Goal: Task Accomplishment & Management: Manage account settings

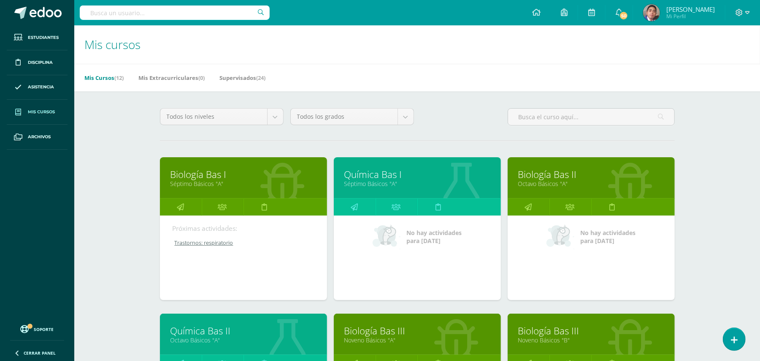
click at [118, 259] on div "Mis cursos Mis Cursos (12) Mis Extracurriculares (0) Supervisados (24) Todos lo…" at bounding box center [417, 352] width 686 height 654
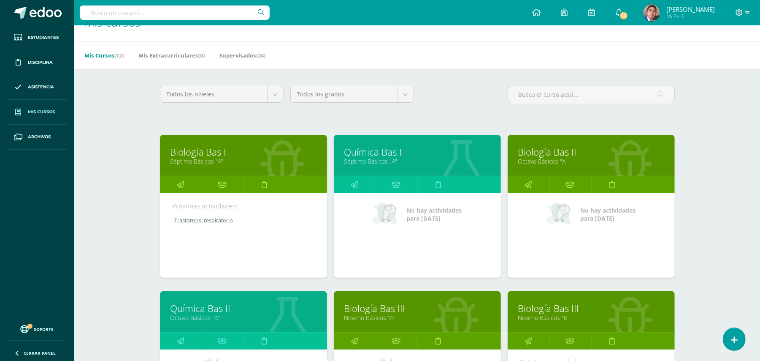
scroll to position [45, 0]
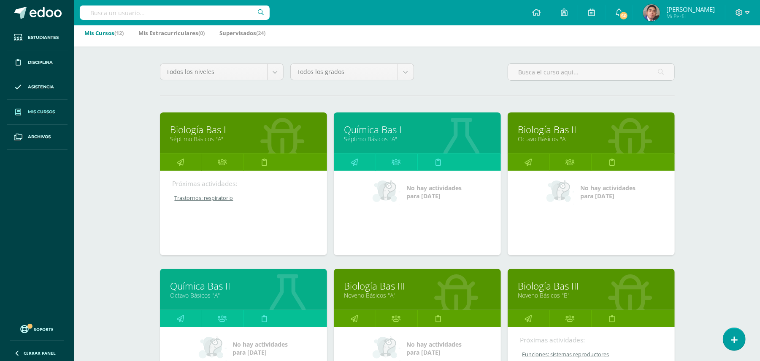
click at [556, 135] on link "Octavo Básicos "A"" at bounding box center [591, 139] width 146 height 8
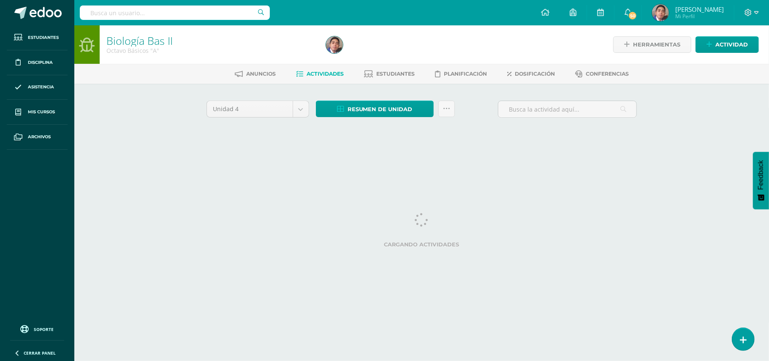
click at [106, 121] on div "Biología Bas II Octavo Básicos "A" Herramientas Detalle de asistencias Activida…" at bounding box center [421, 91] width 694 height 132
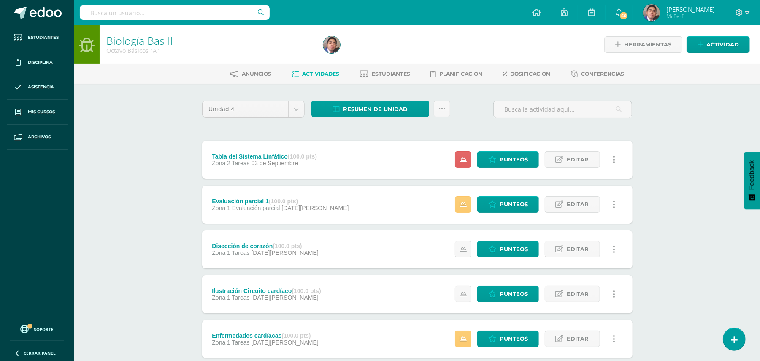
click at [686, 134] on div "Biología Bas II Octavo Básicos "A" Herramientas Detalle de asistencias Activida…" at bounding box center [417, 308] width 686 height 567
click at [290, 156] on strong "(100.0 pts)" at bounding box center [302, 156] width 29 height 7
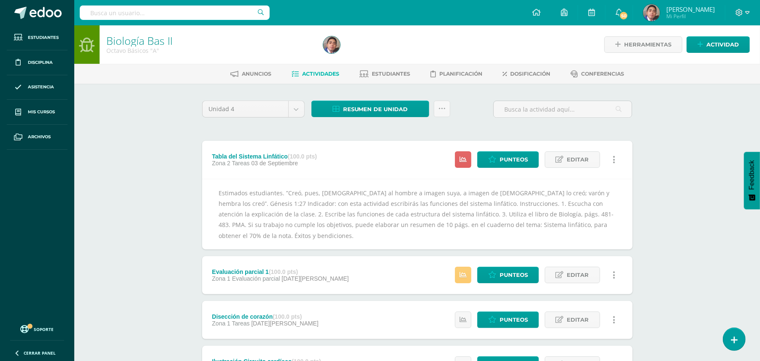
click at [690, 152] on div "Biología Bas II Octavo Básicos "A" Herramientas Detalle de asistencias Activida…" at bounding box center [417, 344] width 686 height 638
click at [591, 160] on link "Editar" at bounding box center [572, 159] width 55 height 16
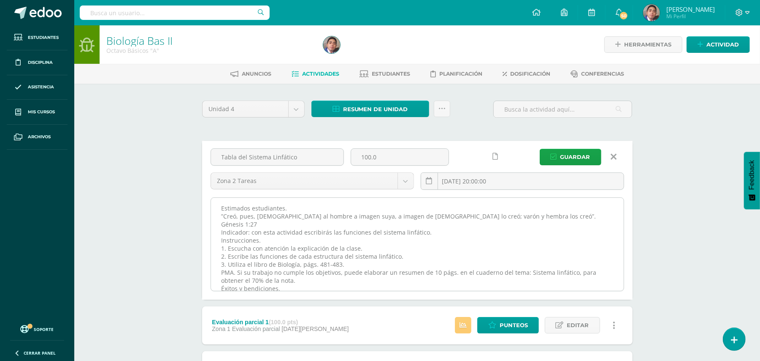
click at [488, 206] on textarea "Estimados estudiantes. ”Creó, pues, Dios al hombre a imagen suya, a imagen de D…" at bounding box center [417, 244] width 413 height 93
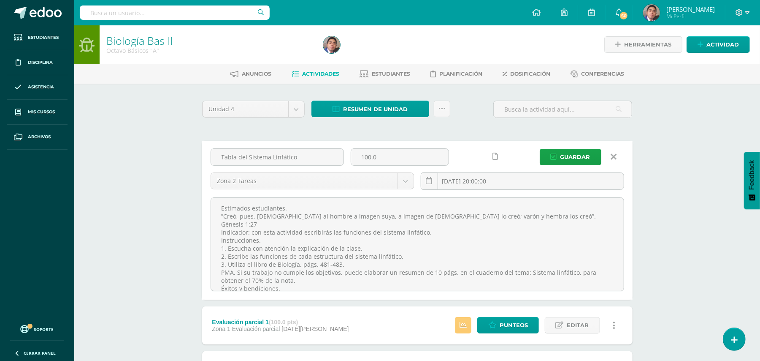
click at [616, 153] on icon at bounding box center [614, 156] width 6 height 9
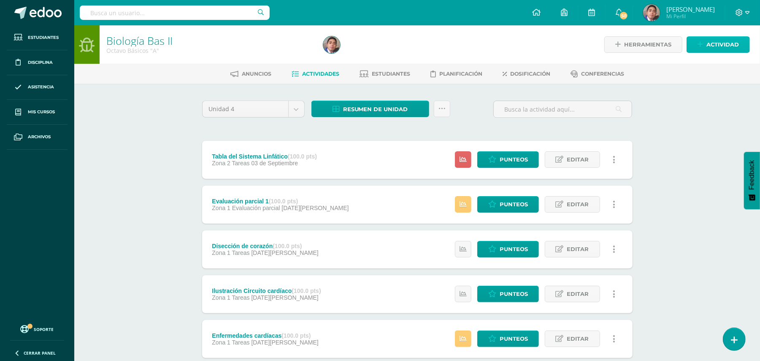
click at [709, 44] on span "Actividad" at bounding box center [723, 45] width 33 height 16
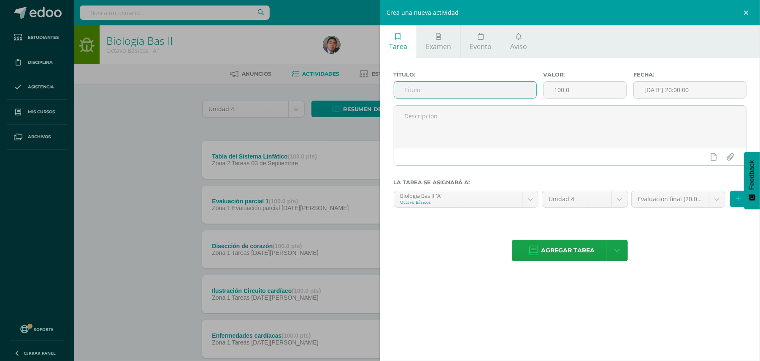
click at [466, 92] on input "text" at bounding box center [465, 89] width 142 height 16
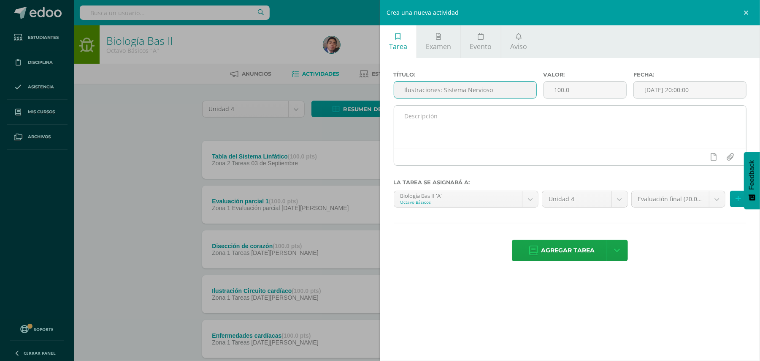
type input "Ilustraciones: Sistema Nervioso"
click at [465, 107] on textarea at bounding box center [570, 127] width 353 height 42
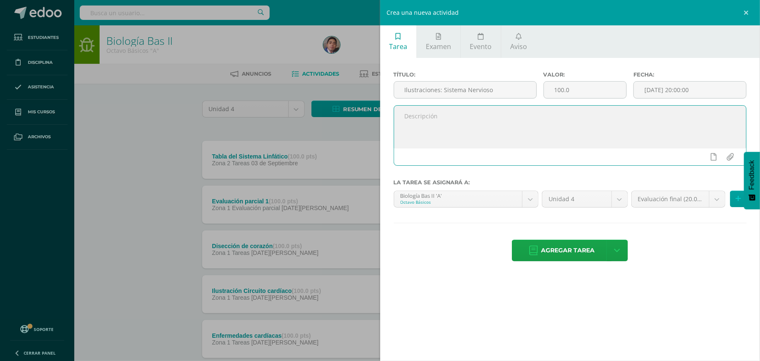
paste textarea "Estimados estudiantes. ”Creó, pues, [DEMOGRAPHIC_DATA] al hombre a imagen suya,…"
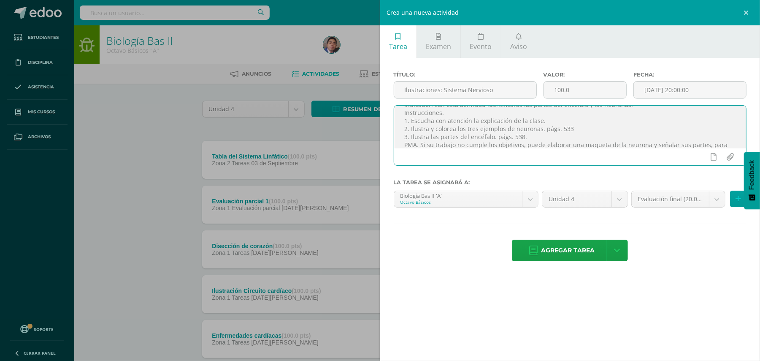
scroll to position [43, 0]
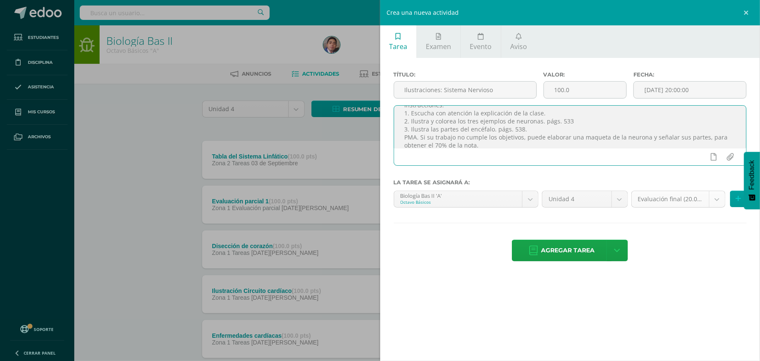
type textarea "Estimados estudiantes. ”Creó, pues, [DEMOGRAPHIC_DATA] al hombre a imagen suya,…"
click at [720, 201] on body "Estudiantes Disciplina Asistencia Mis cursos Archivos Soporte Ayuda Reportar un…" at bounding box center [380, 296] width 760 height 593
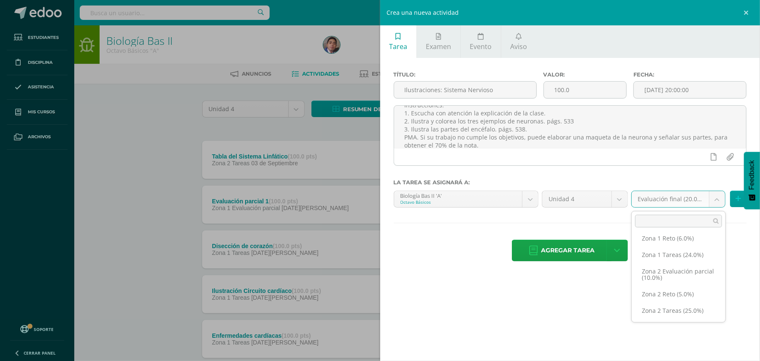
scroll to position [49, 0]
select select "30416"
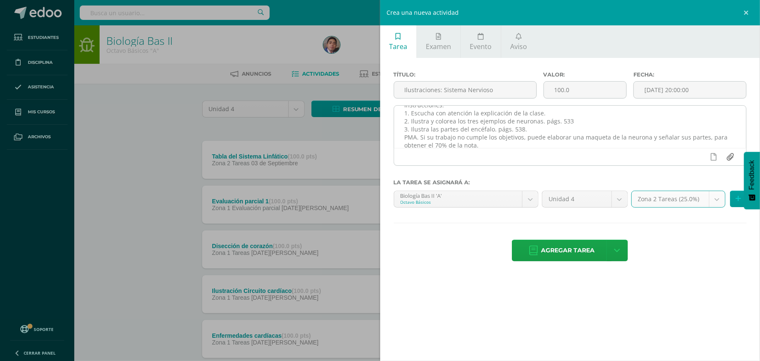
click at [729, 159] on input "file" at bounding box center [730, 157] width 16 height 16
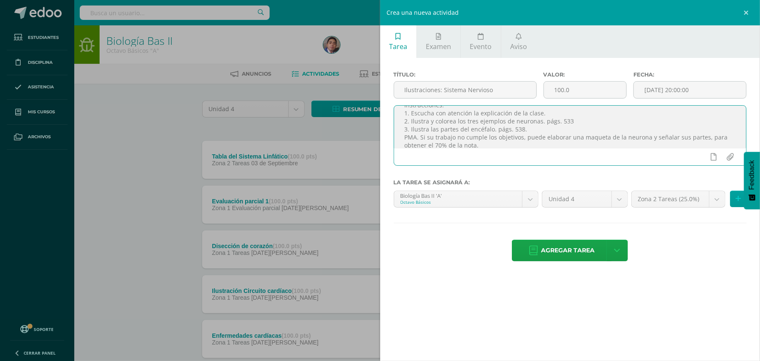
type input "C:\fakepath\Ilustraciones neuronas.jpg"
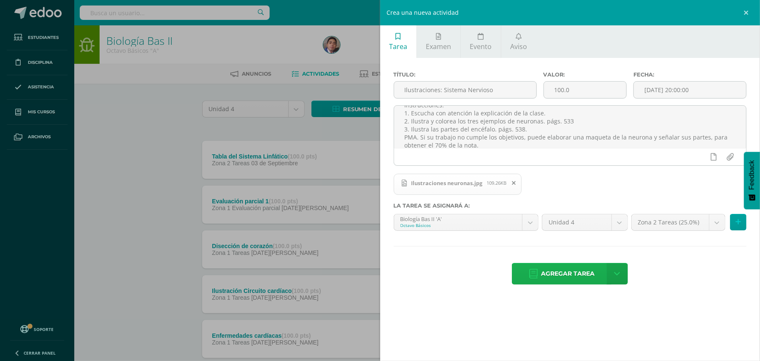
click at [575, 271] on span "Agregar tarea" at bounding box center [568, 273] width 54 height 21
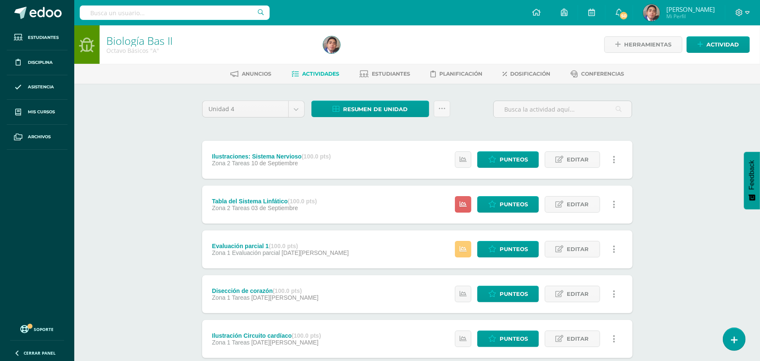
click at [126, 182] on div "Biología Bas II Octavo Básicos "A" Herramientas Detalle de asistencias Activida…" at bounding box center [417, 329] width 686 height 609
click at [512, 204] on span "Punteos" at bounding box center [514, 204] width 28 height 16
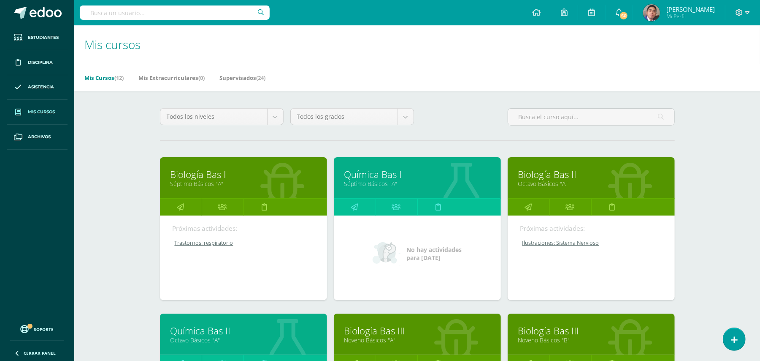
click at [563, 174] on link "Biología Bas II" at bounding box center [591, 174] width 146 height 13
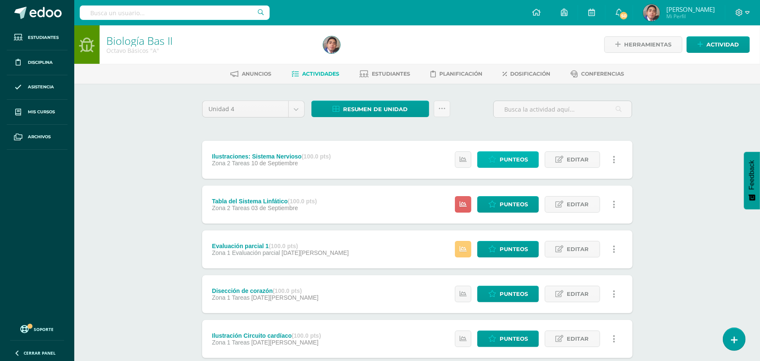
click at [510, 160] on span "Punteos" at bounding box center [514, 160] width 28 height 16
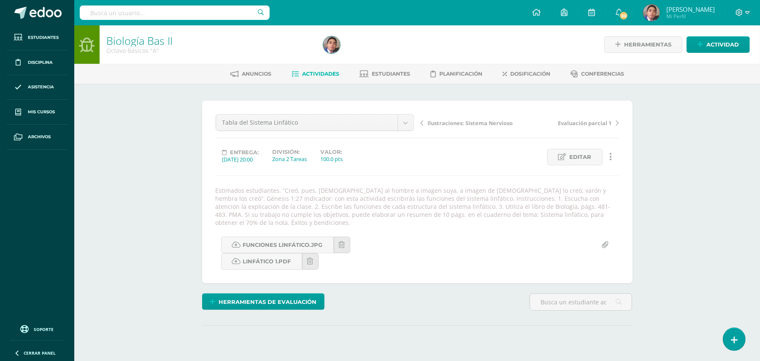
click at [123, 106] on div "Biología Bas II Octavo Básicos "A" Herramientas Detalle de asistencias Activida…" at bounding box center [417, 208] width 686 height 366
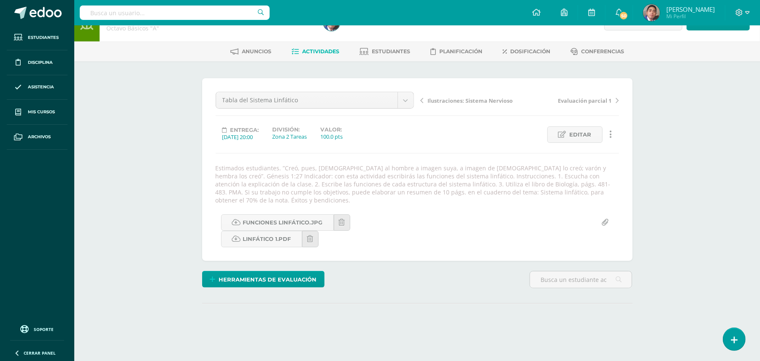
scroll to position [91, 0]
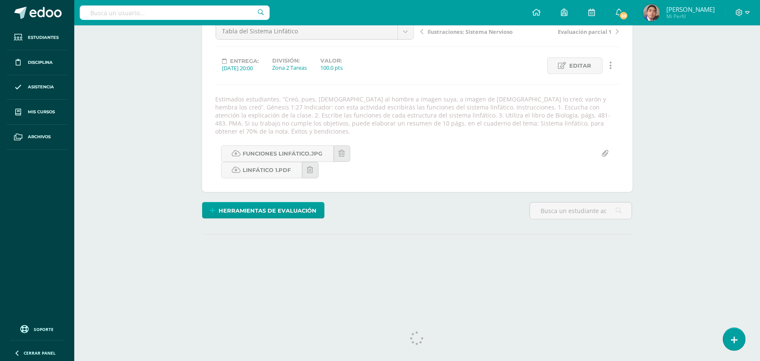
click at [111, 73] on div "Biología Bas II Octavo Básicos "A" Herramientas Detalle de asistencias Activida…" at bounding box center [417, 117] width 686 height 366
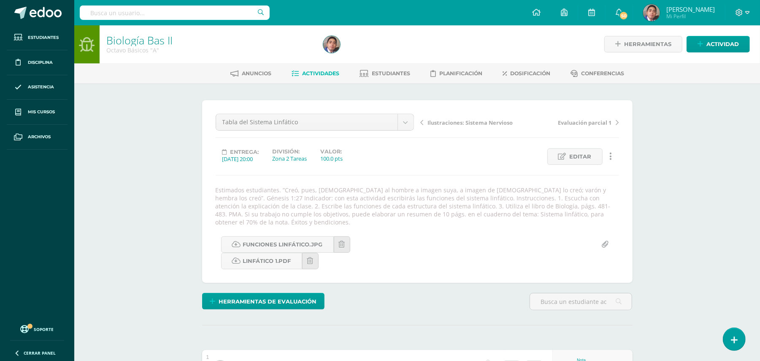
scroll to position [1, 0]
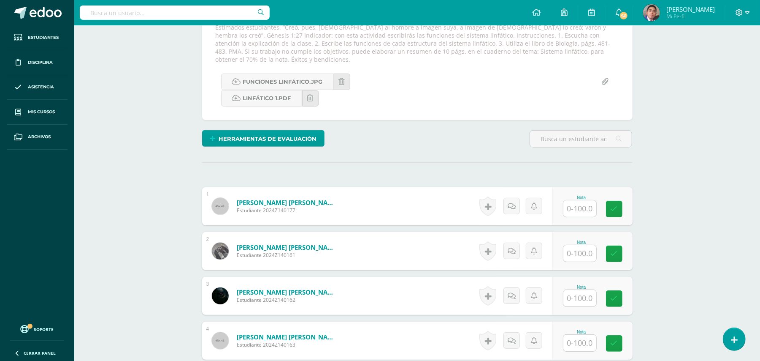
scroll to position [425, 0]
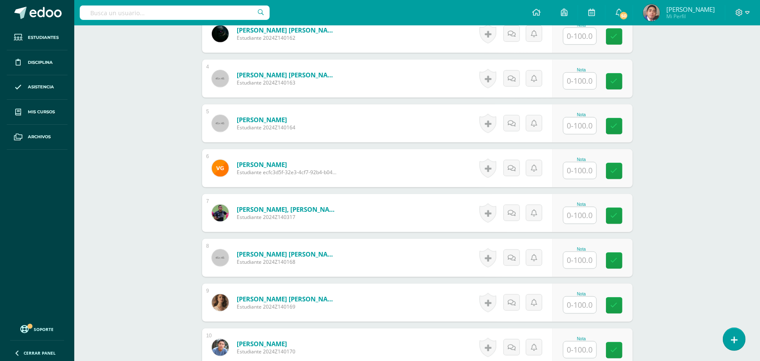
click at [117, 137] on div "Biología Bas II Octavo Básicos "A" Herramientas Detalle de asistencias Activida…" at bounding box center [417, 256] width 686 height 1310
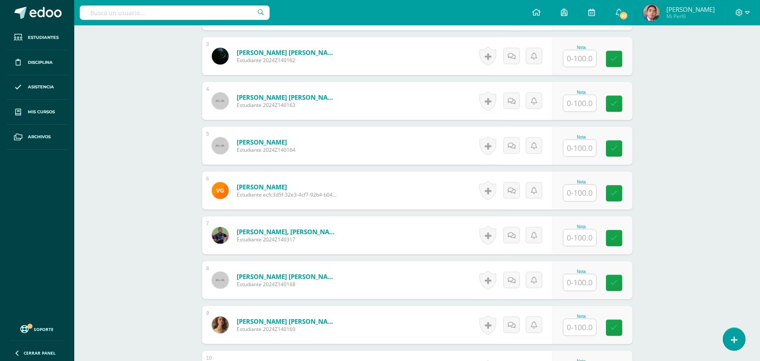
scroll to position [380, 0]
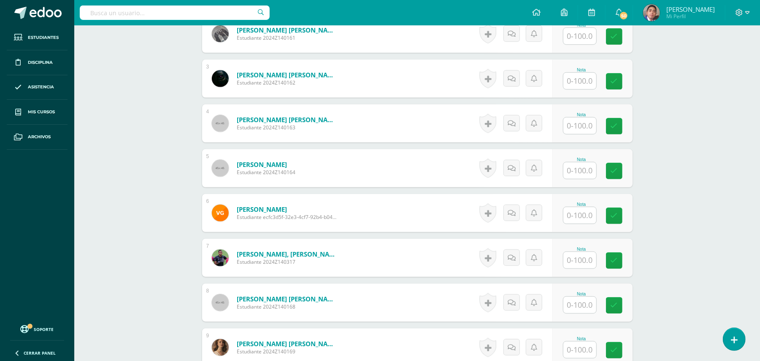
click at [722, 215] on div "Biología Bas II Octavo Básicos "A" Herramientas Detalle de asistencias Activida…" at bounding box center [417, 300] width 686 height 1310
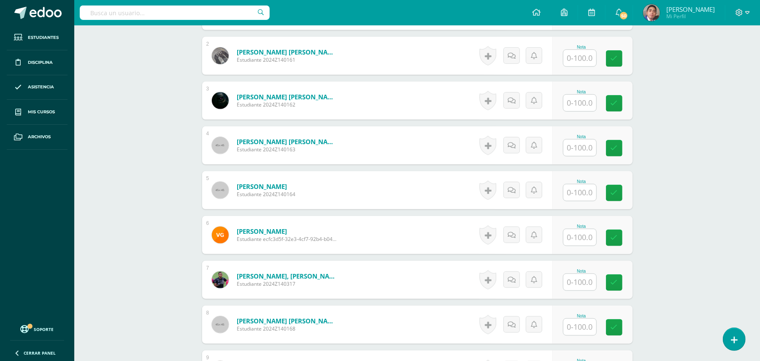
scroll to position [360, 0]
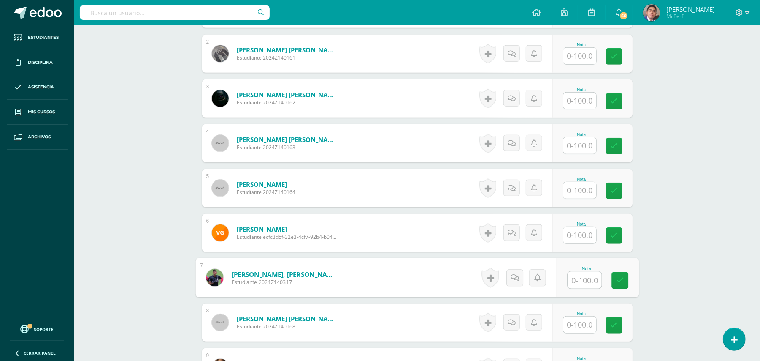
click at [587, 272] on input "text" at bounding box center [585, 279] width 34 height 17
type input "100"
click at [666, 257] on div "Biología Bas II Octavo Básicos "A" Herramientas Detalle de asistencias Activida…" at bounding box center [417, 320] width 686 height 1310
click at [138, 101] on div "Biología Bas II Octavo Básicos "A" Herramientas Detalle de asistencias Activida…" at bounding box center [417, 320] width 686 height 1310
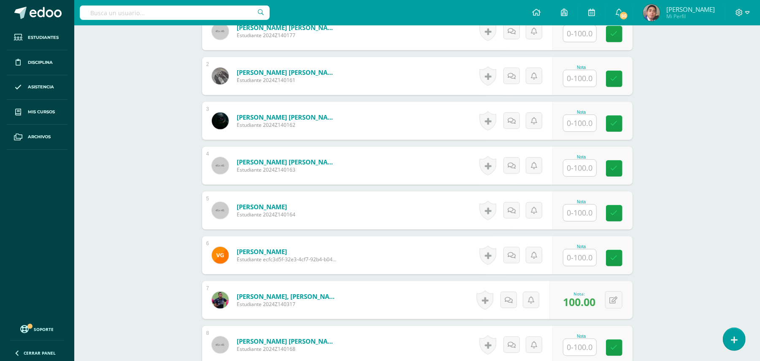
scroll to position [0, 0]
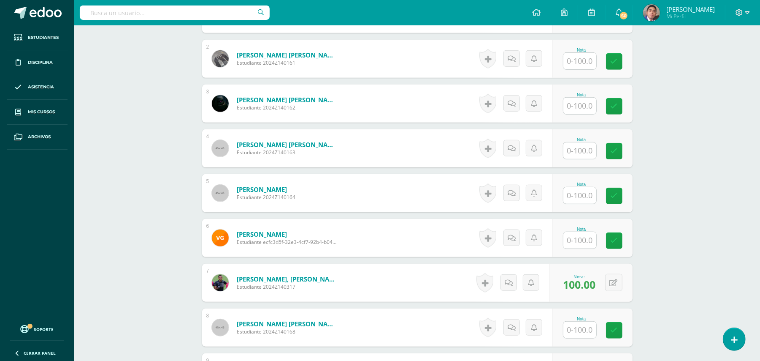
scroll to position [405, 0]
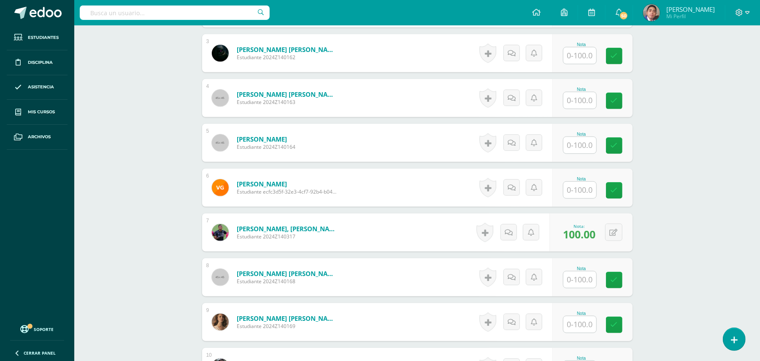
click at [581, 182] on input "text" at bounding box center [580, 190] width 33 height 16
type input "100"
click at [480, 181] on link at bounding box center [485, 187] width 17 height 19
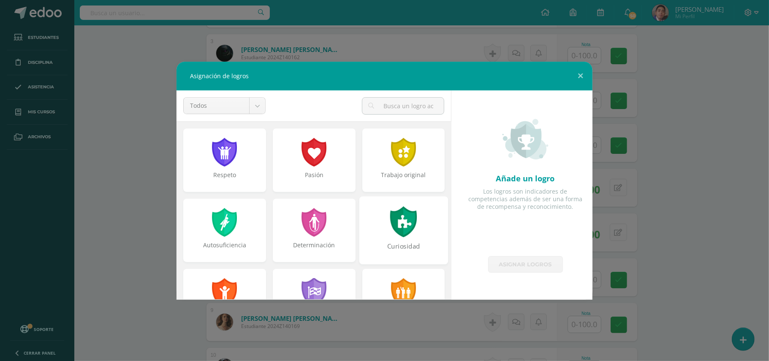
click at [394, 242] on div "Curiosidad" at bounding box center [403, 250] width 87 height 18
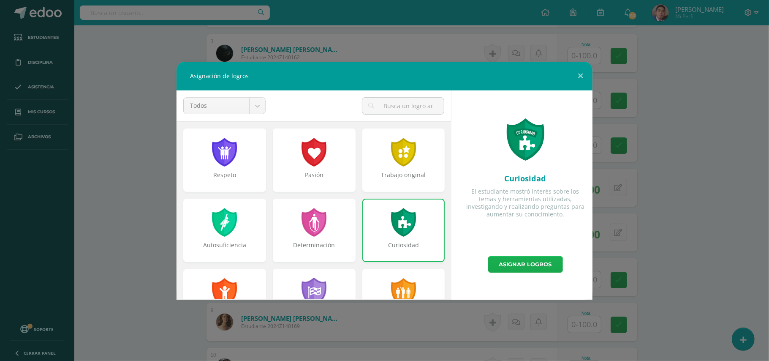
click at [542, 267] on link "Asignar logros" at bounding box center [525, 264] width 75 height 16
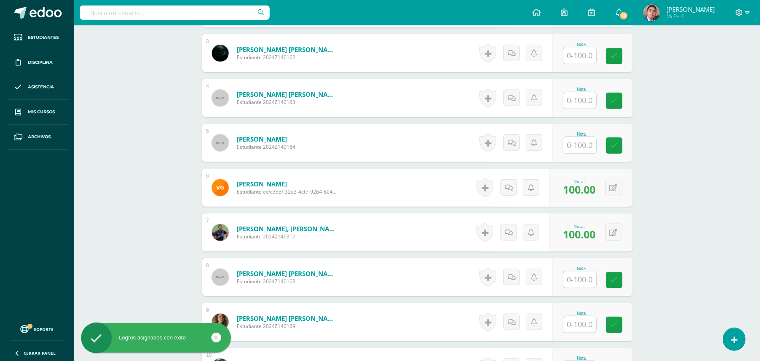
click at [713, 239] on div "Biología Bas II Octavo Básicos "A" Herramientas Detalle de asistencias Activida…" at bounding box center [417, 275] width 686 height 1310
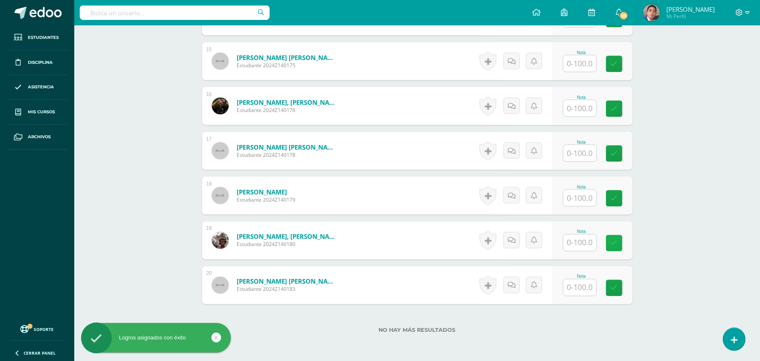
scroll to position [965, 0]
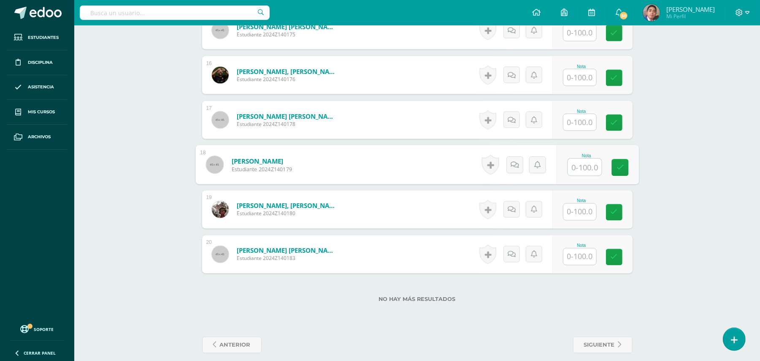
click at [588, 161] on input "text" at bounding box center [585, 167] width 34 height 17
type input "100"
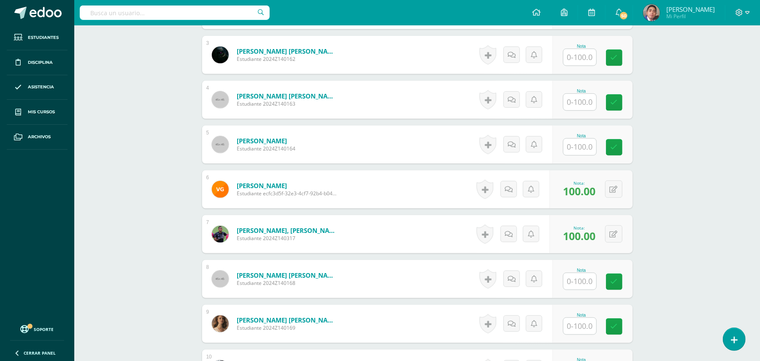
scroll to position [425, 0]
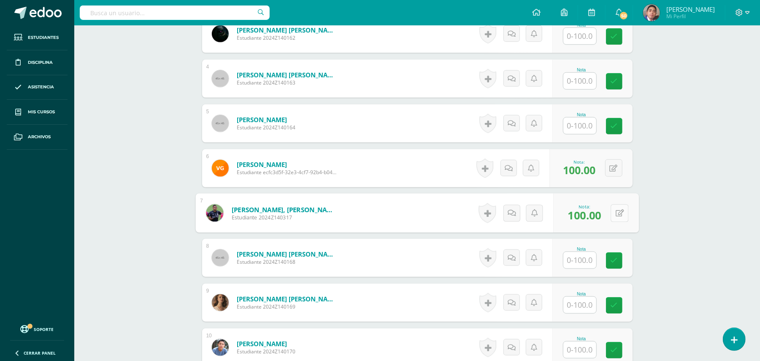
click at [613, 204] on button at bounding box center [620, 213] width 18 height 18
type input "80"
click at [656, 206] on div "Biología Bas II Octavo Básicos "A" Herramientas Detalle de asistencias Activida…" at bounding box center [417, 256] width 686 height 1310
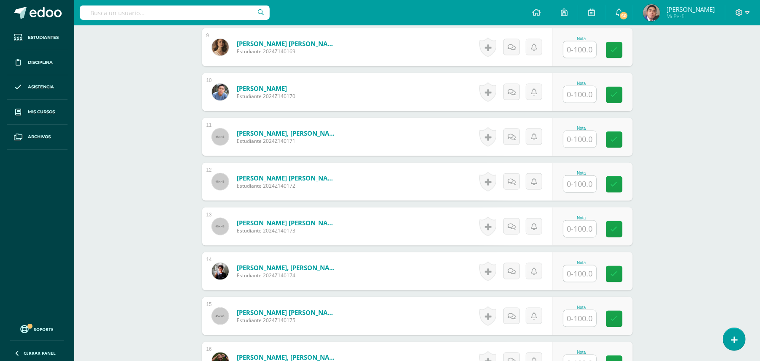
scroll to position [695, 0]
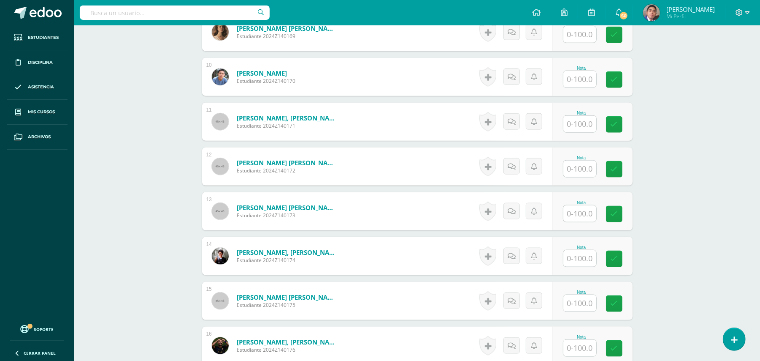
click at [578, 295] on input "text" at bounding box center [580, 303] width 33 height 16
type input "8"
type input "90"
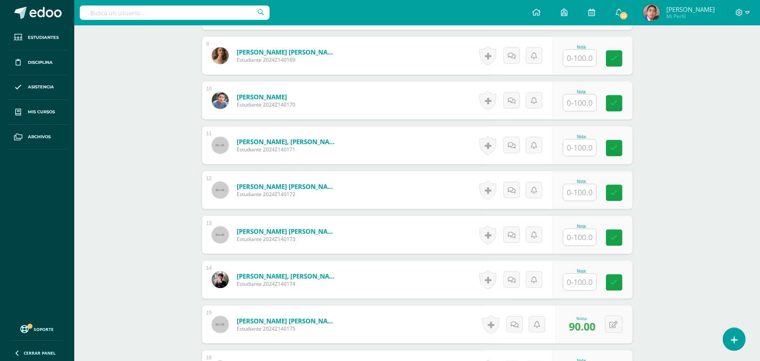
scroll to position [673, 0]
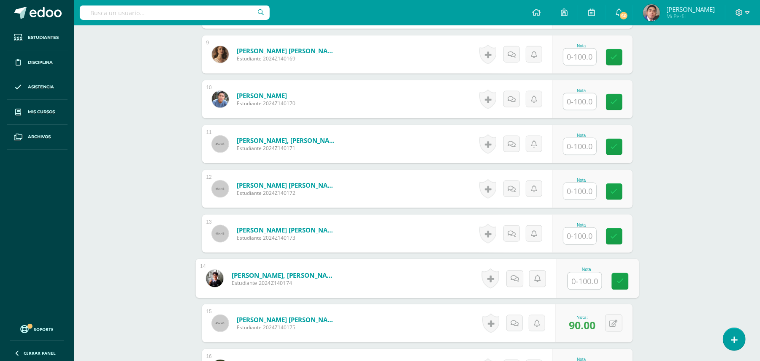
click at [583, 272] on input "text" at bounding box center [585, 280] width 34 height 17
type input "100"
click at [706, 151] on div "Biología Bas II Octavo Básicos "A" Herramientas Detalle de asistencias Activida…" at bounding box center [417, 8] width 686 height 1310
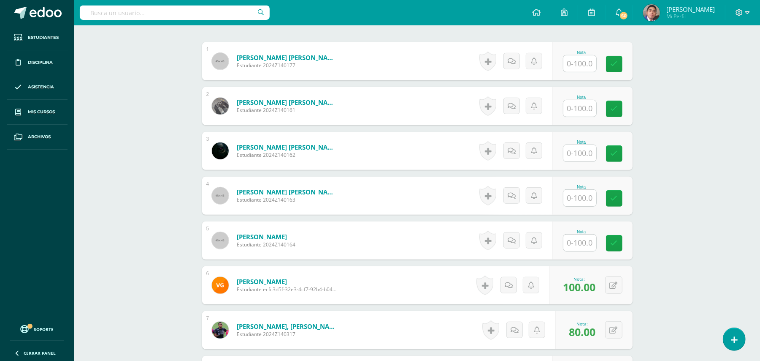
scroll to position [290, 0]
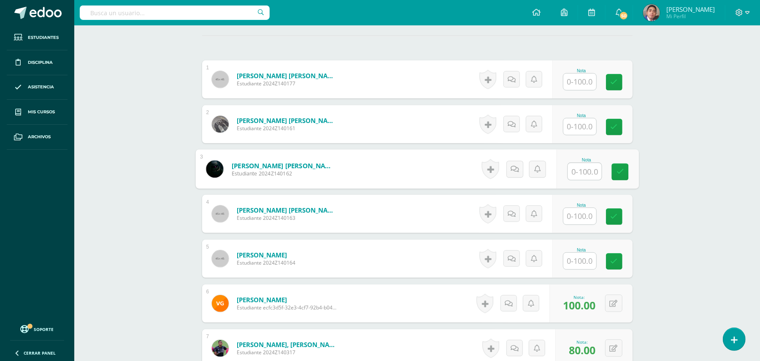
click at [580, 165] on input "text" at bounding box center [585, 171] width 34 height 17
type input "100"
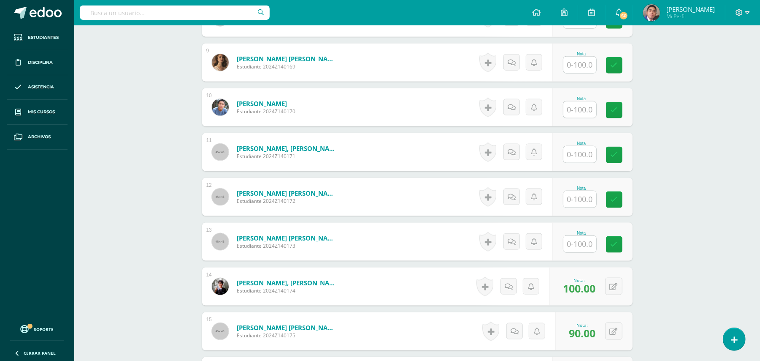
scroll to position [740, 0]
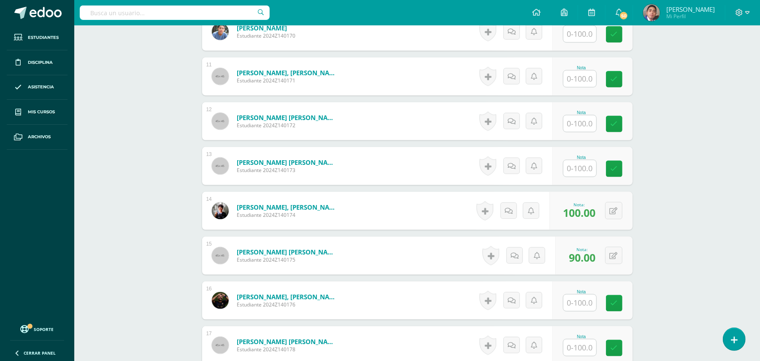
click at [579, 294] on input "text" at bounding box center [580, 302] width 33 height 16
type input "100"
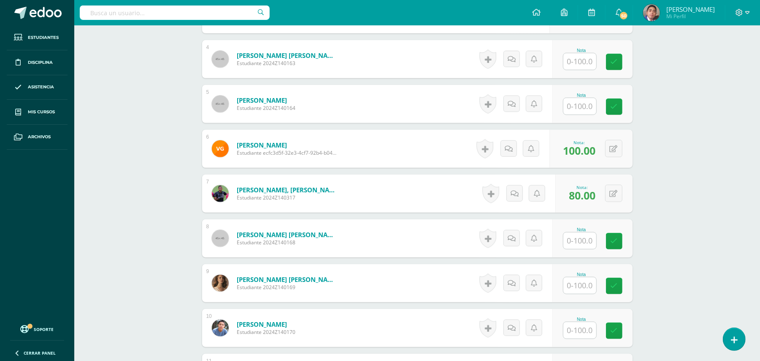
scroll to position [425, 0]
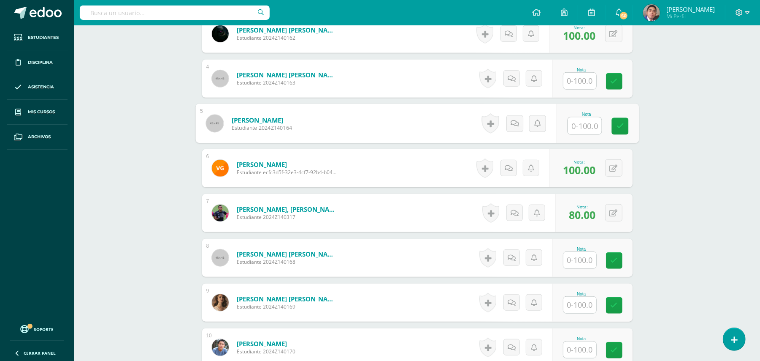
click at [588, 117] on input "text" at bounding box center [585, 125] width 34 height 17
type input "100"
click at [659, 139] on div "Biología Bas II Octavo Básicos "A" Herramientas Detalle de asistencias Activida…" at bounding box center [417, 256] width 686 height 1310
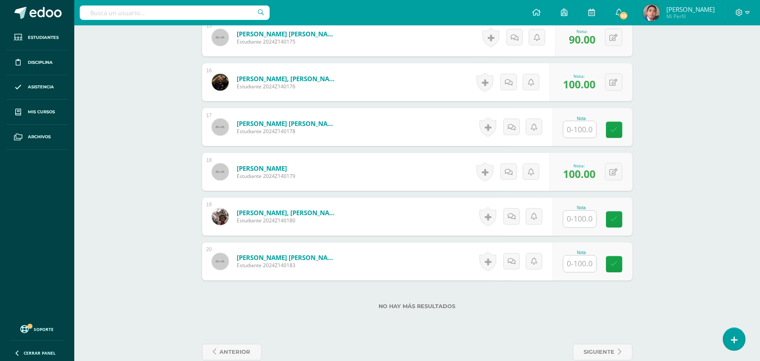
scroll to position [965, 0]
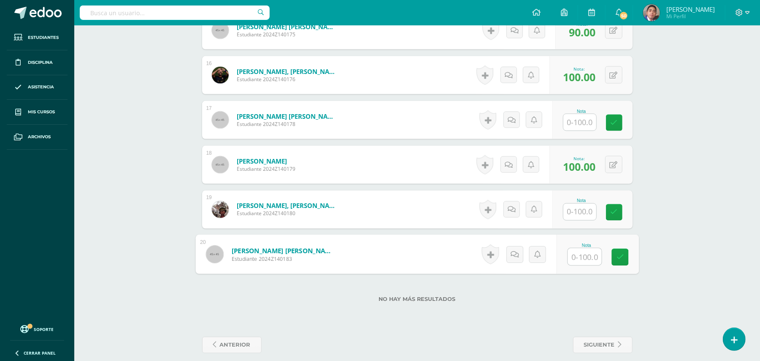
click at [580, 248] on input "text" at bounding box center [585, 256] width 34 height 17
type input "100"
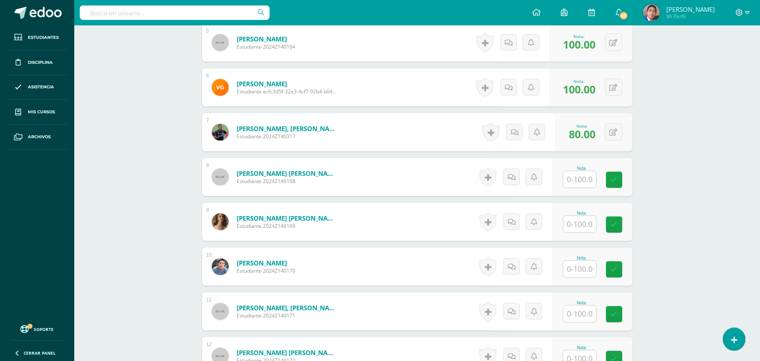
scroll to position [492, 0]
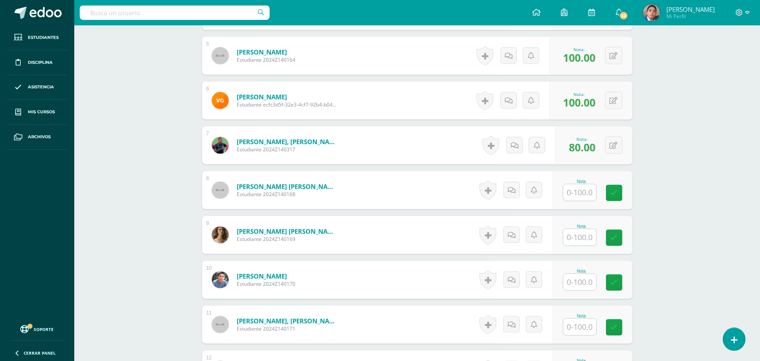
click at [591, 187] on input "text" at bounding box center [580, 192] width 33 height 16
type input "80"
click at [659, 187] on div "Biología Bas II Octavo Básicos "A" Herramientas Detalle de asistencias Activida…" at bounding box center [417, 188] width 686 height 1310
click at [582, 276] on input "text" at bounding box center [580, 282] width 33 height 16
type input "100"
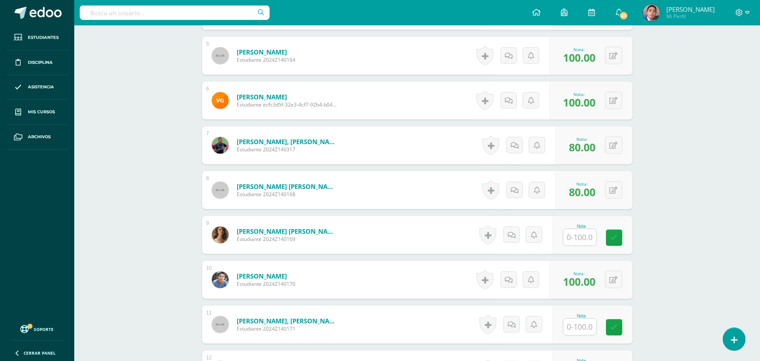
click at [691, 296] on div "Biología Bas II Octavo Básicos "A" Herramientas Detalle de asistencias Activida…" at bounding box center [417, 188] width 686 height 1310
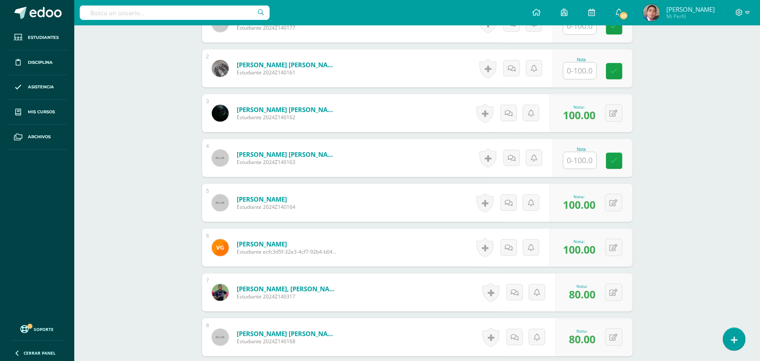
scroll to position [42, 0]
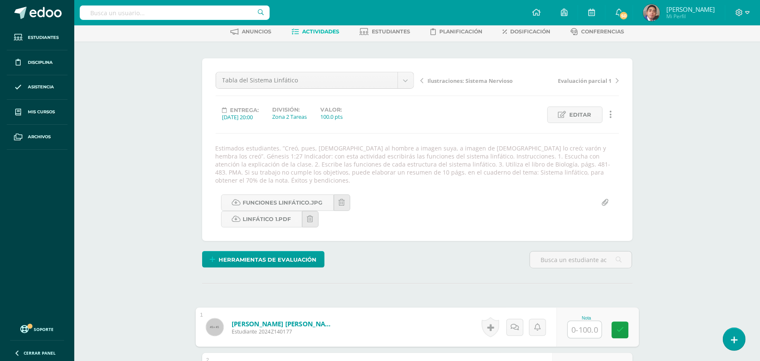
click at [575, 327] on input "text" at bounding box center [585, 329] width 34 height 17
type input "100"
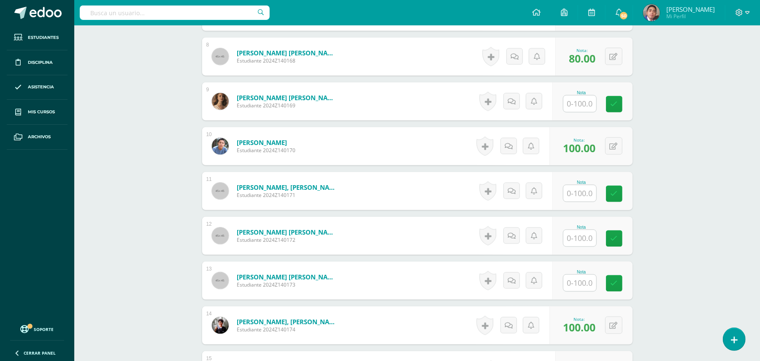
scroll to position [641, 0]
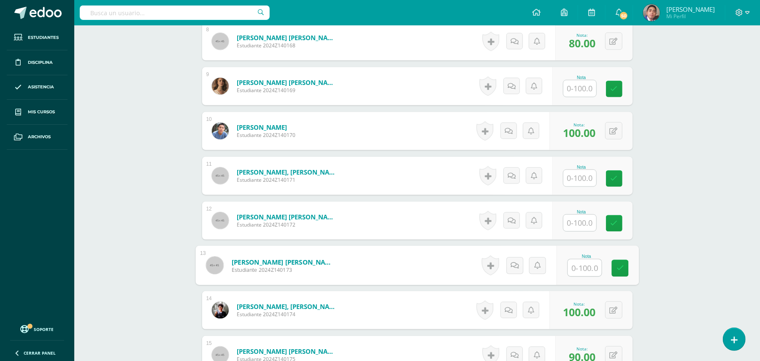
click at [585, 259] on input "text" at bounding box center [585, 267] width 34 height 17
type input "100"
click at [659, 290] on div "Biología Bas II Octavo Básicos "A" Herramientas Detalle de asistencias Activida…" at bounding box center [417, 39] width 686 height 1310
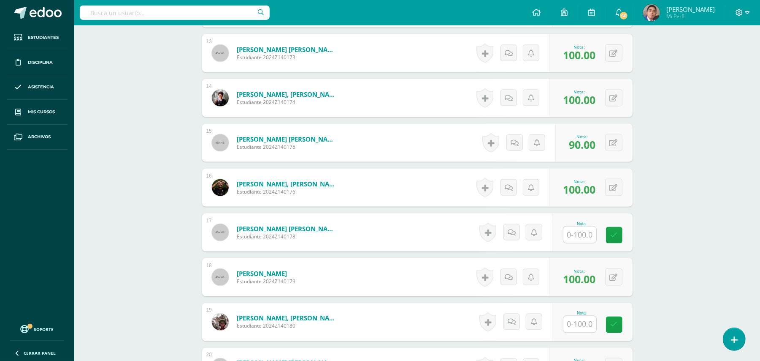
scroll to position [830, 0]
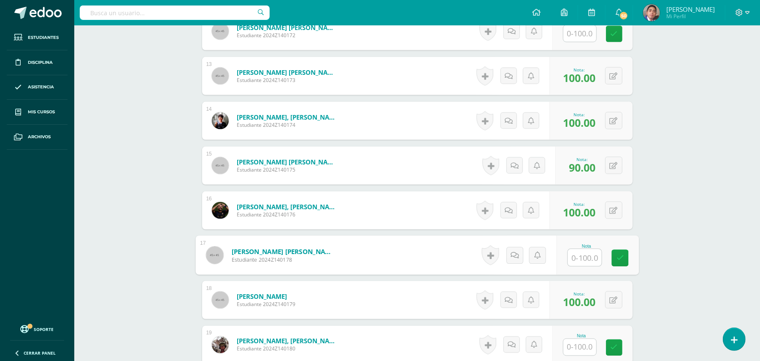
click at [585, 255] on input "text" at bounding box center [585, 257] width 34 height 17
type input "100"
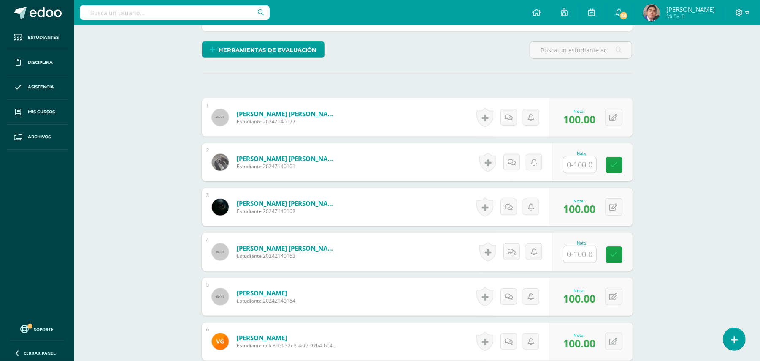
scroll to position [245, 0]
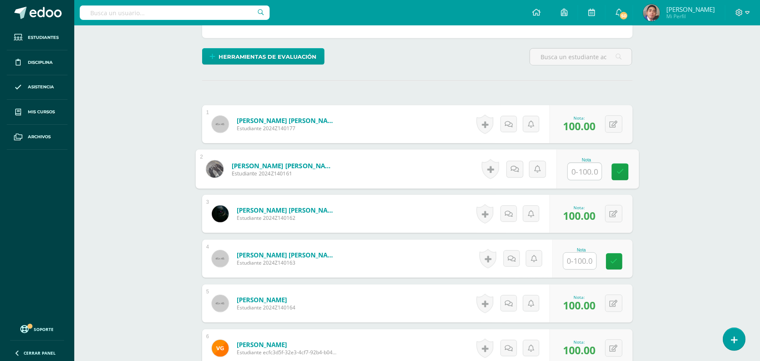
click at [578, 164] on input "text" at bounding box center [585, 171] width 34 height 17
type input "100"
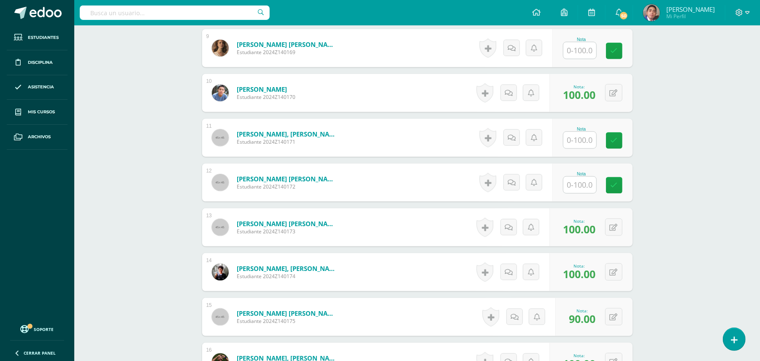
scroll to position [673, 0]
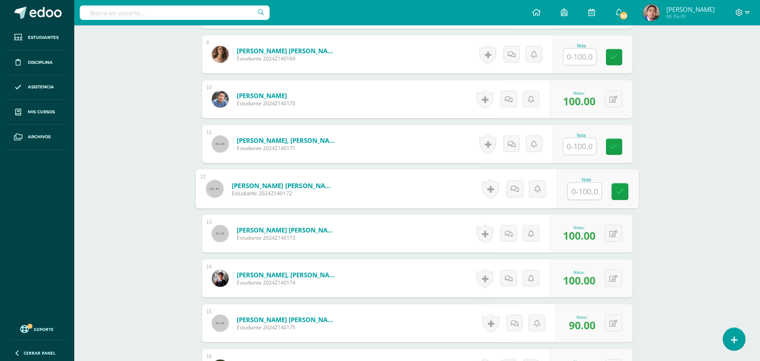
click at [581, 185] on input "text" at bounding box center [585, 191] width 34 height 17
type input "100"
click at [674, 205] on div "Biología Bas II Octavo Básicos "A" Herramientas Detalle de asistencias Activida…" at bounding box center [417, 8] width 686 height 1310
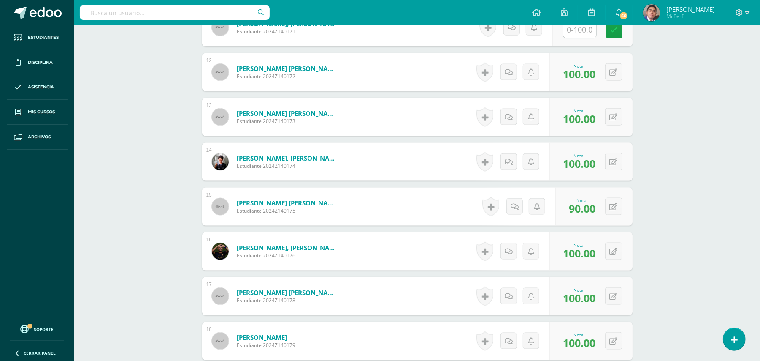
scroll to position [560, 0]
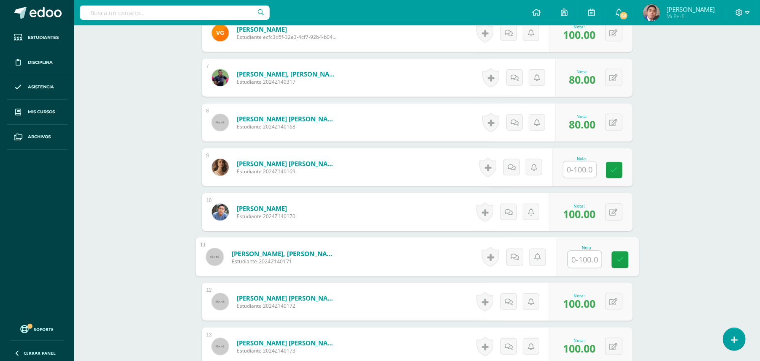
click at [583, 251] on input "text" at bounding box center [585, 259] width 34 height 17
type input "10"
click at [522, 248] on link at bounding box center [517, 256] width 17 height 17
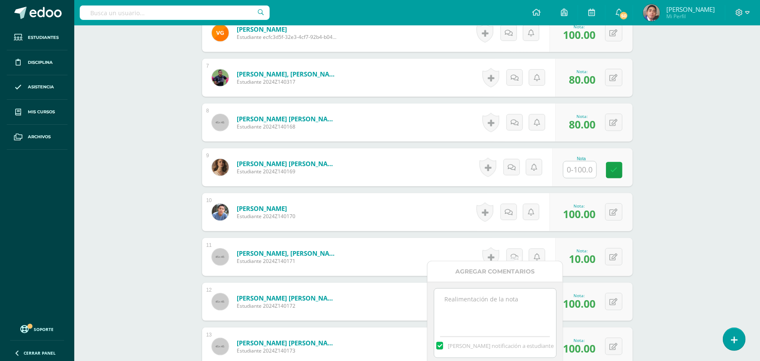
click at [512, 294] on textarea at bounding box center [495, 309] width 122 height 42
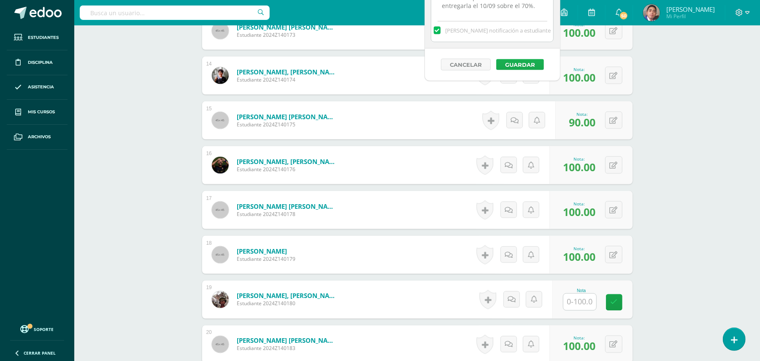
type textarea "Estimado estudiante. Tiene pendiente esta actividad. Se le brinda la oportunida…"
click at [525, 65] on button "Guardar" at bounding box center [520, 64] width 48 height 11
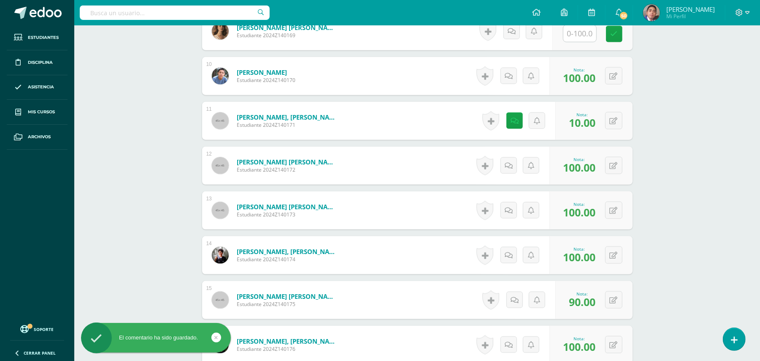
scroll to position [695, 0]
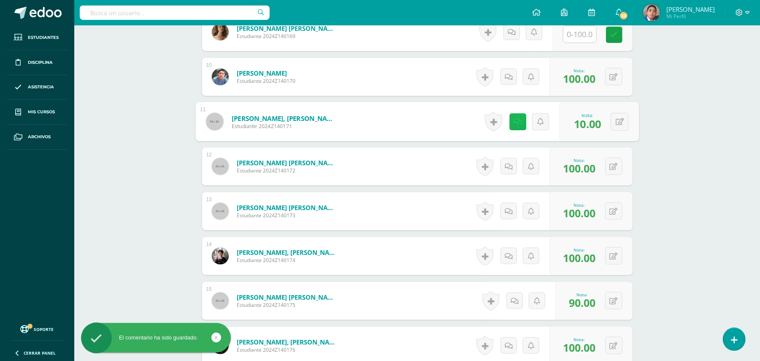
click at [517, 119] on link at bounding box center [517, 121] width 17 height 17
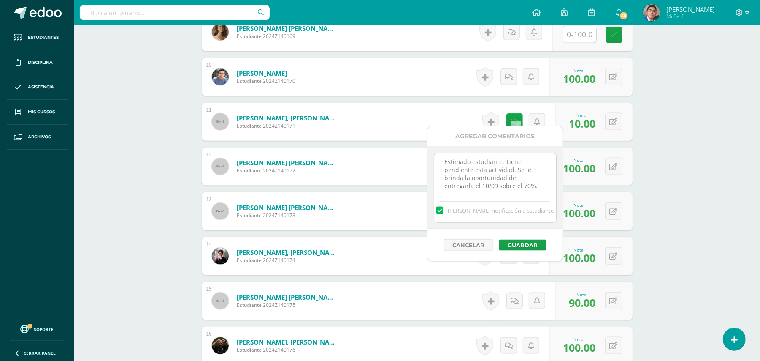
click at [509, 157] on textarea "Estimado estudiante. Tiene pendiente esta actividad. Se le brinda la oportunida…" at bounding box center [495, 174] width 122 height 42
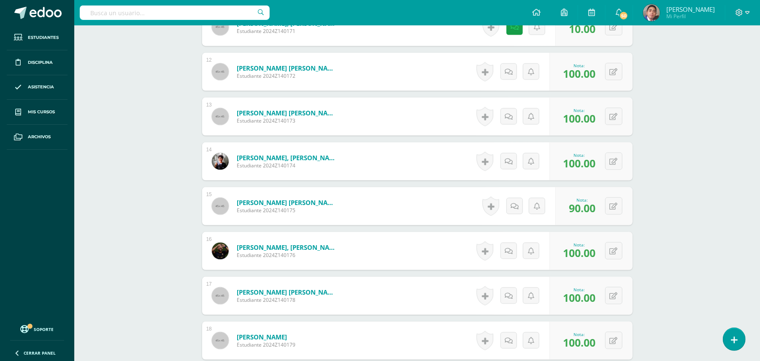
scroll to position [965, 0]
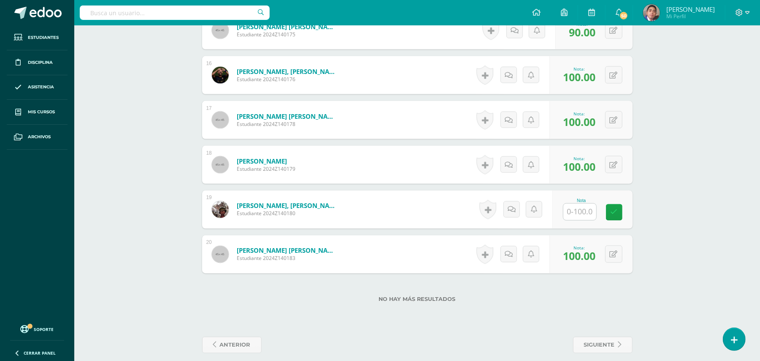
click at [579, 203] on input "text" at bounding box center [580, 211] width 33 height 16
type input "10"
click at [514, 206] on icon at bounding box center [518, 209] width 8 height 7
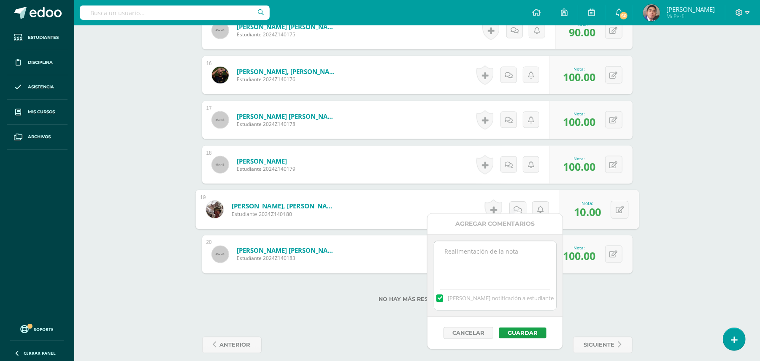
click at [505, 269] on textarea at bounding box center [495, 262] width 122 height 42
paste textarea "Estimado estudiante. Tiene pendiente esta actividad. Se le brinda la oportunida…"
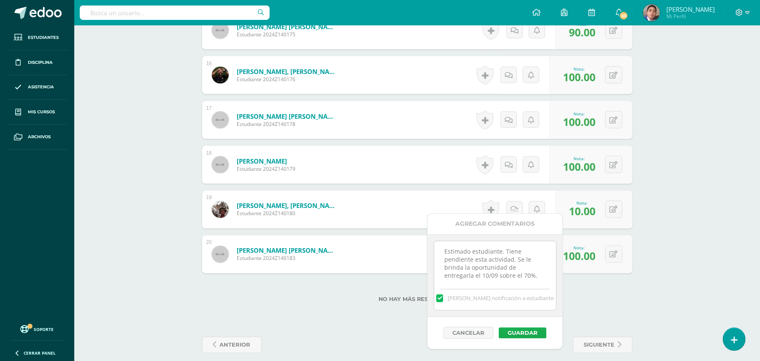
type textarea "Estimado estudiante. Tiene pendiente esta actividad. Se le brinda la oportunida…"
click at [517, 332] on button "Guardar" at bounding box center [523, 332] width 48 height 11
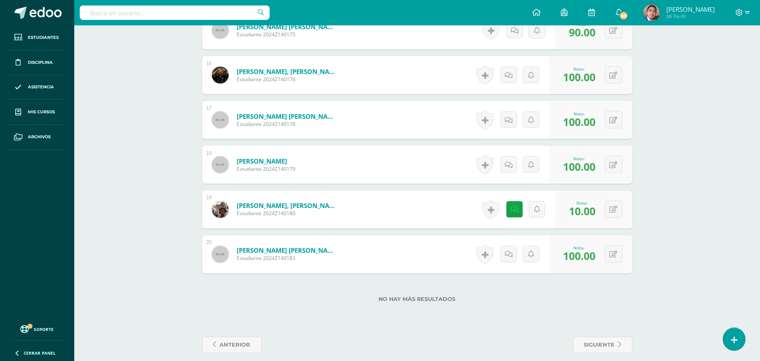
click at [518, 303] on div "No hay más resultados" at bounding box center [417, 292] width 431 height 39
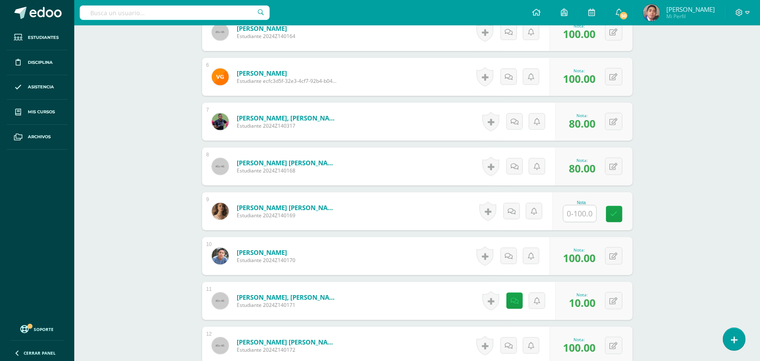
scroll to position [515, 0]
click at [588, 207] on input "text" at bounding box center [585, 214] width 34 height 17
click at [664, 224] on div "Biología Bas II Octavo Básicos "A" Herramientas Detalle de asistencias Activida…" at bounding box center [417, 165] width 686 height 1310
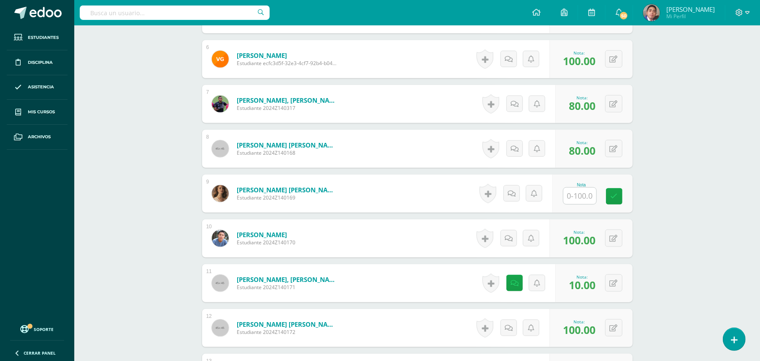
scroll to position [560, 0]
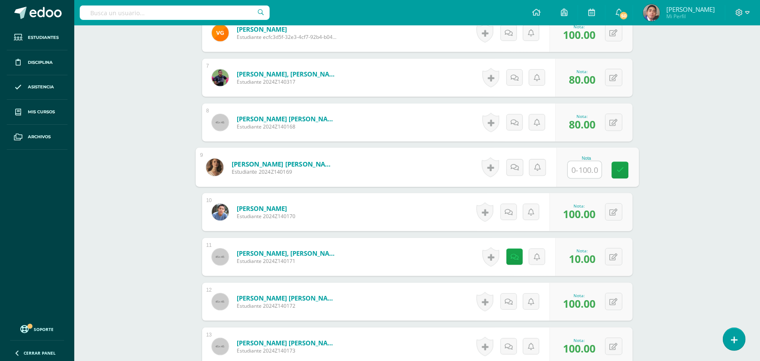
click at [578, 161] on input "text" at bounding box center [585, 169] width 34 height 17
type input "10"
click at [520, 159] on link at bounding box center [515, 167] width 16 height 16
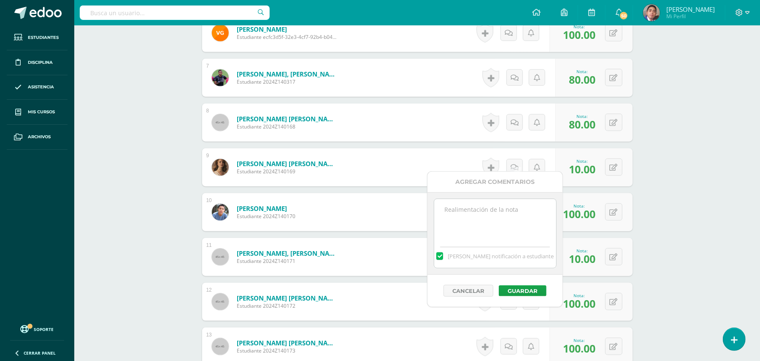
click at [499, 218] on textarea at bounding box center [495, 220] width 122 height 42
paste textarea "Estimado estudiante. Tiene pendiente esta actividad. Se le brinda la oportunida…"
click at [468, 211] on textarea "Estimado estudiante. Tiene pendiente esta actividad. Se le brinda la oportunida…" at bounding box center [495, 220] width 122 height 42
type textarea "Estimada estudiante. Tiene pendiente esta actividad. Se le brinda la oportunida…"
click at [530, 289] on button "Guardar" at bounding box center [523, 290] width 48 height 11
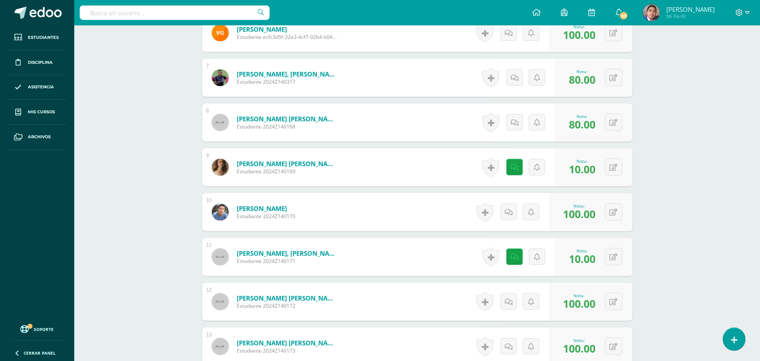
click at [665, 270] on div "Biología Bas II Octavo Básicos "A" Herramientas Detalle de asistencias Activida…" at bounding box center [417, 121] width 686 height 1310
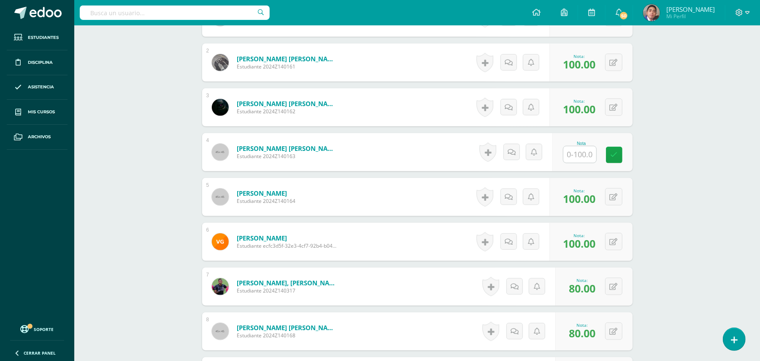
scroll to position [335, 0]
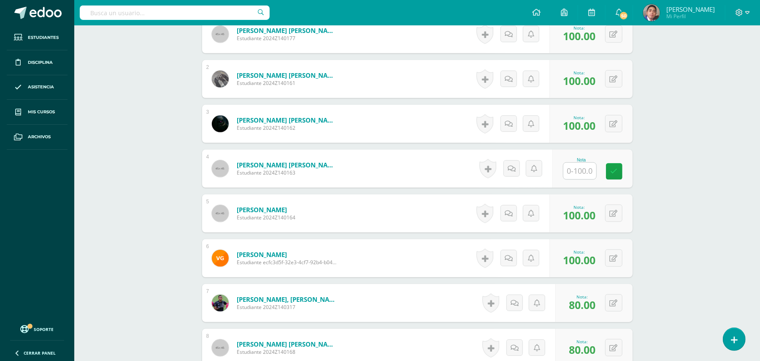
click at [581, 167] on input "text" at bounding box center [580, 171] width 33 height 16
type input "0"
click at [511, 165] on icon at bounding box center [514, 168] width 8 height 7
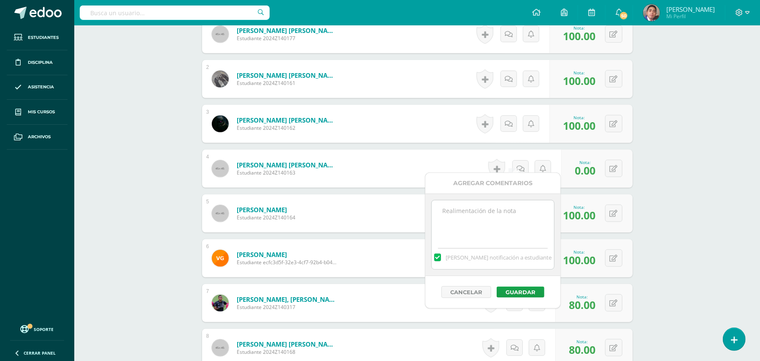
click at [512, 230] on textarea at bounding box center [493, 221] width 122 height 42
type textarea "Actividad no ponderada, debido a suspensión."
click at [518, 292] on button "Guardar" at bounding box center [521, 291] width 48 height 11
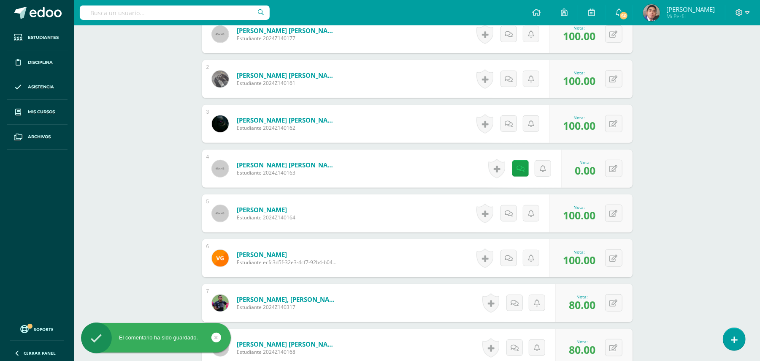
click at [692, 244] on div "Biología Bas II Octavo Básicos "A" Herramientas Detalle de asistencias Activida…" at bounding box center [417, 346] width 686 height 1310
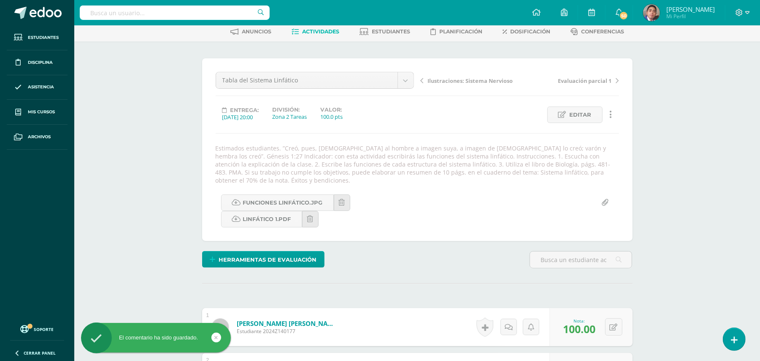
scroll to position [0, 0]
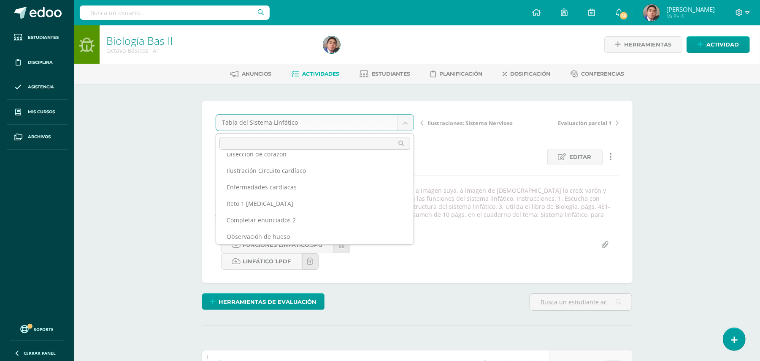
scroll to position [77, 0]
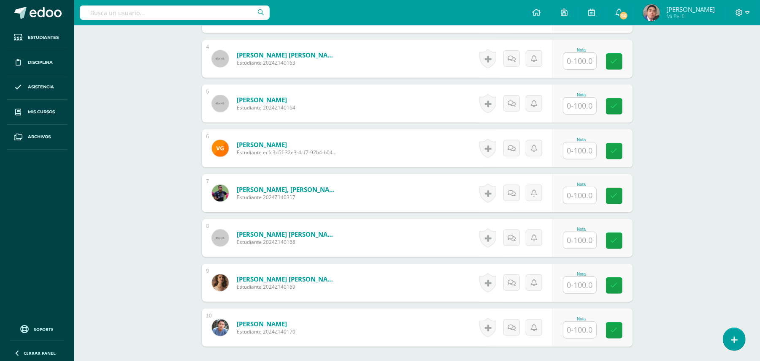
click at [585, 187] on input "text" at bounding box center [580, 195] width 33 height 16
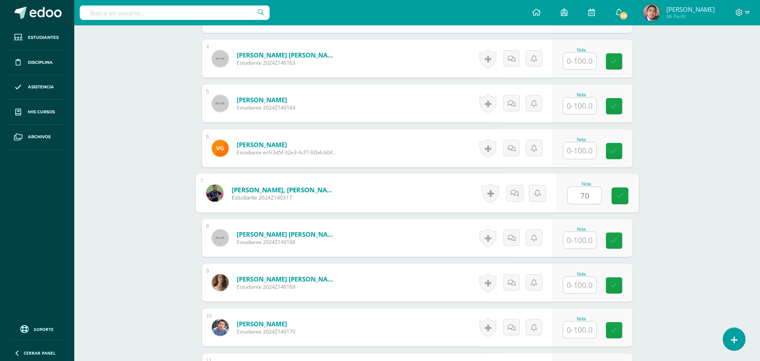
click at [585, 187] on input "70" at bounding box center [585, 195] width 34 height 17
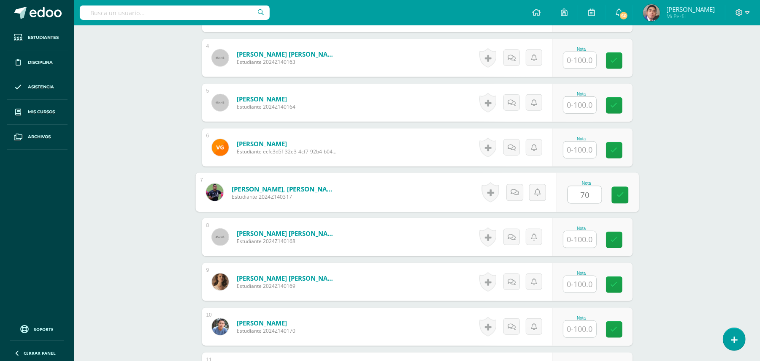
type input "70"
click at [714, 166] on div "Biología Bas II Octavo Básicos "A" Herramientas Detalle de asistencias Activida…" at bounding box center [417, 241] width 686 height 1290
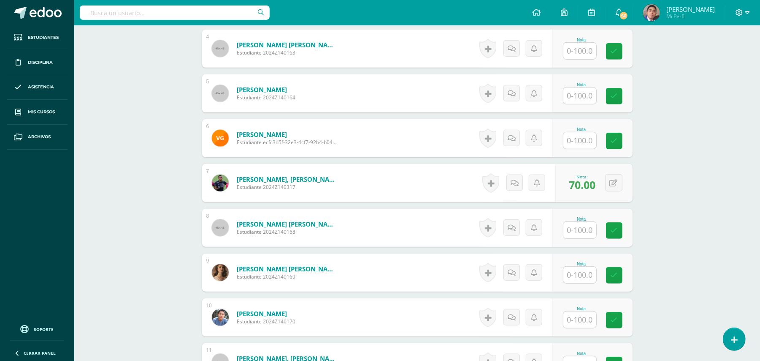
scroll to position [450, 0]
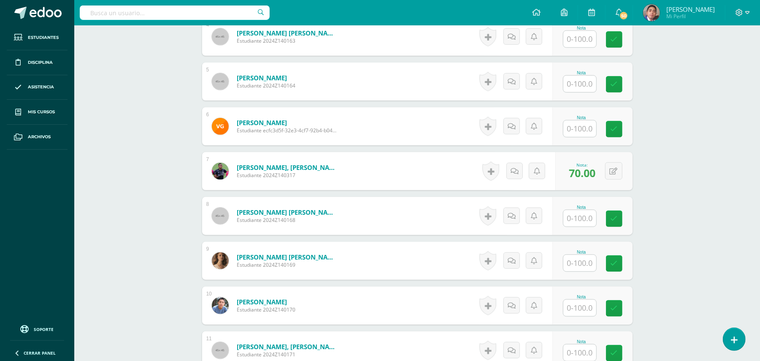
click at [127, 58] on div "Biología Bas II Octavo Básicos "A" Herramientas Detalle de asistencias Activida…" at bounding box center [417, 221] width 686 height 1293
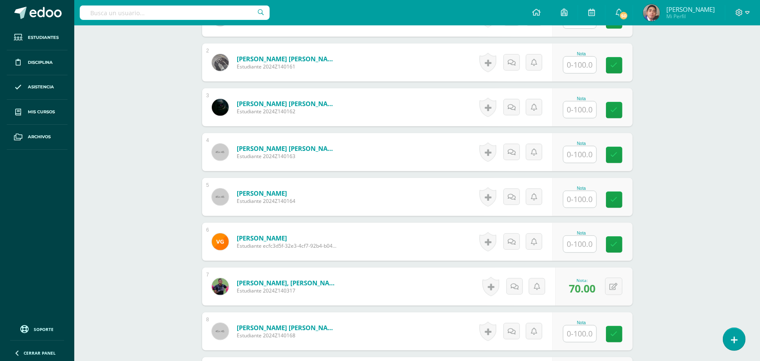
scroll to position [0, 0]
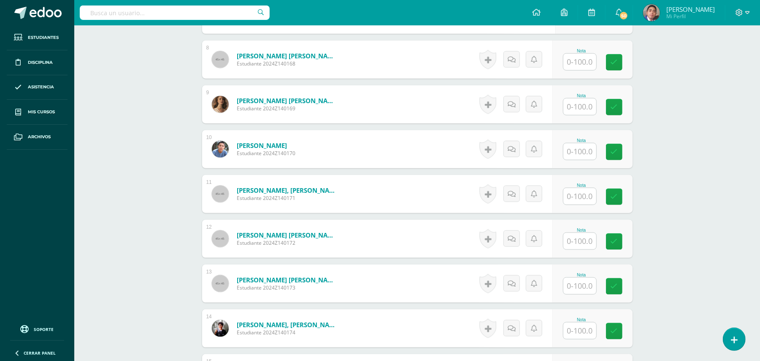
scroll to position [630, 0]
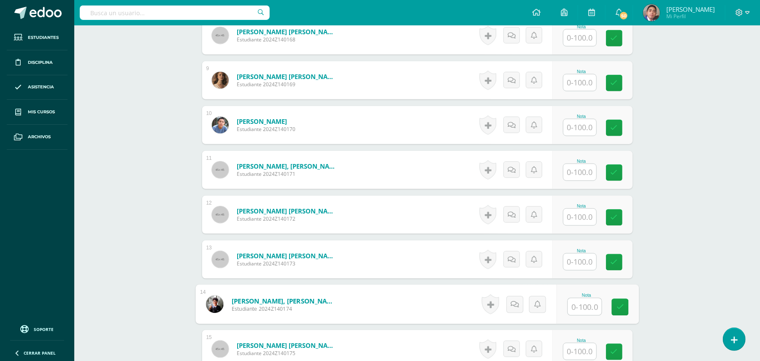
click at [576, 301] on input "text" at bounding box center [585, 306] width 34 height 17
type input "100"
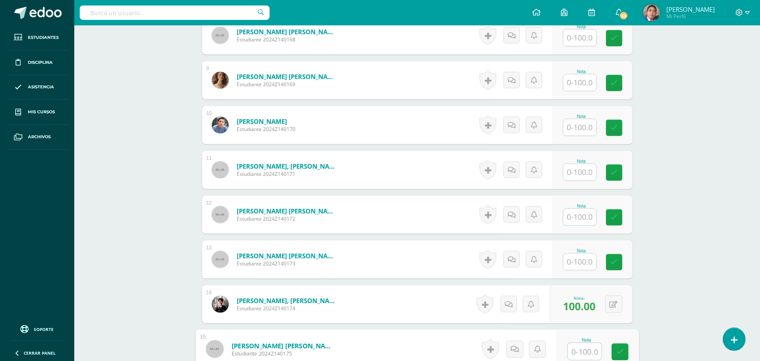
click at [150, 107] on div "Biología Bas II Octavo Básicos "A" Herramientas Detalle de asistencias Activida…" at bounding box center [417, 41] width 686 height 1293
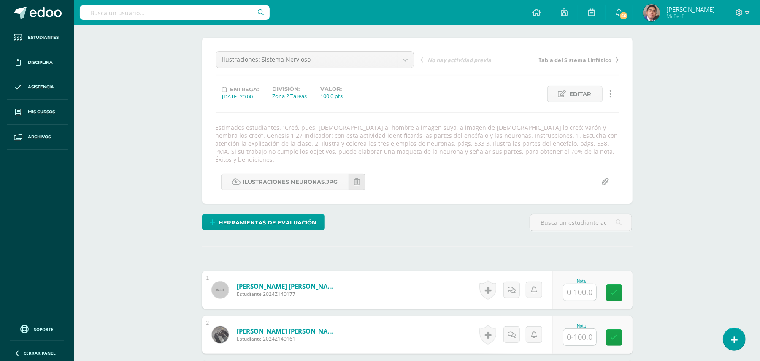
scroll to position [0, 0]
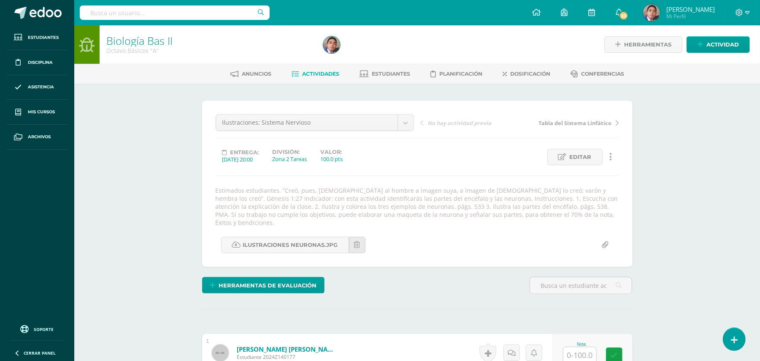
click at [571, 156] on span "Editar" at bounding box center [581, 157] width 22 height 16
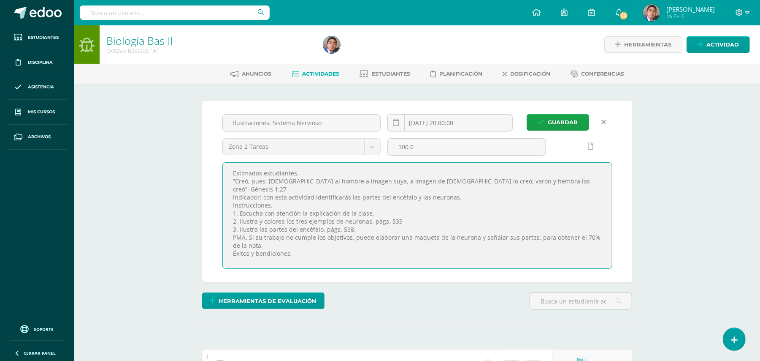
click at [532, 174] on textarea "Estimados estudiantes. ”Creó, pues, [DEMOGRAPHIC_DATA] al hombre a imagen suya,…" at bounding box center [417, 216] width 389 height 106
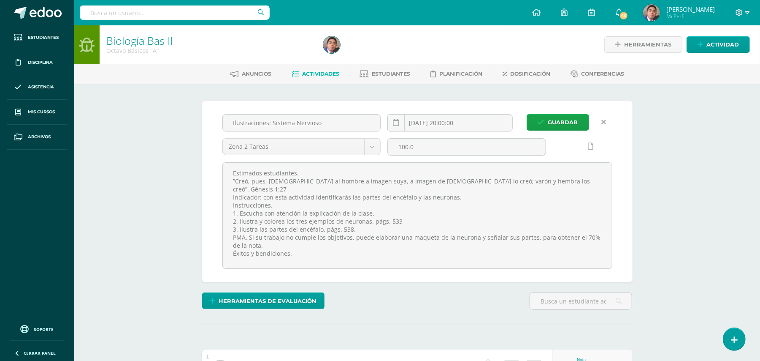
click at [605, 120] on icon at bounding box center [604, 122] width 5 height 7
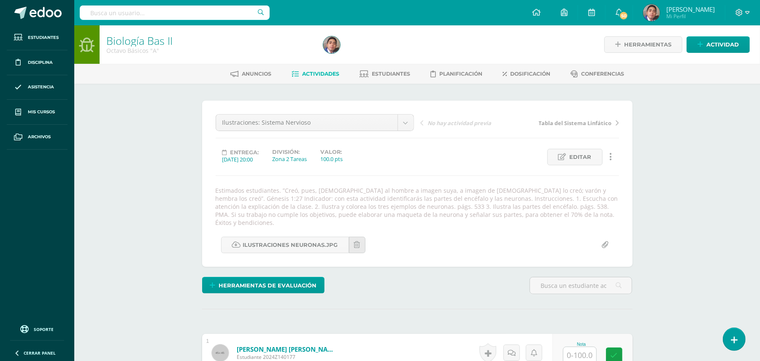
click at [712, 44] on span "Actividad" at bounding box center [723, 45] width 33 height 16
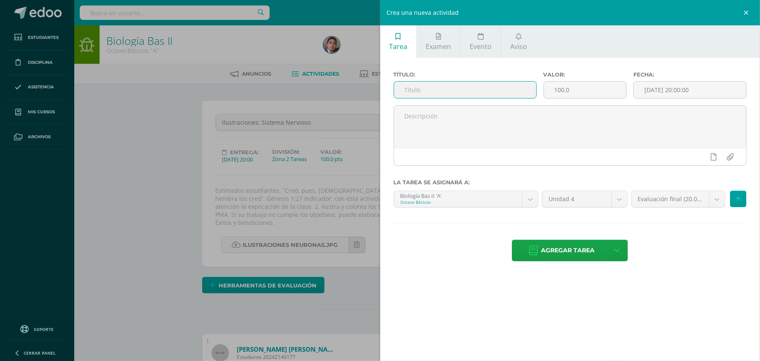
click at [475, 87] on input "text" at bounding box center [465, 89] width 142 height 16
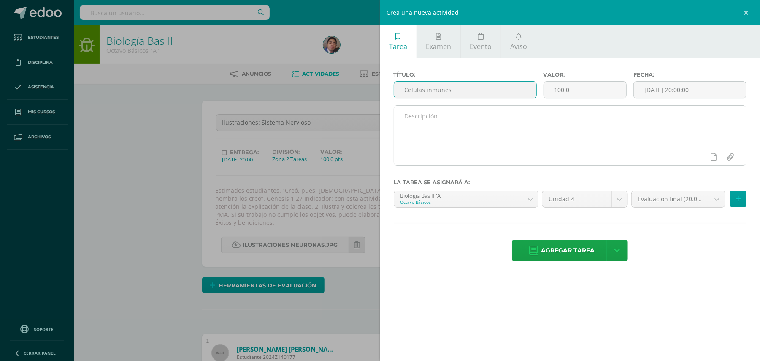
type input "Células inmunes"
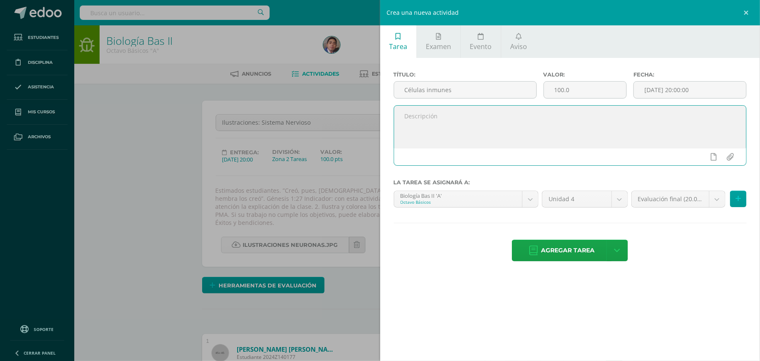
click at [483, 128] on textarea at bounding box center [570, 127] width 353 height 42
paste textarea "Estimados estudiantes. ”Creó, pues, [DEMOGRAPHIC_DATA] al hombre a imagen suya,…"
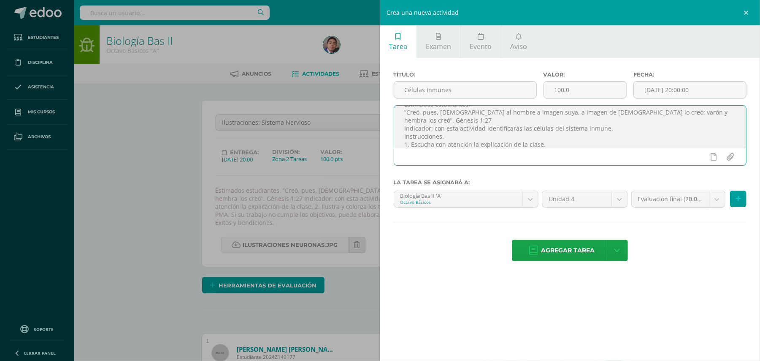
scroll to position [19, 0]
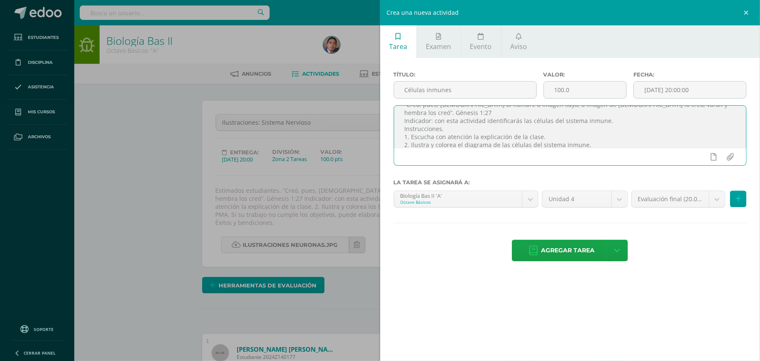
click at [575, 145] on textarea "Estimados estudiantes. ”Creó, pues, [DEMOGRAPHIC_DATA] al hombre a imagen suya,…" at bounding box center [570, 127] width 353 height 42
type textarea "Estimados estudiantes. ”Creó, pues, [DEMOGRAPHIC_DATA] al hombre a imagen suya,…"
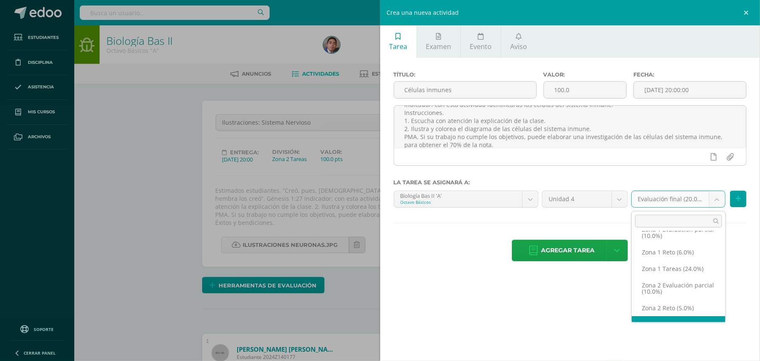
scroll to position [46, 0]
select select "30416"
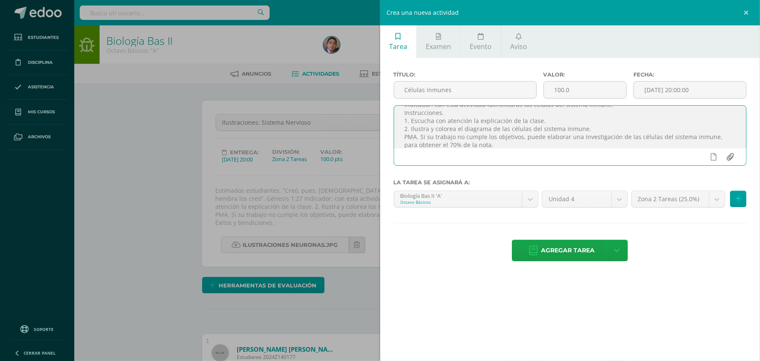
click at [729, 158] on input "file" at bounding box center [730, 157] width 16 height 16
type input "C:\fakepath\Células inmunitarias.jpg"
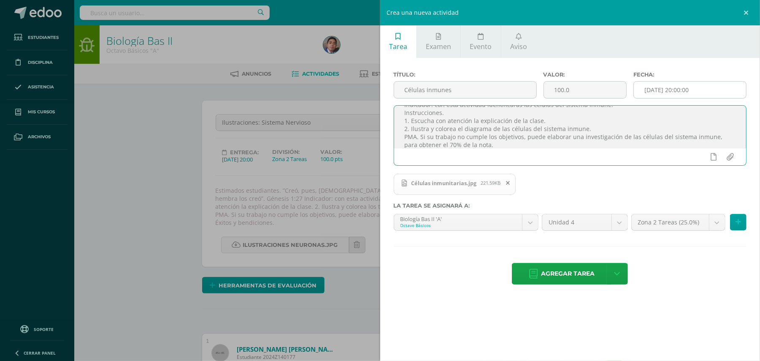
click at [686, 90] on input "[DATE] 20:00:00" at bounding box center [690, 89] width 112 height 16
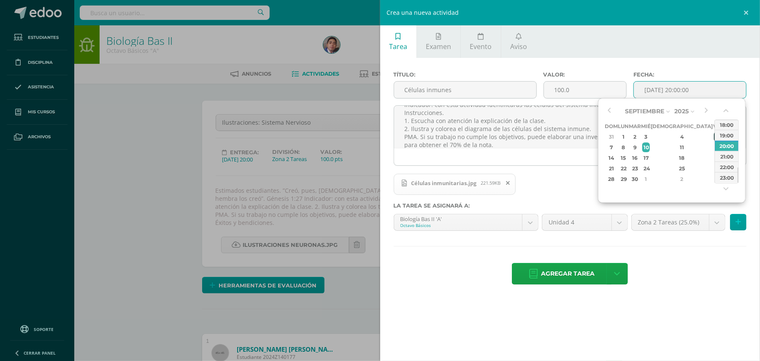
click at [714, 137] on div "5" at bounding box center [718, 137] width 8 height 10
type input "2025-09-05 20:00"
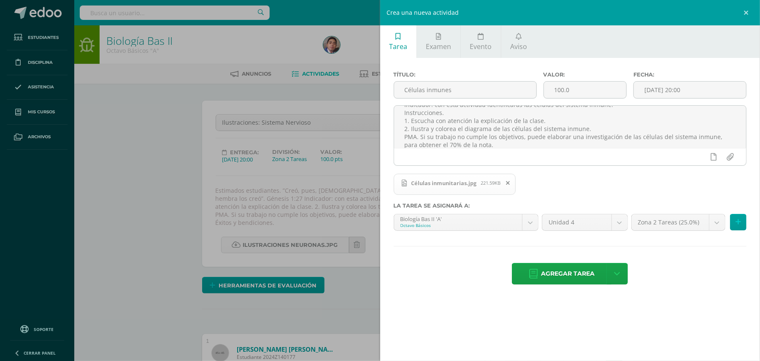
click at [685, 266] on div "Agregar tarea Agregar tarea y ocultar" at bounding box center [570, 274] width 353 height 23
click at [582, 279] on span "Agregar tarea" at bounding box center [568, 273] width 54 height 21
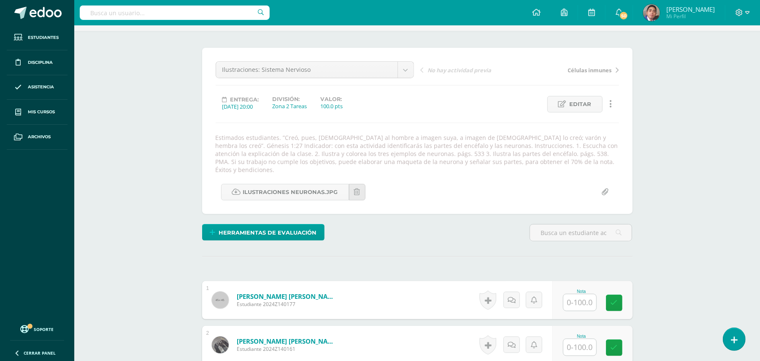
scroll to position [53, 0]
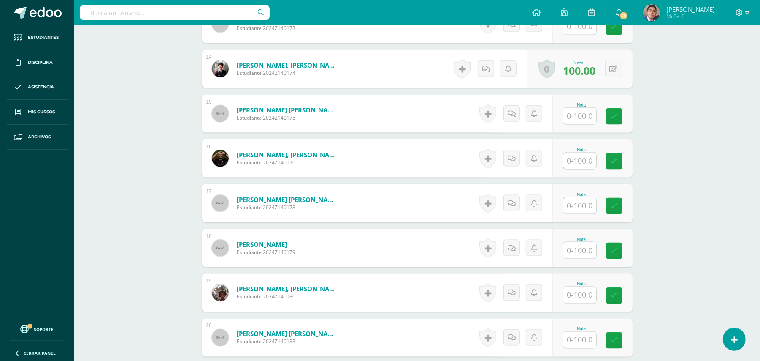
scroll to position [843, 0]
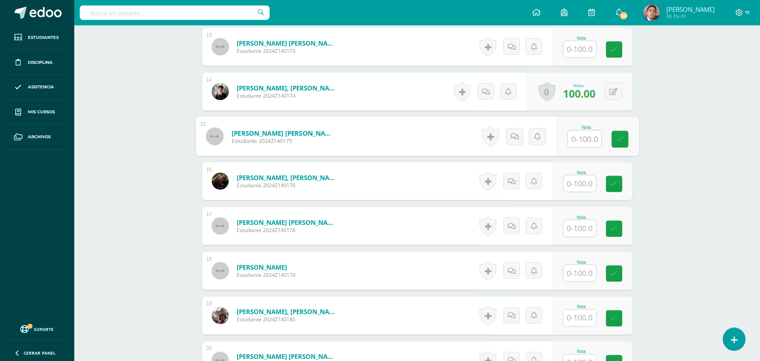
click at [580, 132] on input "text" at bounding box center [585, 138] width 34 height 17
type input "100"
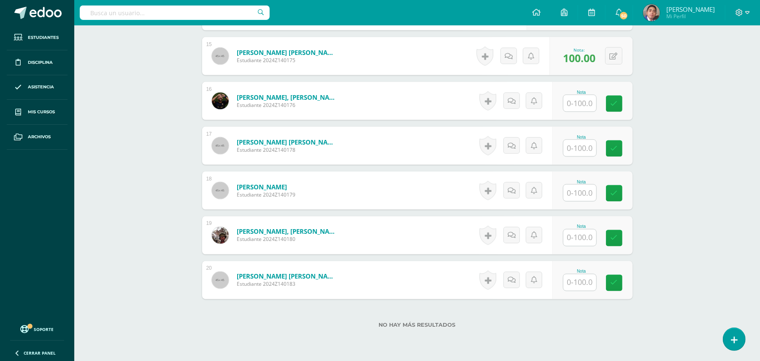
scroll to position [949, 0]
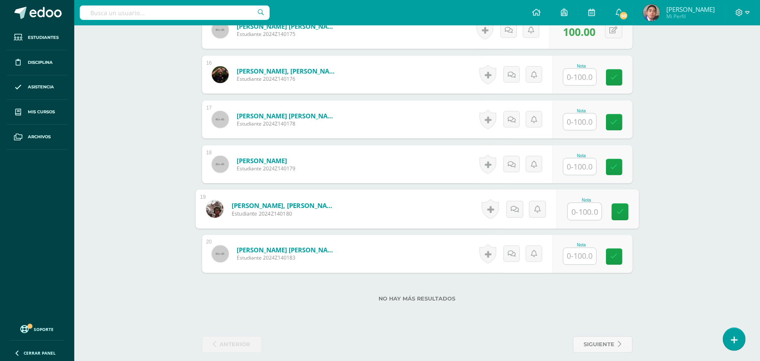
click at [583, 209] on input "text" at bounding box center [585, 211] width 34 height 17
type input "100"
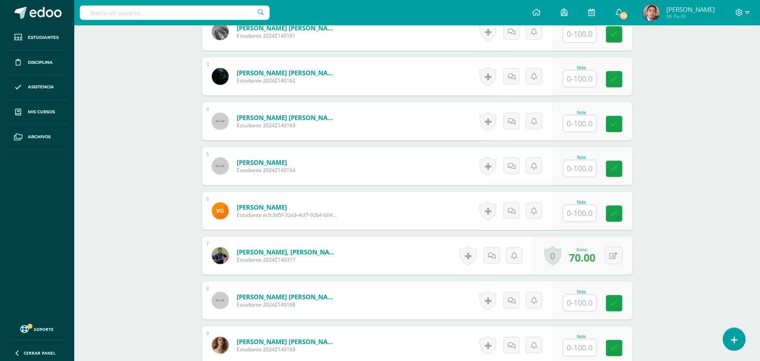
scroll to position [363, 0]
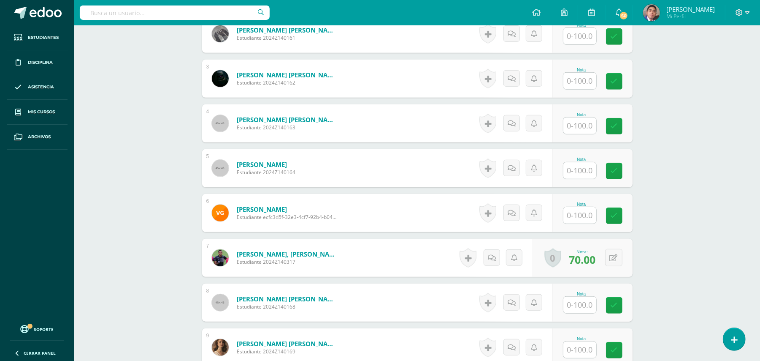
click at [583, 212] on input "text" at bounding box center [580, 215] width 33 height 16
type input "100"
click at [669, 203] on div "Biología Bas II Octavo Básicos "A" Herramientas Detalle de asistencias Activida…" at bounding box center [417, 308] width 686 height 1293
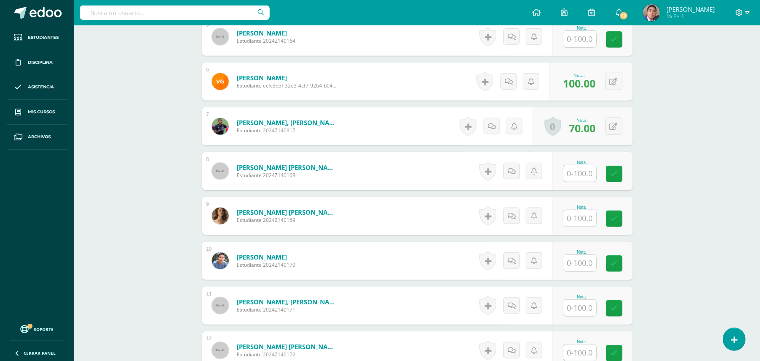
scroll to position [495, 0]
click at [613, 73] on button at bounding box center [620, 81] width 18 height 18
click at [678, 205] on div "Biología Bas II Octavo Básicos "A" Herramientas Detalle de asistencias Activida…" at bounding box center [417, 176] width 686 height 1293
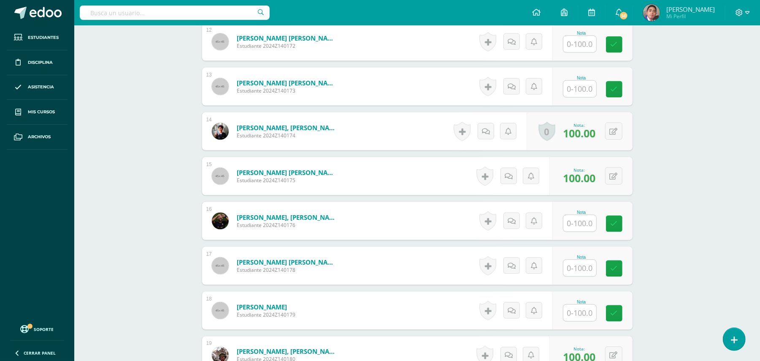
scroll to position [833, 0]
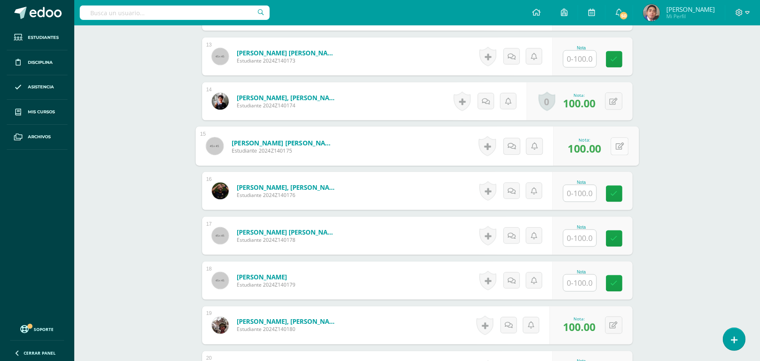
click at [616, 142] on icon at bounding box center [620, 145] width 8 height 7
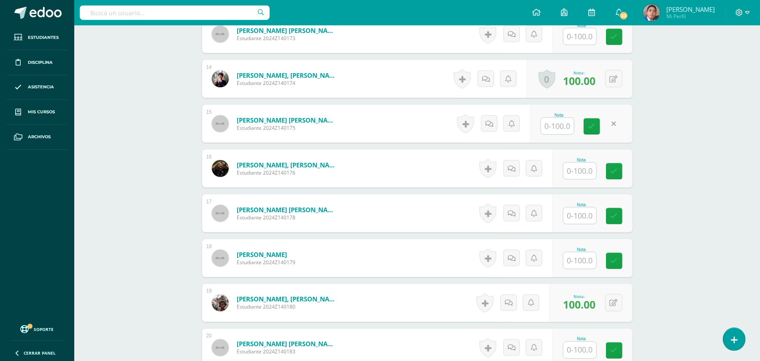
scroll to position [949, 0]
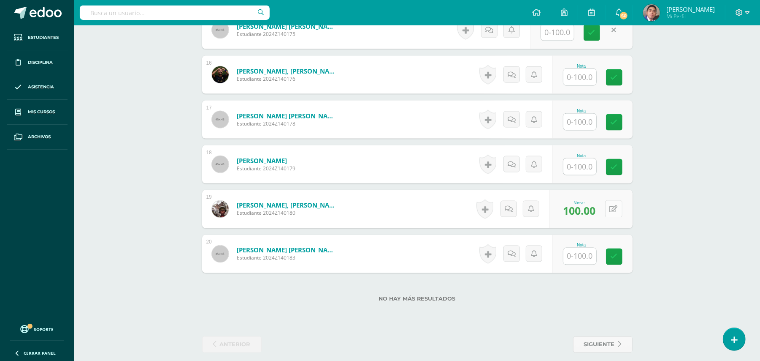
click at [612, 201] on button at bounding box center [613, 208] width 17 height 17
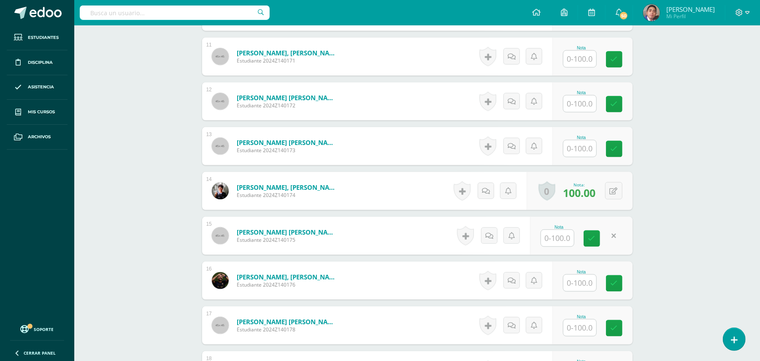
scroll to position [769, 0]
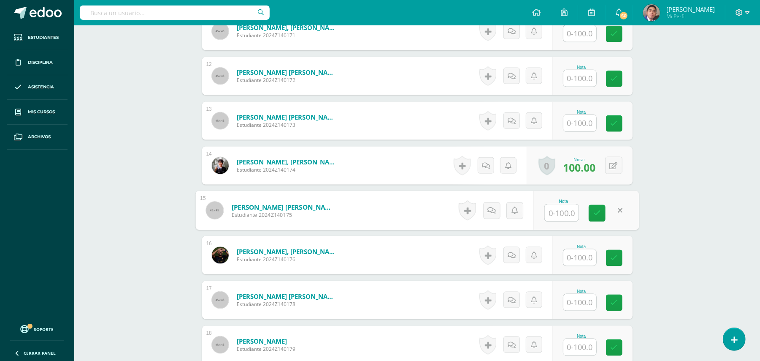
click at [561, 204] on input "text" at bounding box center [562, 212] width 34 height 17
type input "75"
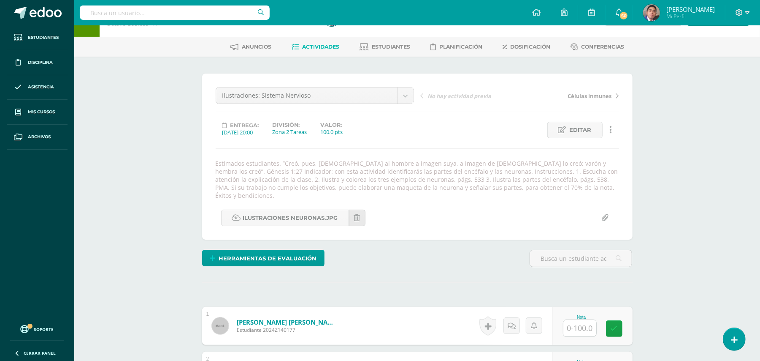
scroll to position [26, 0]
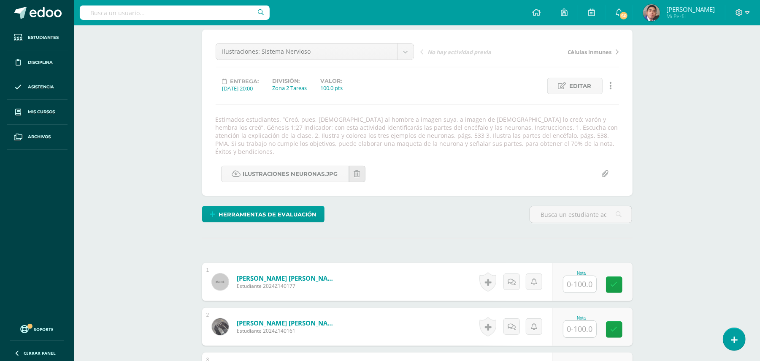
scroll to position [93, 0]
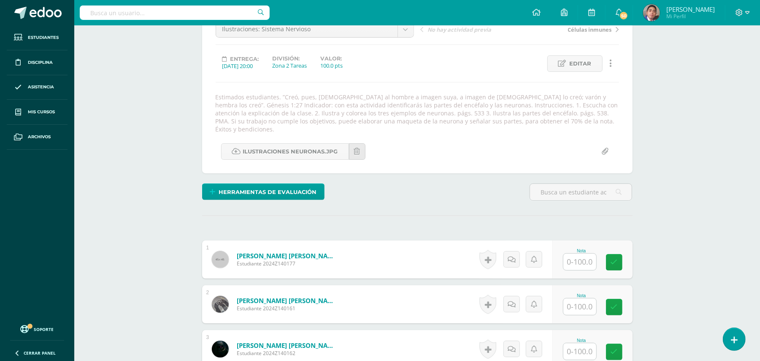
click at [574, 298] on input "text" at bounding box center [580, 306] width 33 height 16
click at [577, 298] on input "text" at bounding box center [585, 306] width 34 height 17
type input "100"
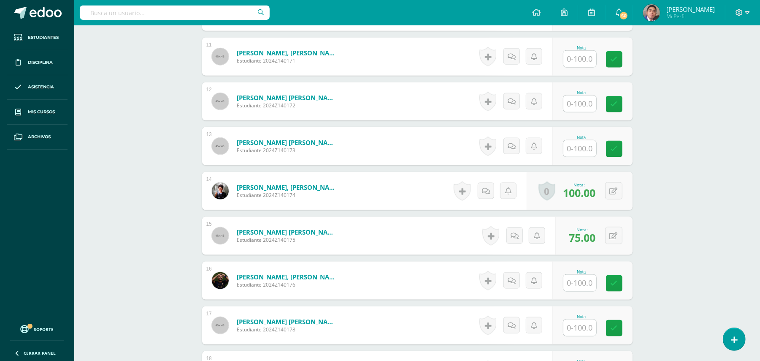
scroll to position [949, 0]
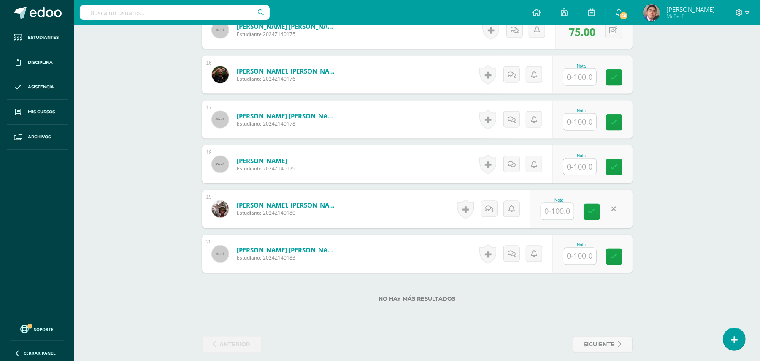
click at [561, 203] on input "text" at bounding box center [557, 211] width 33 height 16
type input "75"
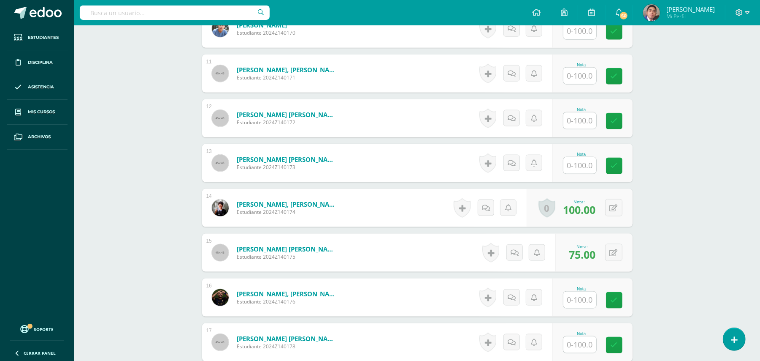
scroll to position [720, 0]
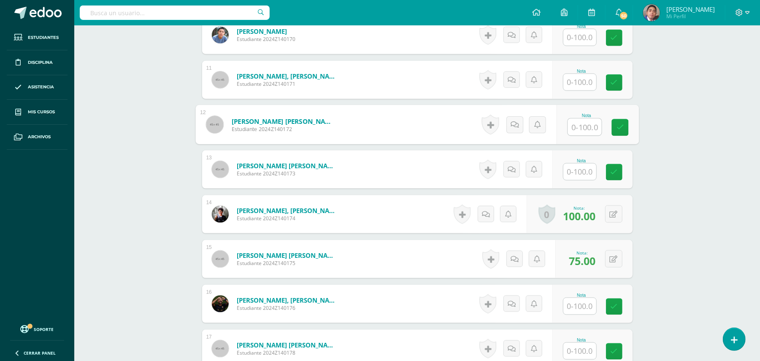
click at [579, 119] on input "text" at bounding box center [585, 127] width 34 height 17
type input "100"
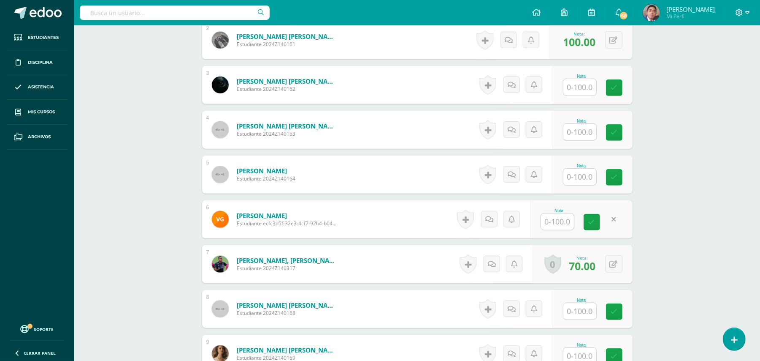
scroll to position [338, 0]
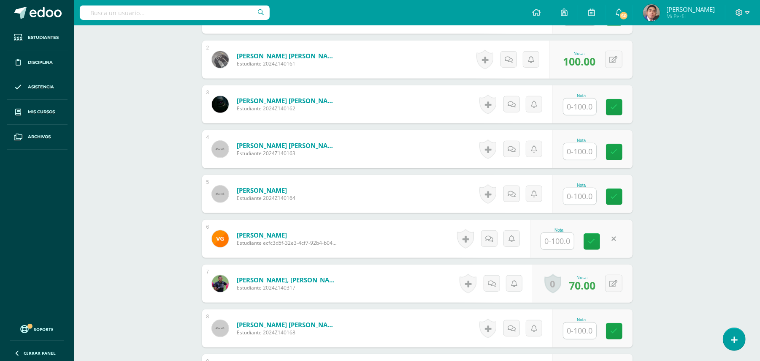
click at [582, 188] on input "text" at bounding box center [580, 196] width 33 height 16
click at [582, 188] on input "text" at bounding box center [585, 196] width 34 height 17
type input "100"
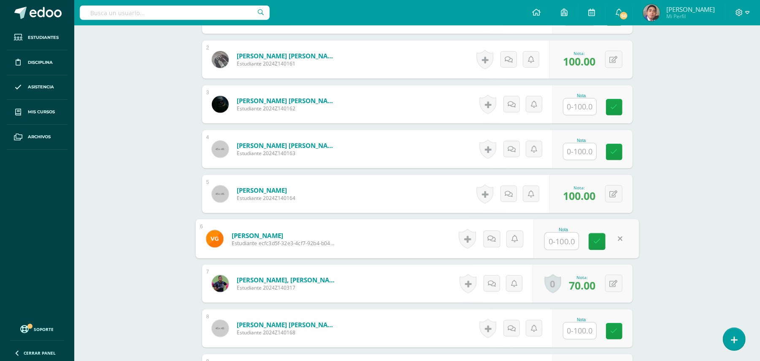
click at [705, 149] on div "Biología Bas II Octavo Básicos "A" Herramientas Detalle de asistencias Activida…" at bounding box center [417, 334] width 686 height 1293
click at [581, 100] on input "text" at bounding box center [580, 106] width 33 height 16
type input "100"
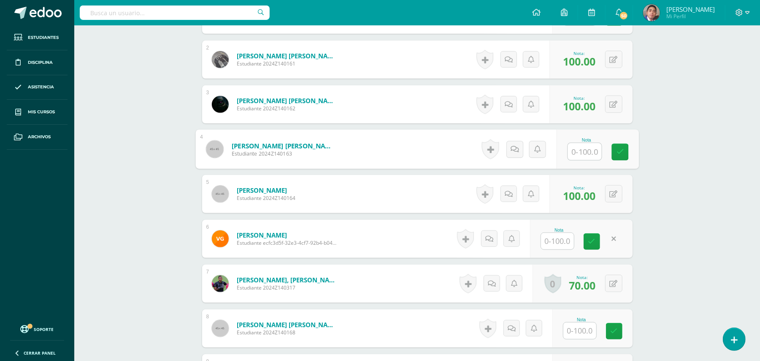
click at [742, 138] on div "Biología Bas II Octavo Básicos "A" Herramientas Detalle de asistencias Activida…" at bounding box center [417, 334] width 686 height 1293
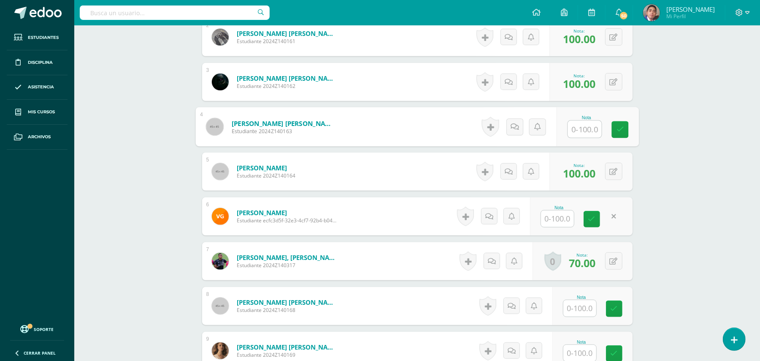
click at [584, 121] on input "text" at bounding box center [585, 129] width 34 height 17
type input "80"
click at [657, 160] on div "Biología Bas II Octavo Básicos "A" Herramientas Detalle de asistencias Activida…" at bounding box center [417, 311] width 686 height 1293
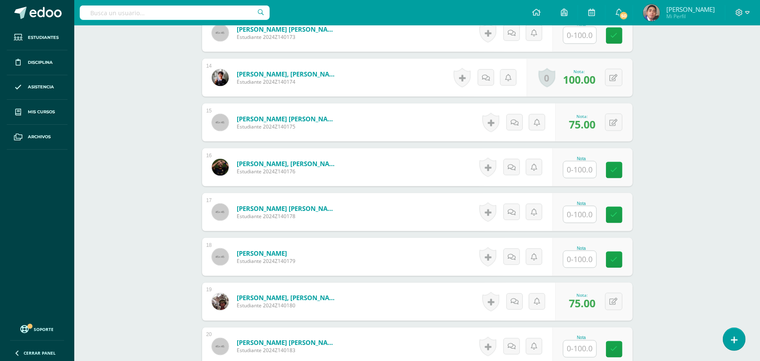
scroll to position [855, 0]
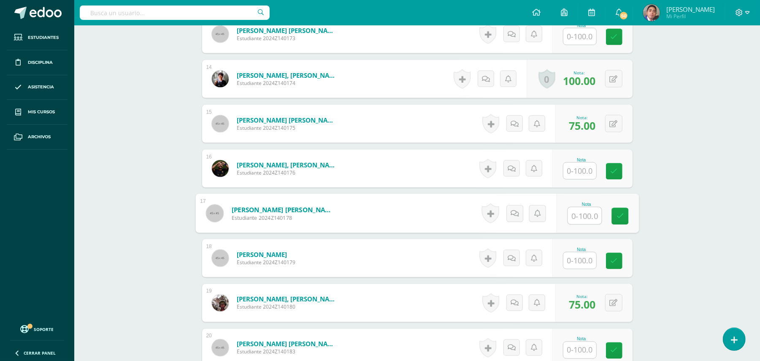
click at [591, 207] on input "text" at bounding box center [585, 215] width 34 height 17
type input "80"
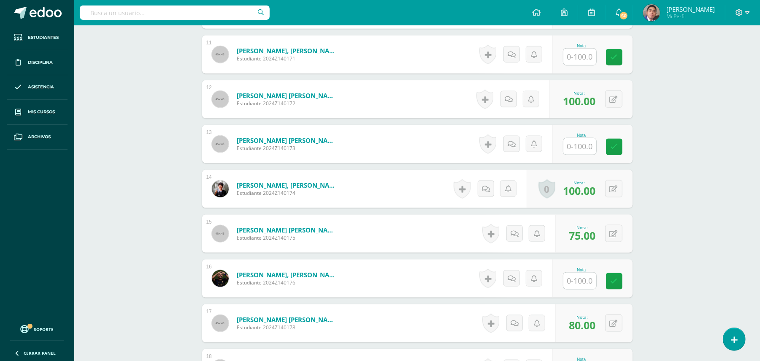
scroll to position [743, 0]
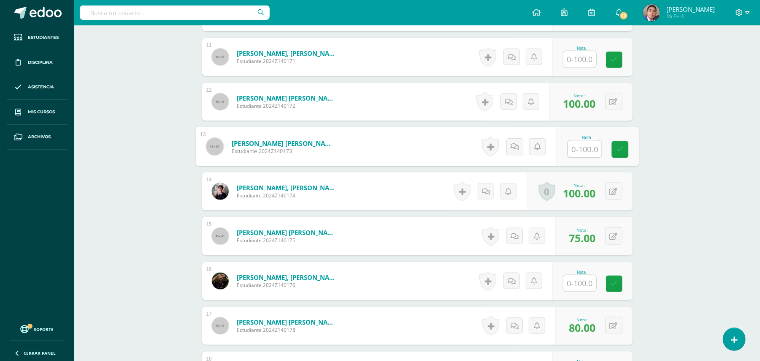
click at [580, 142] on input "text" at bounding box center [585, 149] width 34 height 17
type input "100"
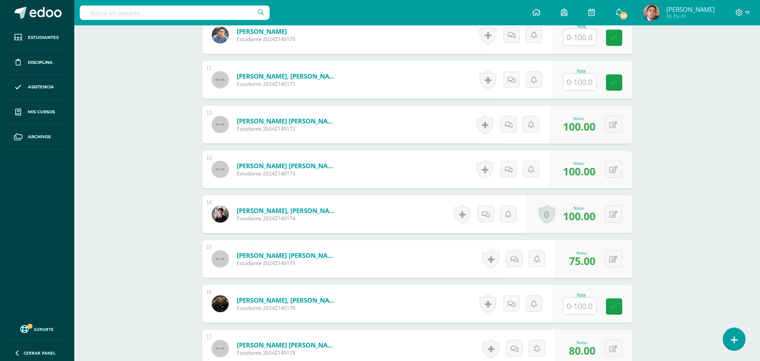
scroll to position [698, 0]
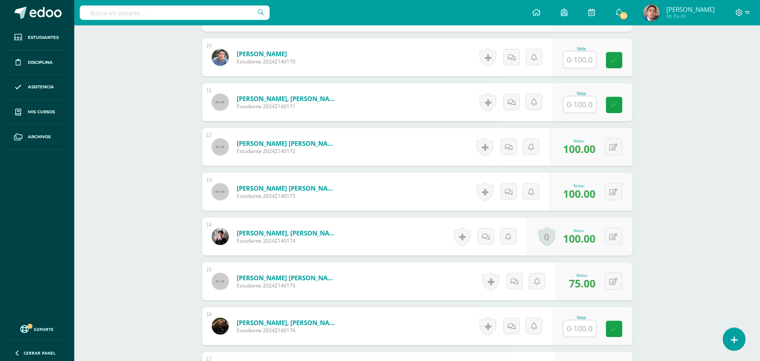
click at [577, 56] on input "text" at bounding box center [580, 60] width 33 height 16
type input "90"
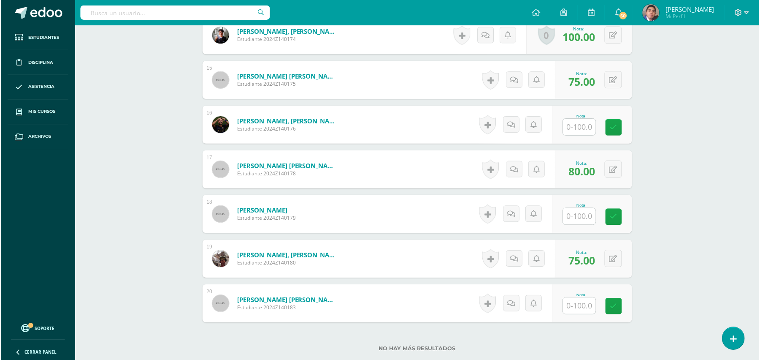
scroll to position [949, 0]
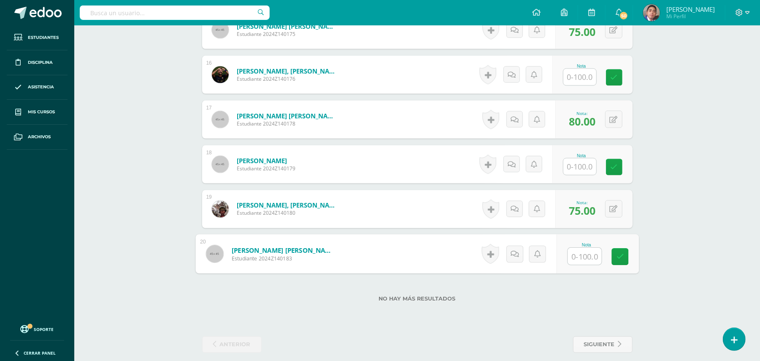
click at [581, 248] on input "text" at bounding box center [585, 256] width 34 height 17
type input "100"
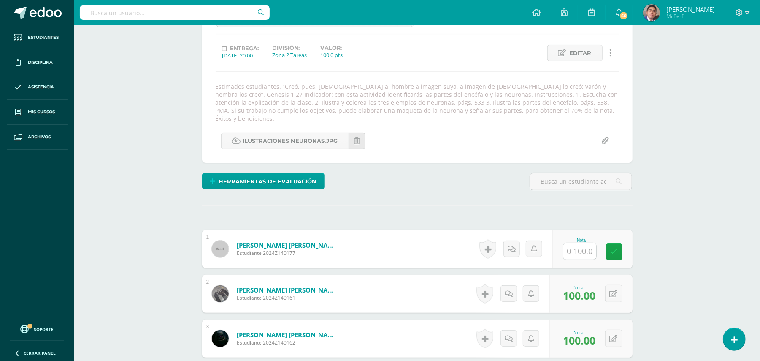
scroll to position [22, 0]
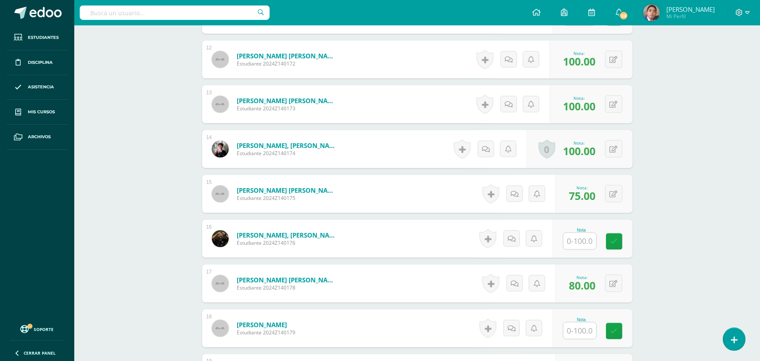
scroll to position [788, 0]
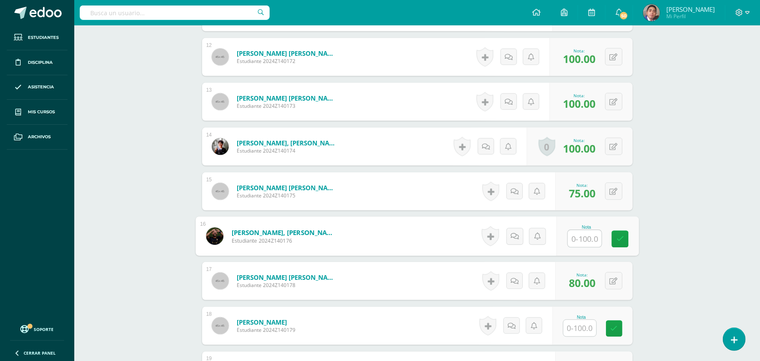
click at [585, 236] on input "text" at bounding box center [585, 238] width 34 height 17
type input "100"
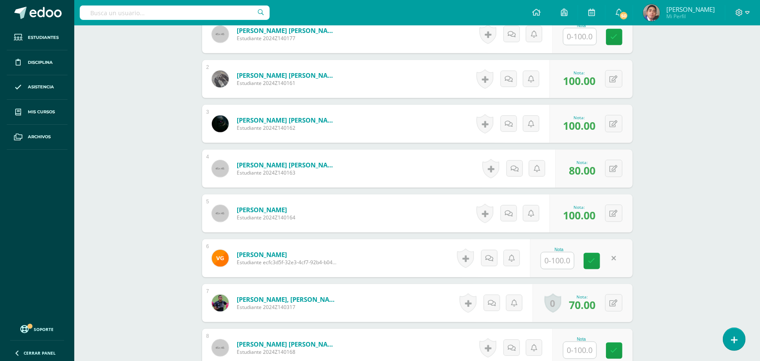
scroll to position [341, 0]
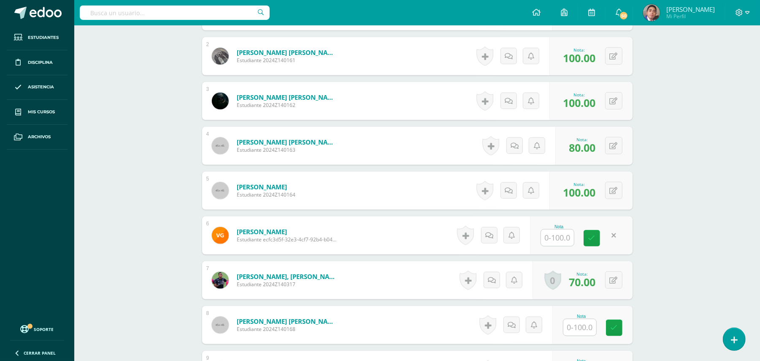
click at [705, 245] on div "Biología Bas II Octavo Básicos "A" Herramientas Detalle de asistencias Activida…" at bounding box center [417, 330] width 686 height 1293
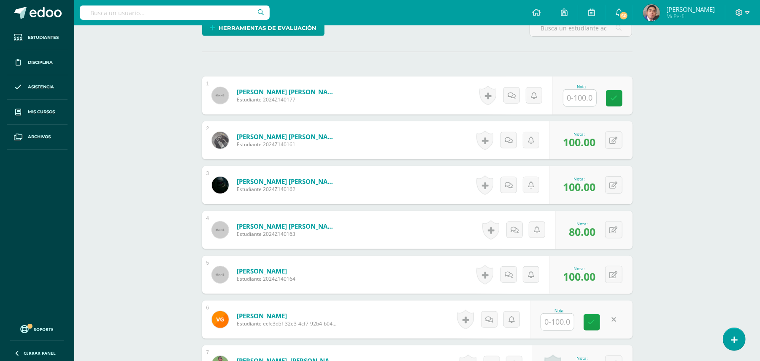
scroll to position [247, 0]
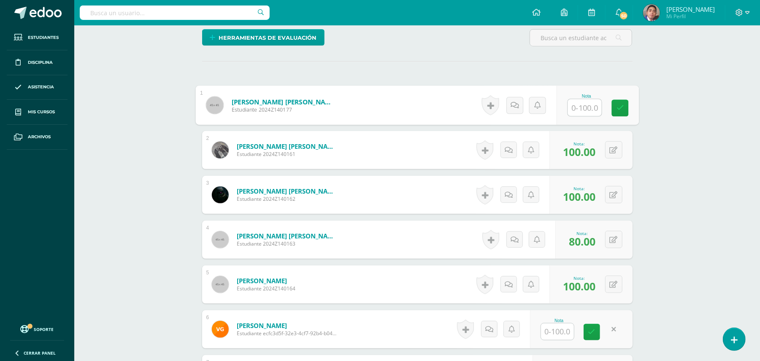
click at [583, 101] on input "text" at bounding box center [585, 107] width 34 height 17
type input "10"
click at [514, 101] on icon at bounding box center [518, 104] width 8 height 7
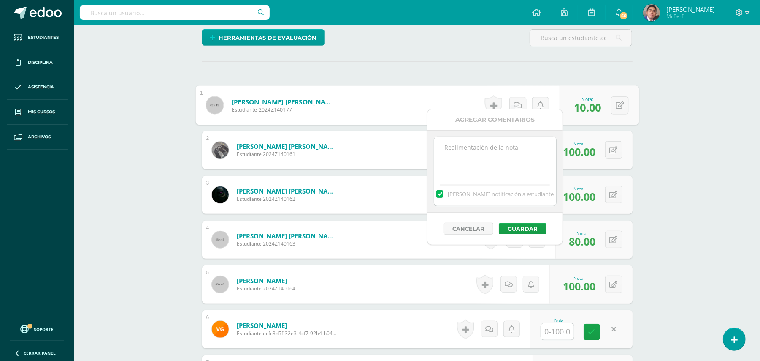
click at [471, 160] on textarea at bounding box center [495, 158] width 122 height 42
type textarea "Estimado estudiante. Tiene pendiente esta actividad. Se le brinda la oportunida…"
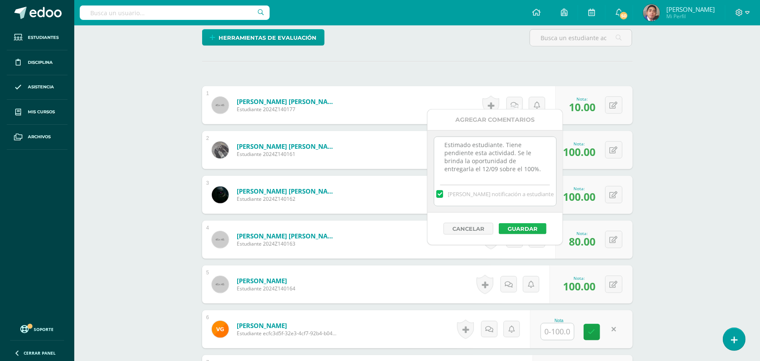
click at [529, 227] on button "Guardar" at bounding box center [523, 228] width 48 height 11
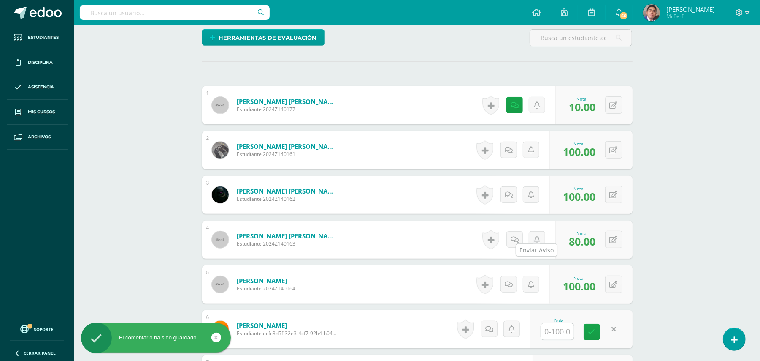
scroll to position [416, 0]
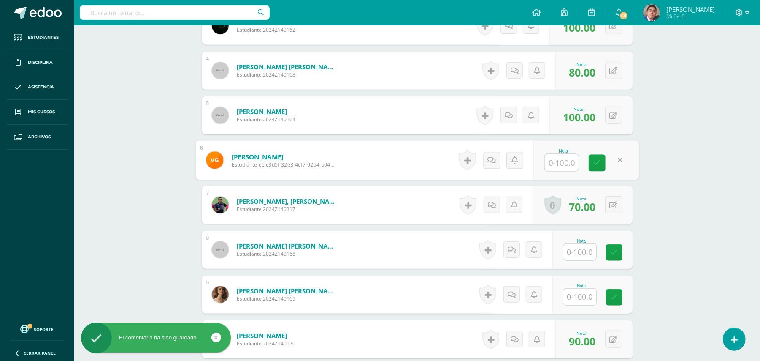
click at [558, 154] on input "text" at bounding box center [562, 162] width 34 height 17
type input "10"
click at [676, 172] on div "Biología Bas II Octavo Básicos "A" Herramientas Detalle de asistencias Activida…" at bounding box center [417, 255] width 686 height 1293
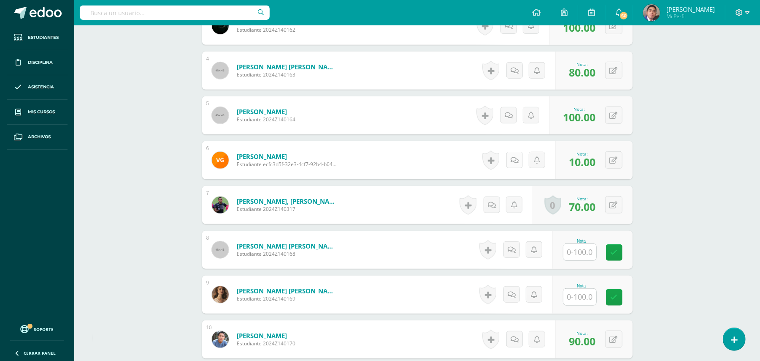
click at [515, 158] on link at bounding box center [515, 160] width 16 height 16
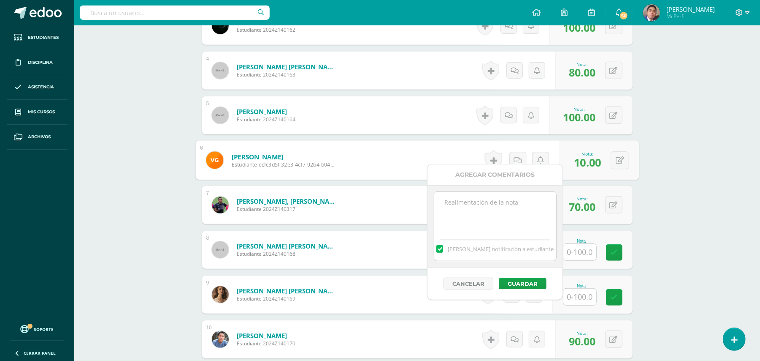
click at [517, 202] on textarea at bounding box center [495, 213] width 122 height 42
paste textarea "Estimado estudiante. Tiene pendiente esta actividad. Se le brinda la oportunida…"
click at [470, 206] on textarea "Estimado estudiante. Tiene pendiente esta actividad. Se le brinda la oportunida…" at bounding box center [495, 213] width 122 height 42
type textarea "Estimada estudiante. Tiene pendiente esta actividad. Se le brinda la oportunida…"
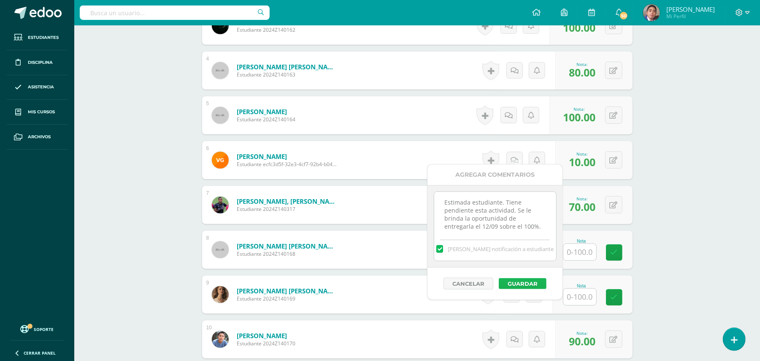
click at [523, 279] on button "Guardar" at bounding box center [523, 283] width 48 height 11
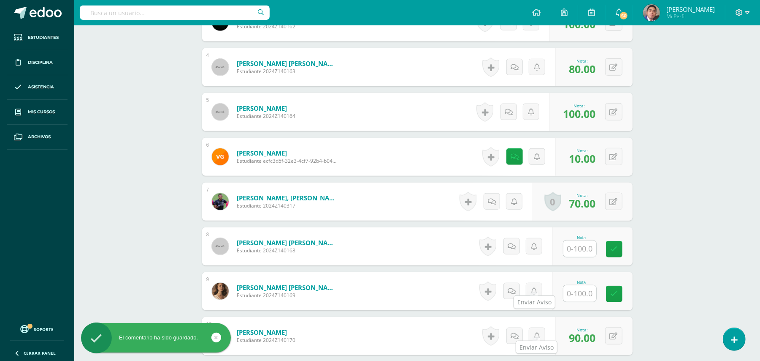
scroll to position [529, 0]
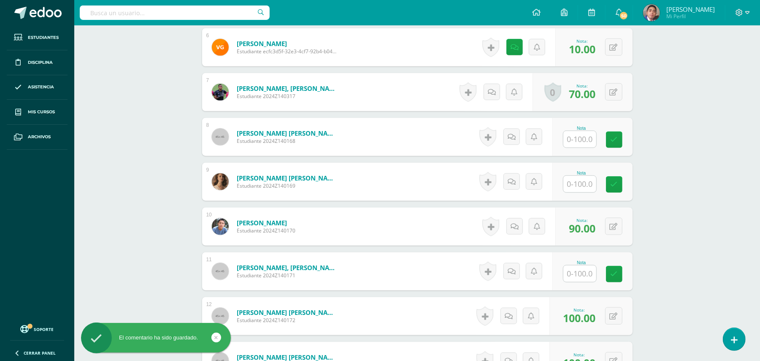
click at [567, 131] on input "text" at bounding box center [580, 139] width 33 height 16
type input "10"
click at [518, 128] on link at bounding box center [517, 136] width 17 height 17
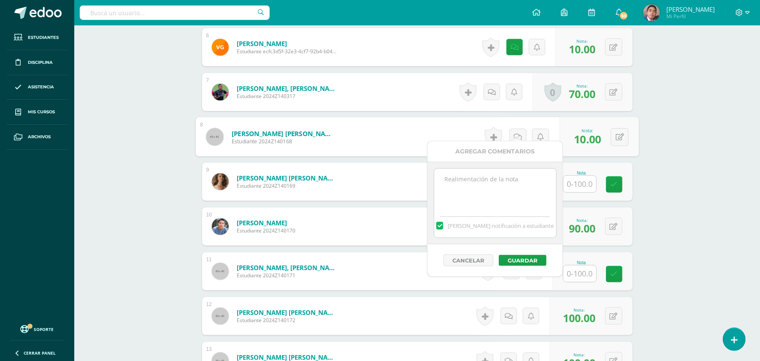
click at [507, 195] on textarea at bounding box center [495, 189] width 122 height 42
paste textarea "Estimado estudiante. Tiene pendiente esta actividad. Se le brinda la oportunida…"
type textarea "Estimado estudiante. Tiene pendiente esta actividad. Se le brinda la oportunida…"
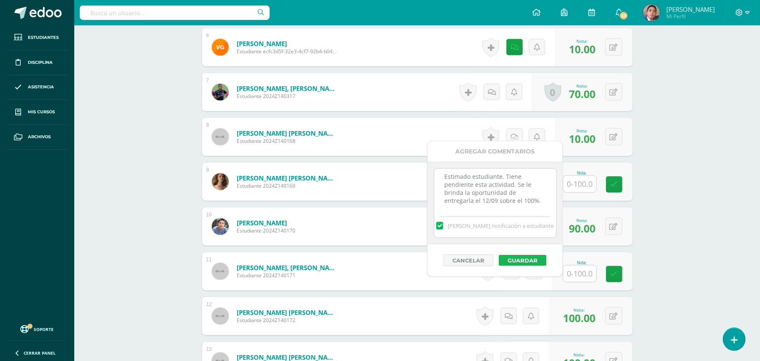
click at [532, 260] on button "Guardar" at bounding box center [523, 260] width 48 height 11
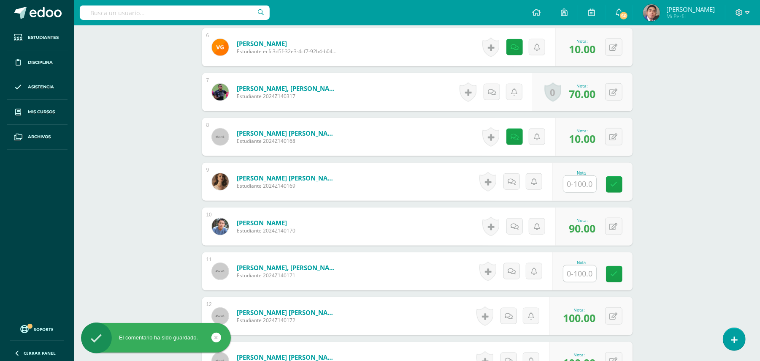
click at [581, 177] on input "text" at bounding box center [580, 184] width 33 height 16
type input "10"
click at [517, 178] on icon at bounding box center [518, 181] width 8 height 7
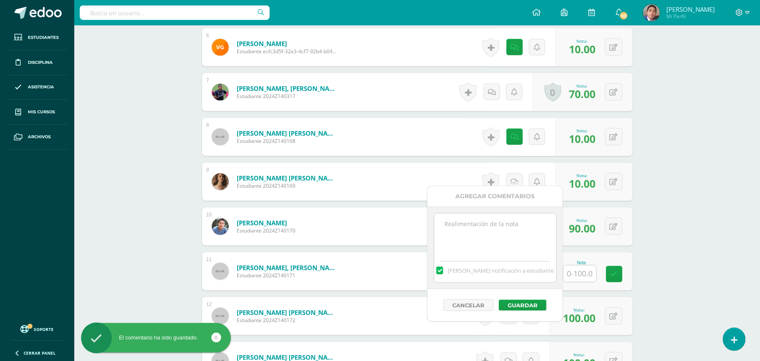
click at [497, 226] on textarea at bounding box center [495, 234] width 122 height 42
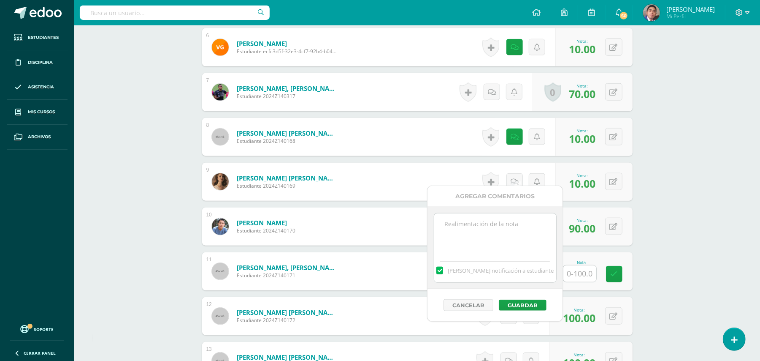
paste textarea "Estimado estudiante. Tiene pendiente esta actividad. Se le brinda la oportunida…"
click at [470, 225] on textarea "Estimado estudiante. Tiene pendiente esta actividad. Se le brinda la oportunida…" at bounding box center [495, 234] width 122 height 42
type textarea "Estimada estudiante. Tiene pendiente esta actividad. Se le brinda la oportunida…"
click at [530, 301] on button "Guardar" at bounding box center [523, 304] width 48 height 11
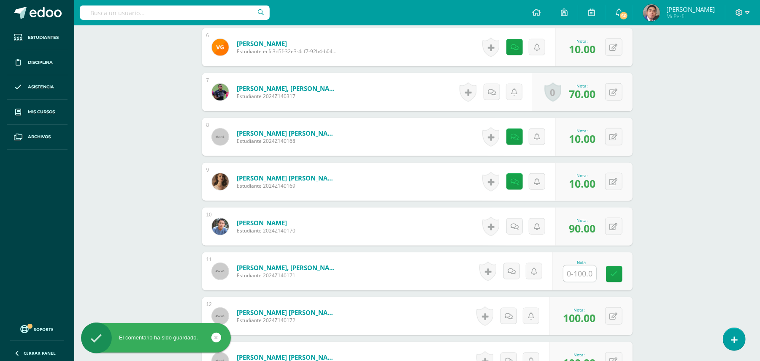
click at [591, 266] on input "text" at bounding box center [580, 273] width 33 height 16
type input "10"
click at [514, 267] on icon at bounding box center [518, 270] width 8 height 7
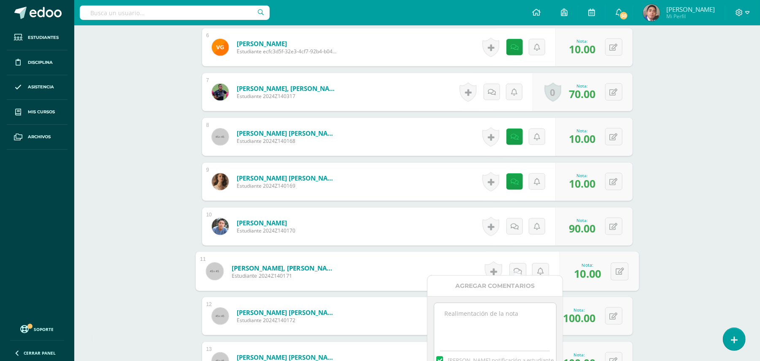
drag, startPoint x: 514, startPoint y: 304, endPoint x: 512, endPoint y: 308, distance: 4.3
click at [513, 308] on textarea at bounding box center [495, 324] width 122 height 42
paste textarea "Estimado estudiante. Tiene pendiente esta actividad. Se le brinda la oportunida…"
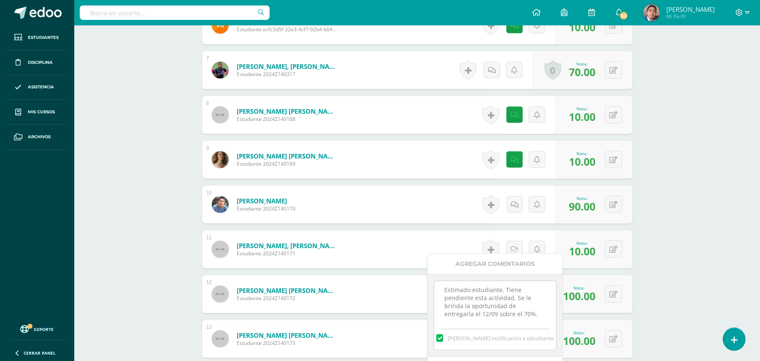
scroll to position [585, 0]
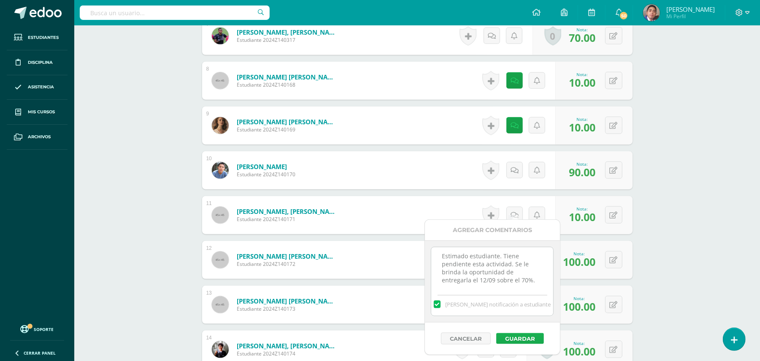
type textarea "Estimado estudiante. Tiene pendiente esta actividad. Se le brinda la oportunida…"
click at [506, 336] on button "Guardar" at bounding box center [520, 338] width 48 height 11
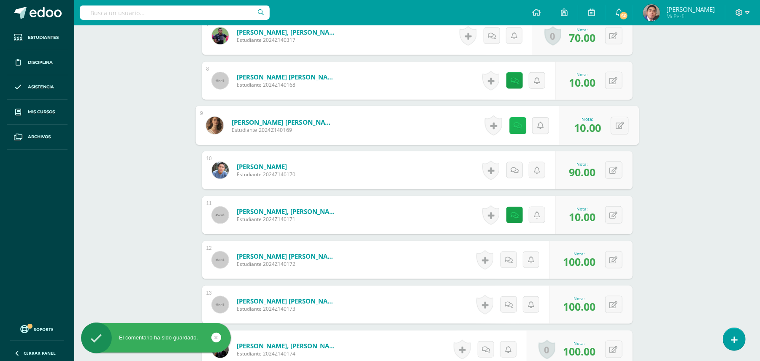
click at [516, 122] on icon at bounding box center [518, 125] width 8 height 7
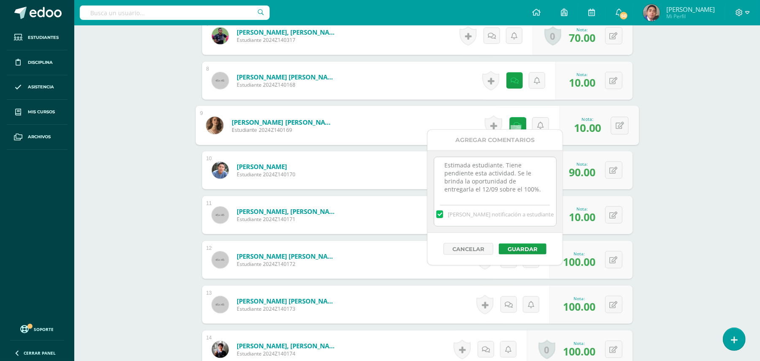
click at [451, 197] on textarea "Estimada estudiante. Tiene pendiente esta actividad. Se le brinda la oportunida…" at bounding box center [495, 178] width 122 height 42
type textarea "Estimada estudiante. Tiene pendiente esta actividad. Se le brinda la oportunida…"
click at [527, 247] on button "Guardar" at bounding box center [523, 248] width 48 height 11
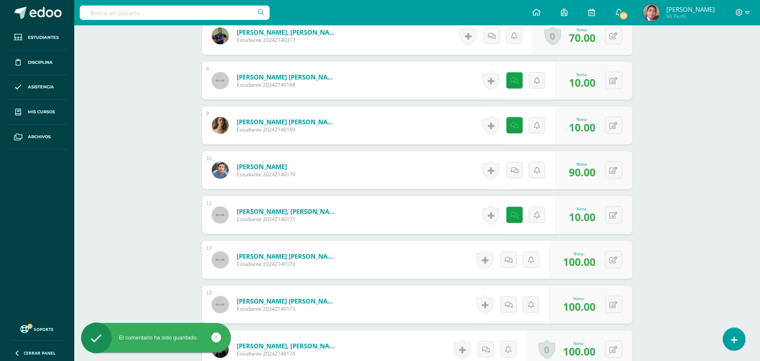
click at [684, 203] on div "Biología Bas II Octavo Básicos "A" Herramientas Detalle de asistencias Activida…" at bounding box center [417, 86] width 686 height 1293
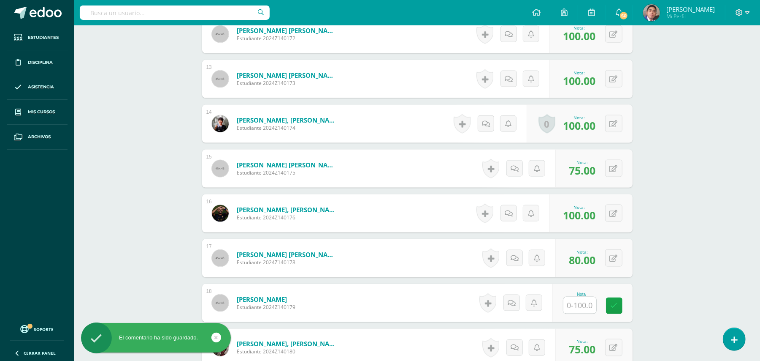
scroll to position [949, 0]
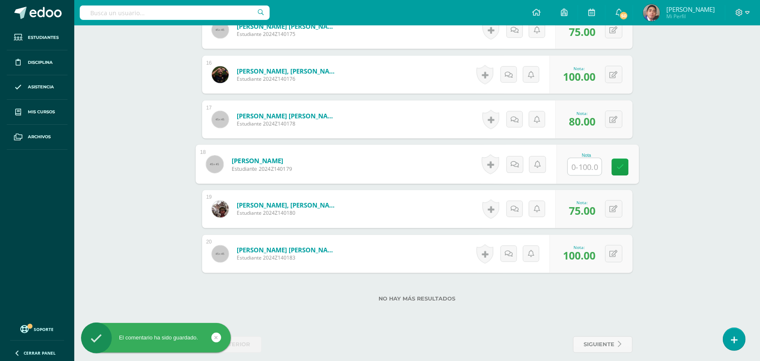
click at [575, 159] on input "text" at bounding box center [585, 166] width 34 height 17
type input "10"
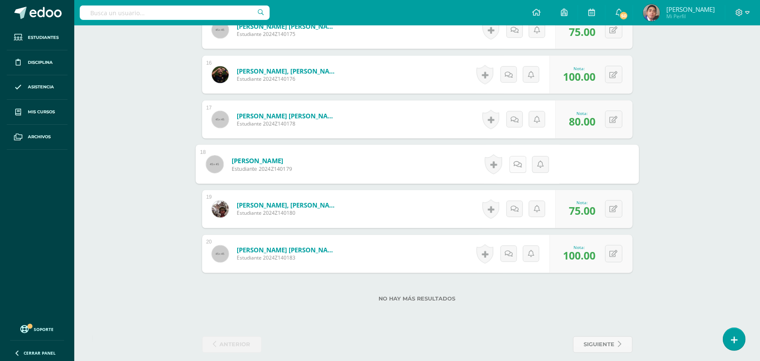
click at [519, 158] on link at bounding box center [517, 164] width 17 height 17
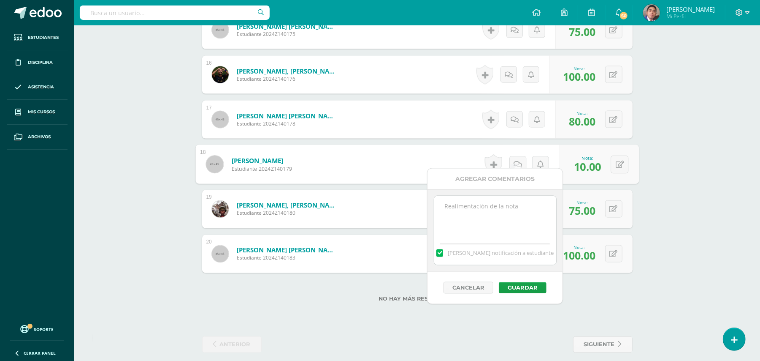
click at [515, 227] on textarea at bounding box center [495, 217] width 122 height 42
paste textarea "Estimado estudiante. Tiene pendiente esta actividad. Se le brinda la oportunida…"
click at [469, 200] on textarea "Estimado estudiante. Tiene pendiente esta actividad. Se le brinda la oportunida…" at bounding box center [495, 217] width 122 height 42
type textarea "Estimada estudiante. Tiene pendiente esta actividad. Se le brinda la oportunida…"
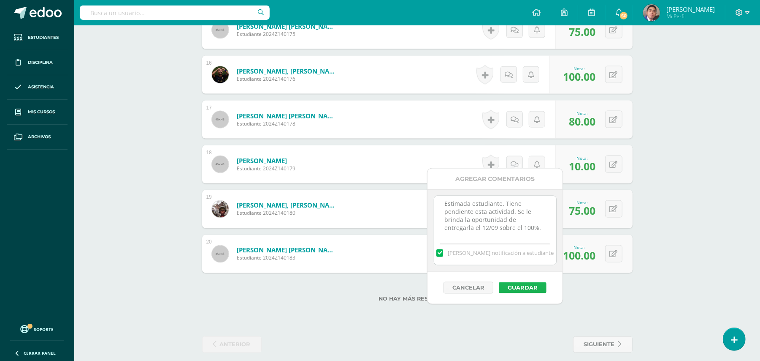
click at [521, 289] on button "Guardar" at bounding box center [523, 287] width 48 height 11
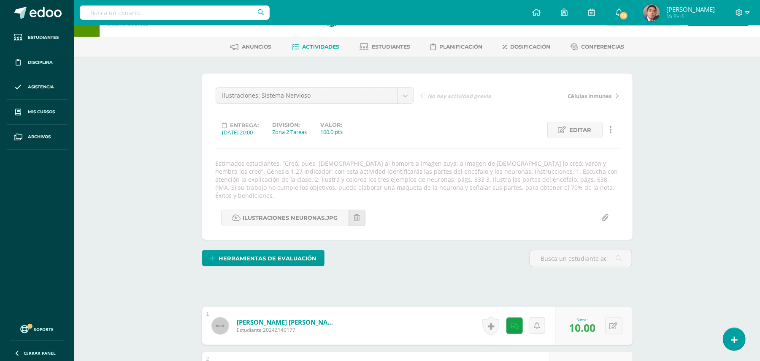
scroll to position [0, 0]
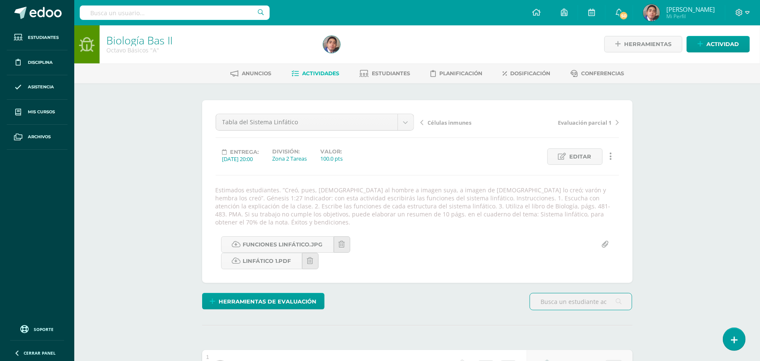
scroll to position [1, 0]
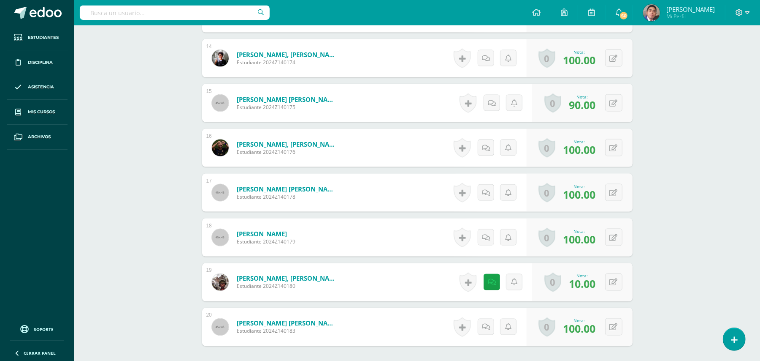
scroll to position [965, 0]
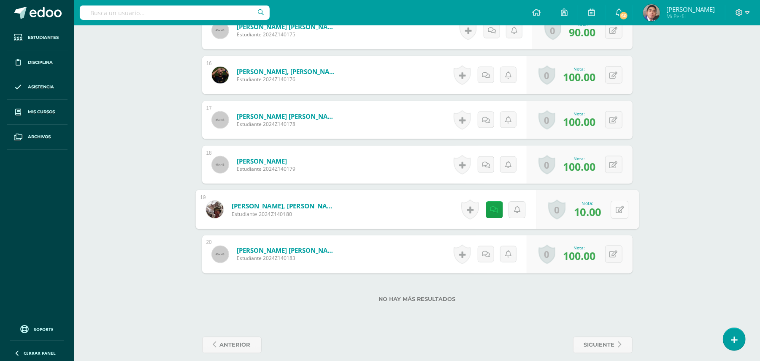
click at [613, 201] on button at bounding box center [620, 210] width 18 height 18
type input "70"
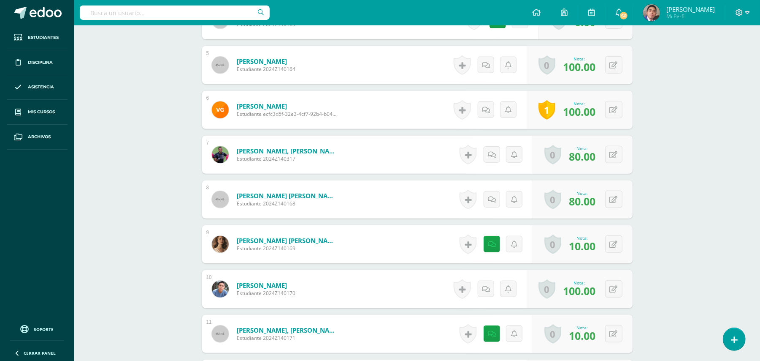
scroll to position [492, 0]
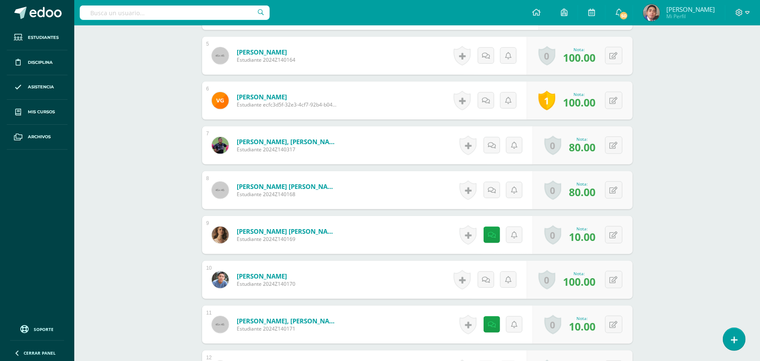
click at [132, 125] on div "Biología Bas II Octavo Básicos "A" Herramientas Detalle de asistencias Activida…" at bounding box center [417, 188] width 686 height 1310
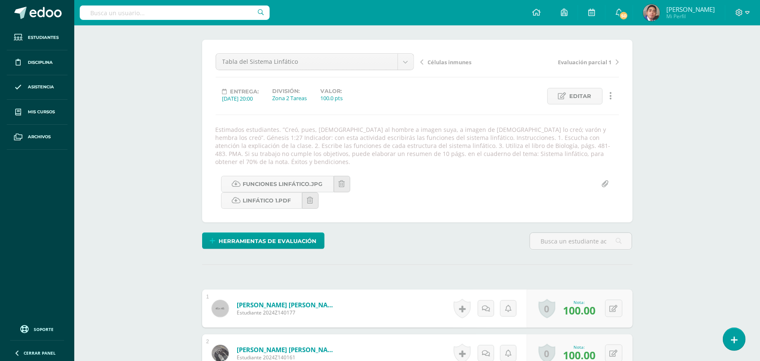
scroll to position [0, 0]
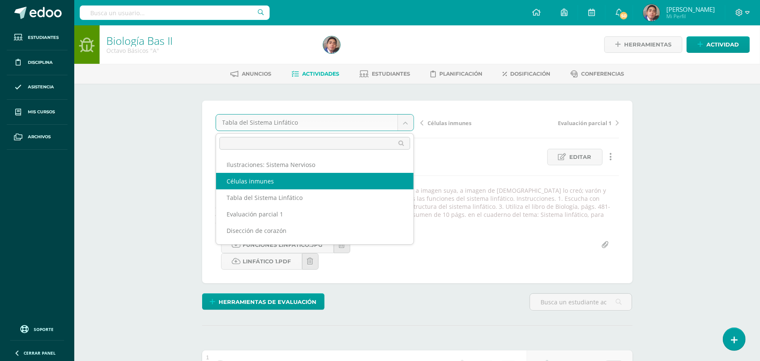
select select "/dashboard/teacher/grade-activity/32352/"
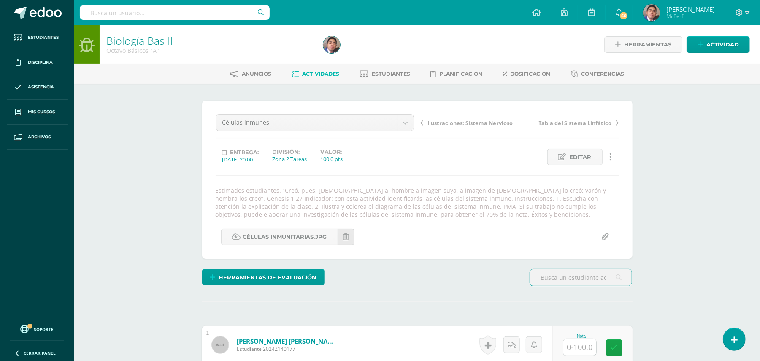
scroll to position [0, 0]
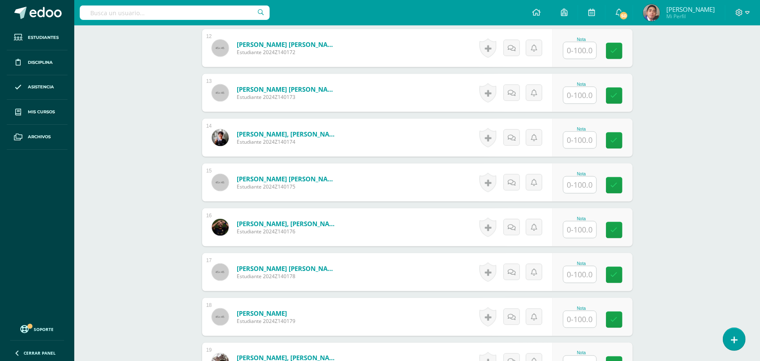
scroll to position [789, 0]
click at [578, 183] on input "text" at bounding box center [585, 184] width 34 height 17
type input "100"
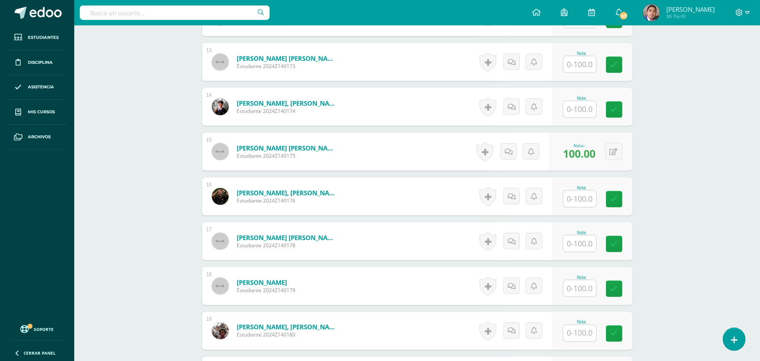
scroll to position [834, 0]
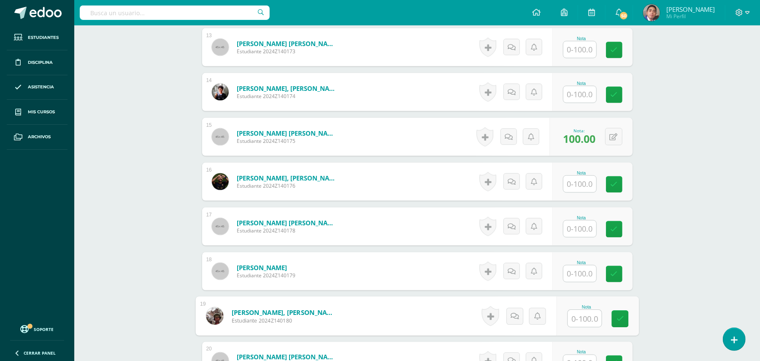
click at [583, 317] on input "text" at bounding box center [585, 318] width 34 height 17
type input "100"
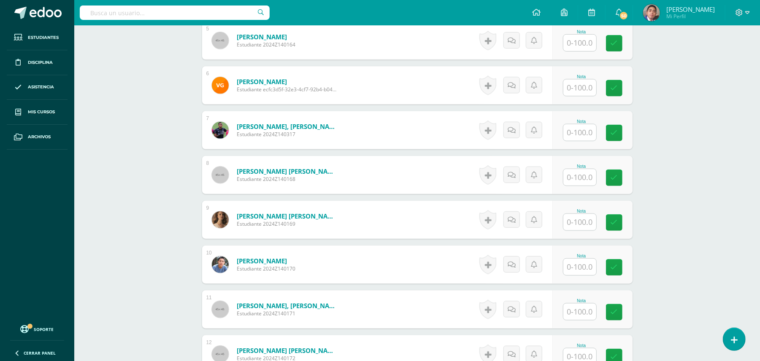
scroll to position [462, 0]
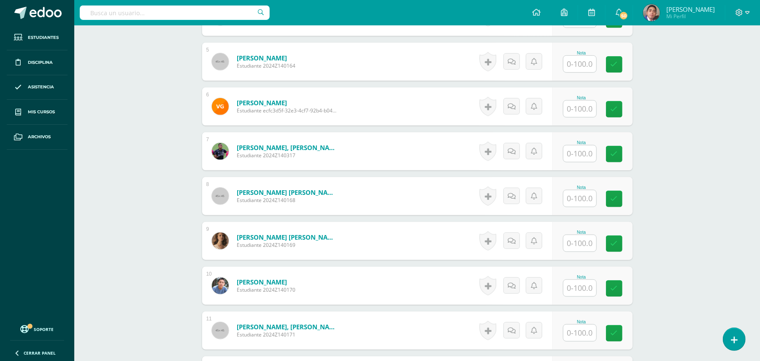
click at [581, 111] on input "text" at bounding box center [580, 108] width 33 height 16
type input "100"
click at [691, 125] on div "Biología Bas II Octavo Básicos "A" Herramientas Detalle de asistencias Activida…" at bounding box center [417, 205] width 686 height 1285
click at [588, 152] on input "text" at bounding box center [585, 153] width 34 height 17
type input "1"
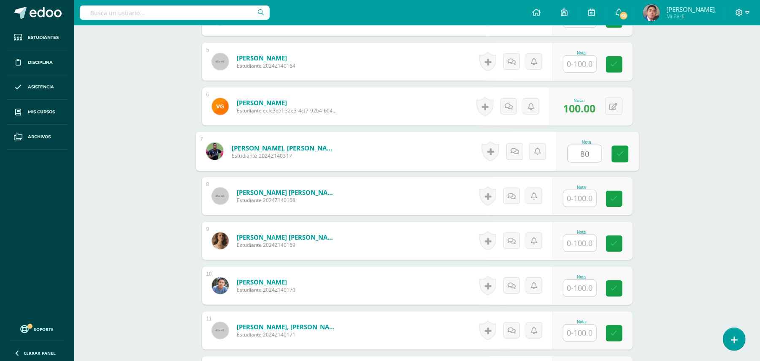
type input "80"
click at [690, 181] on div "Biología Bas II Octavo Básicos "A" Herramientas Detalle de asistencias Activida…" at bounding box center [417, 205] width 686 height 1285
click at [707, 134] on div "Biología Bas II Octavo Básicos "A" Herramientas Detalle de asistencias Activida…" at bounding box center [417, 205] width 686 height 1285
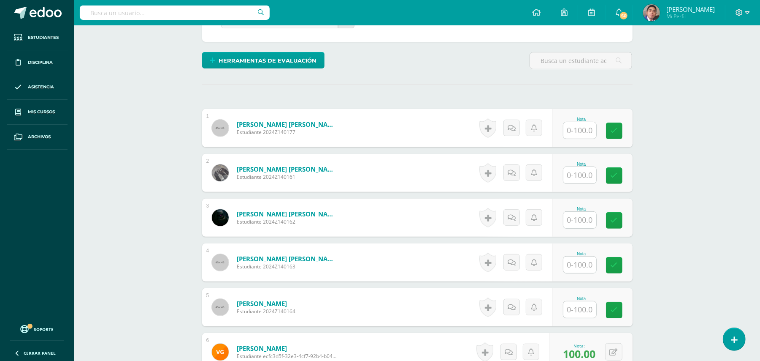
scroll to position [214, 0]
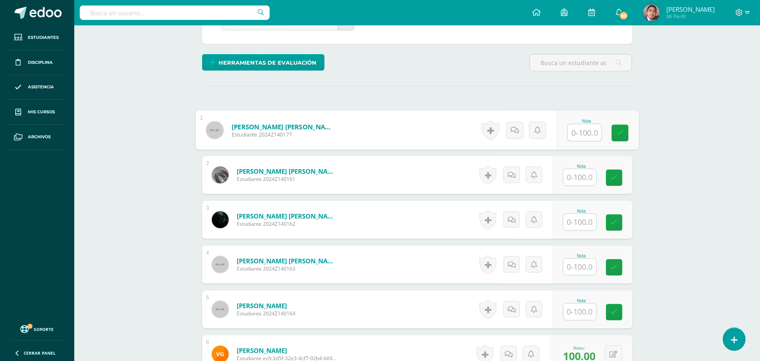
click at [575, 131] on input "text" at bounding box center [585, 132] width 34 height 17
type input "100"
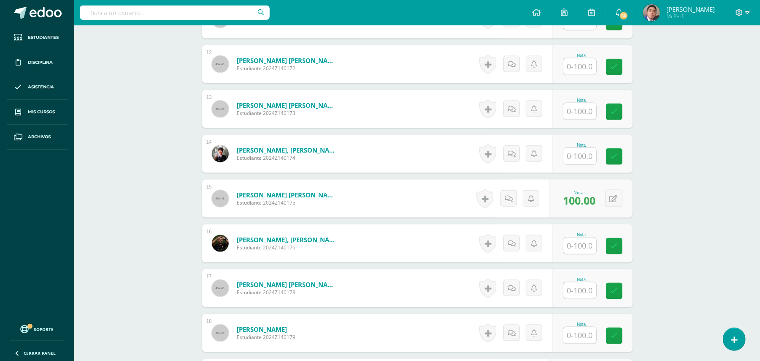
scroll to position [777, 0]
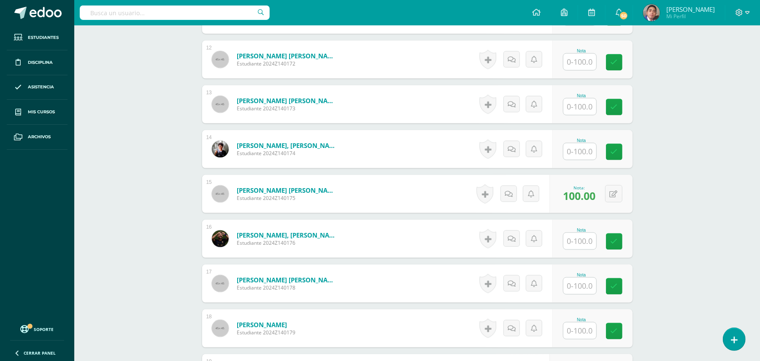
click at [588, 241] on input "text" at bounding box center [580, 241] width 33 height 16
type input "100"
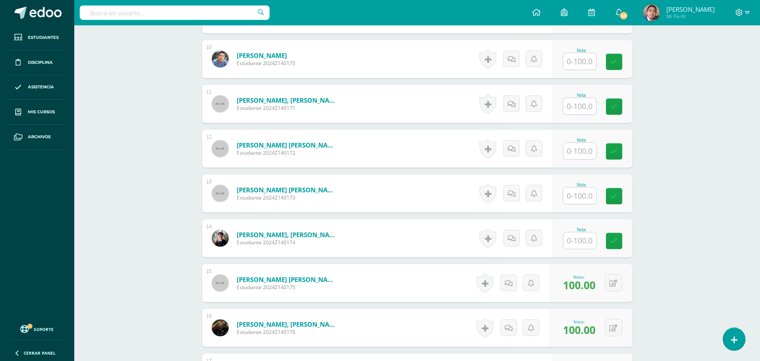
scroll to position [687, 0]
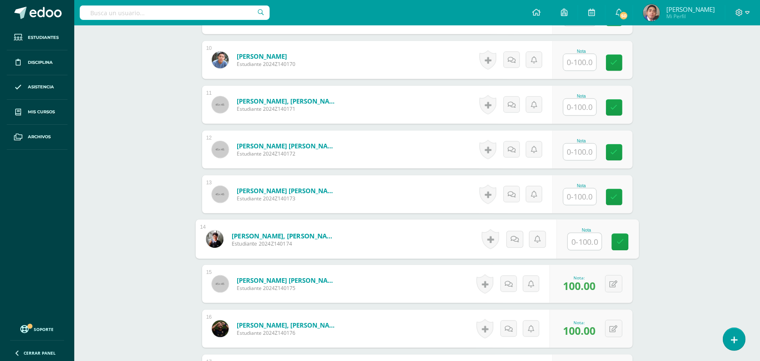
click at [586, 243] on input "text" at bounding box center [585, 241] width 34 height 17
type input "100"
click at [578, 67] on input "text" at bounding box center [580, 62] width 33 height 16
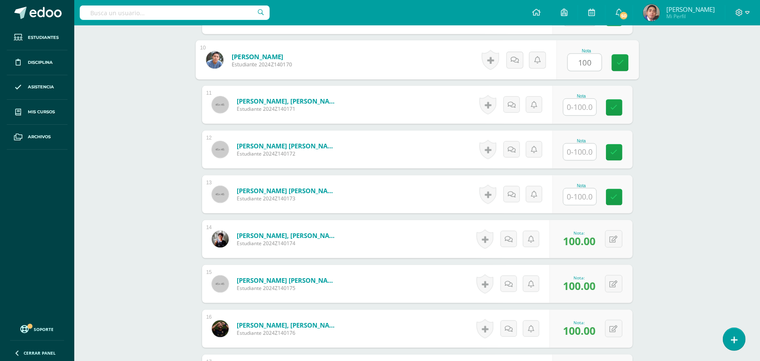
type input "100"
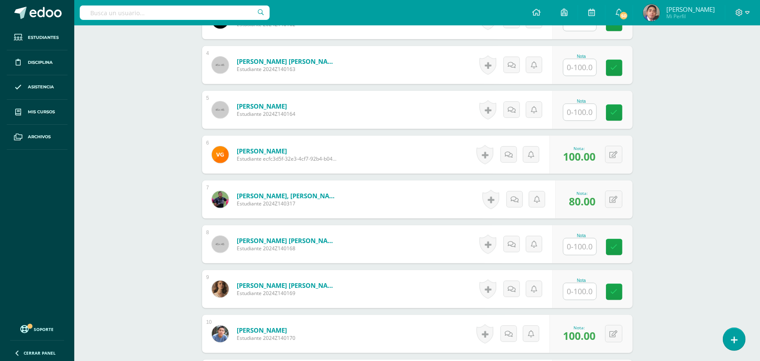
scroll to position [394, 0]
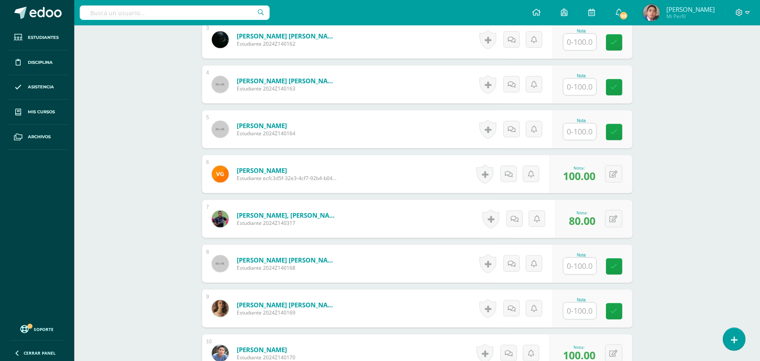
click at [580, 132] on input "text" at bounding box center [580, 131] width 33 height 16
type input "100"
click at [642, 155] on div "¿Estás seguro que quieres eliminar esta actividad? Esto borrará la actividad y …" at bounding box center [417, 302] width 464 height 1227
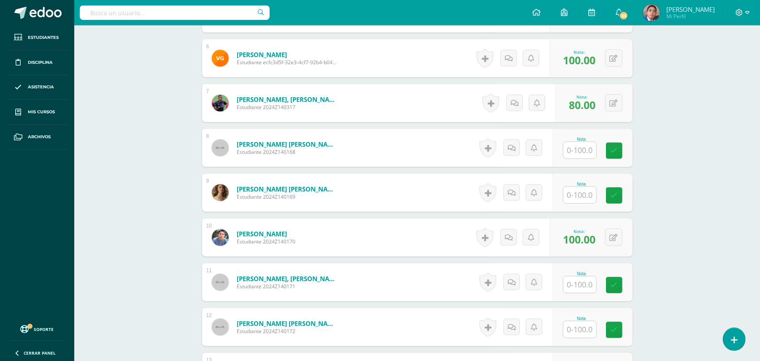
scroll to position [777, 0]
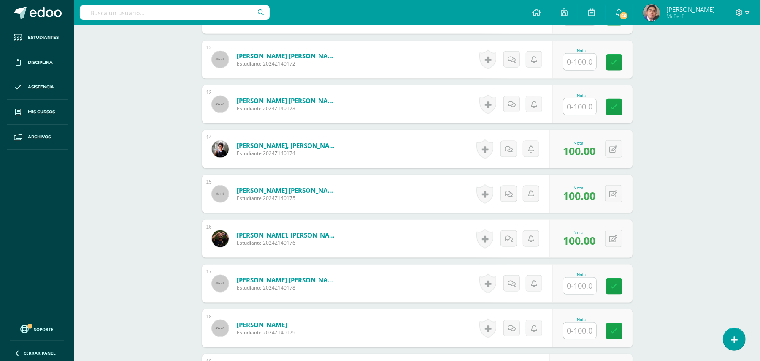
click at [581, 281] on input "text" at bounding box center [580, 285] width 33 height 16
type input "100"
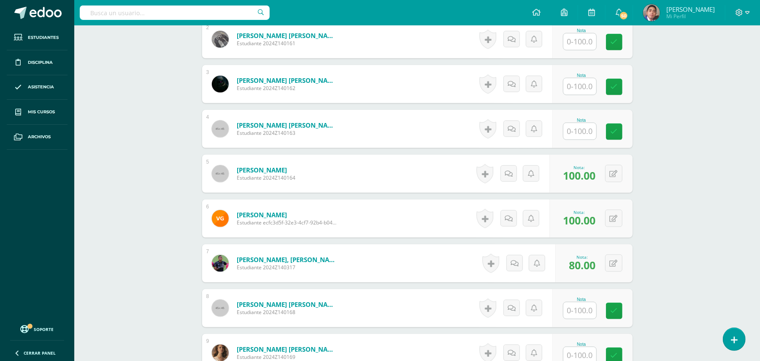
scroll to position [327, 0]
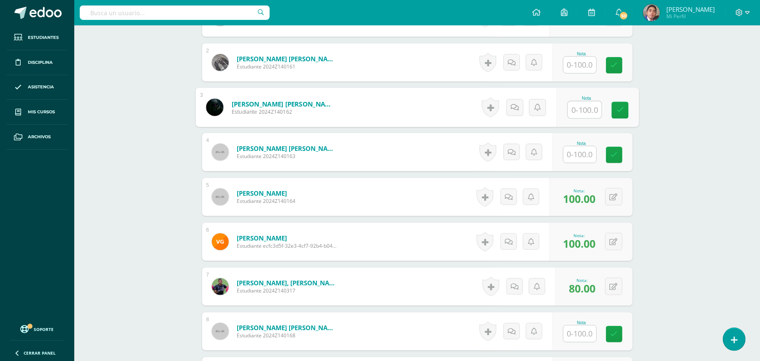
click at [583, 108] on input "text" at bounding box center [585, 109] width 34 height 17
type input "100"
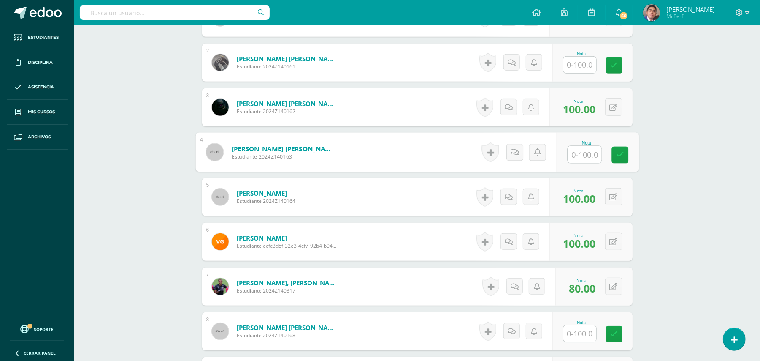
click at [683, 188] on div "Biología Bas II Octavo Básicos "A" Herramientas Detalle de asistencias Activida…" at bounding box center [417, 341] width 686 height 1285
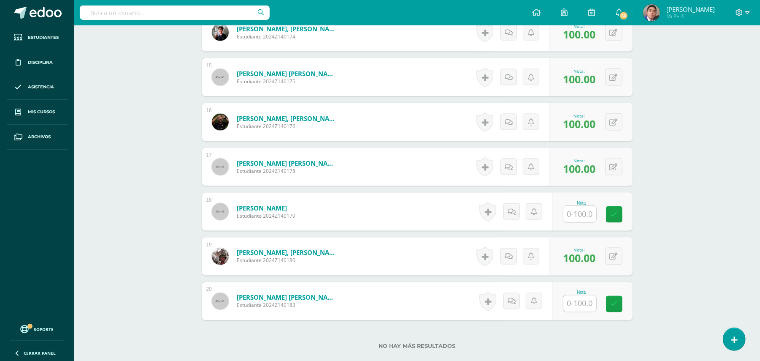
scroll to position [949, 0]
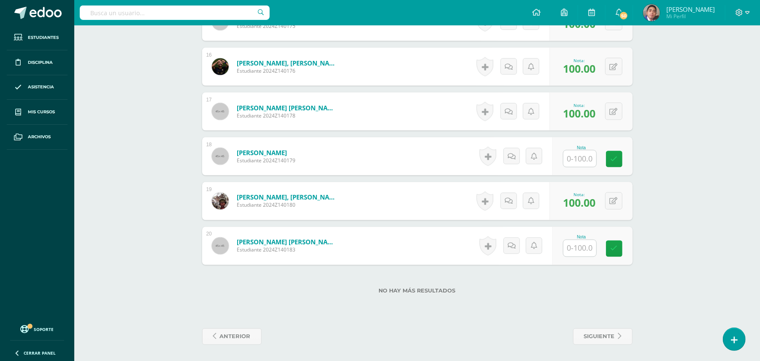
click at [585, 163] on input "text" at bounding box center [580, 158] width 33 height 16
type input "100"
click at [588, 254] on input "text" at bounding box center [580, 248] width 33 height 16
type input "100"
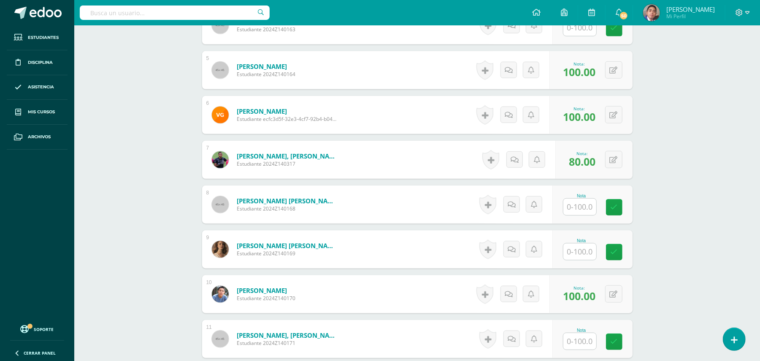
scroll to position [431, 0]
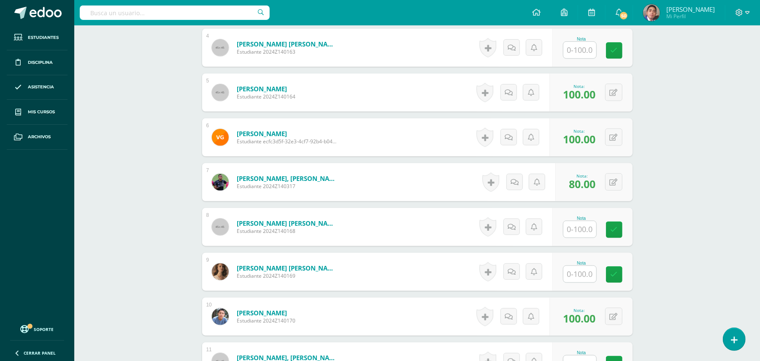
click at [580, 233] on input "text" at bounding box center [580, 229] width 33 height 16
type input "100"
click at [664, 203] on div "Biología Bas II Octavo Básicos "A" Herramientas Detalle de asistencias Activida…" at bounding box center [417, 236] width 686 height 1285
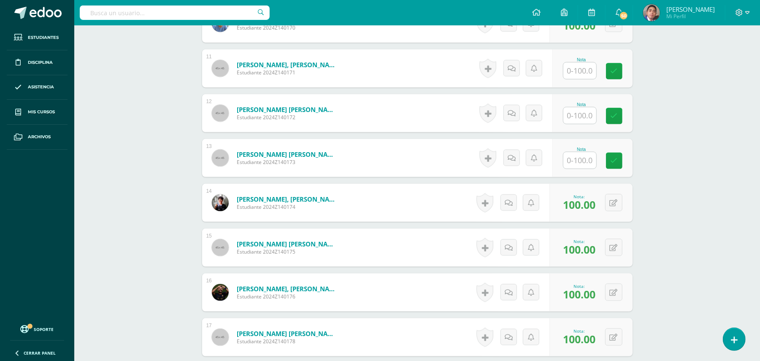
scroll to position [656, 0]
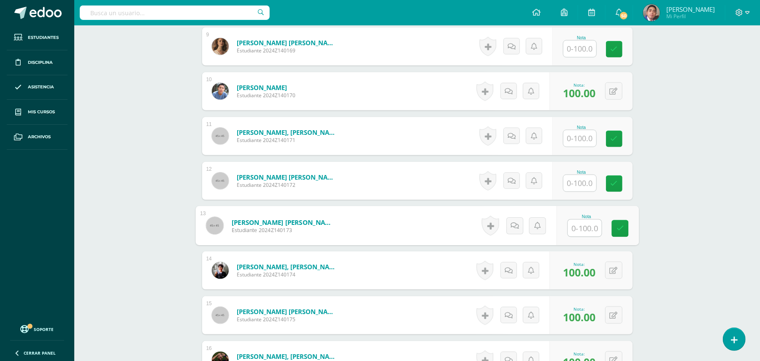
click at [578, 235] on input "text" at bounding box center [585, 228] width 34 height 17
type input "100"
click at [657, 253] on div "Biología Bas II Octavo Básicos "A" Herramientas Detalle de asistencias Activida…" at bounding box center [417, 11] width 686 height 1285
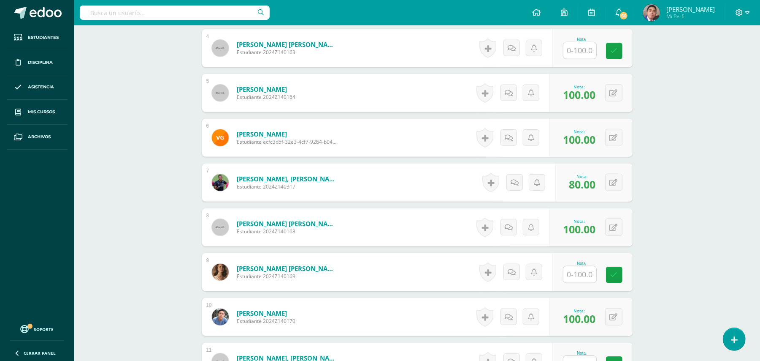
scroll to position [431, 0]
click at [585, 272] on input "text" at bounding box center [580, 274] width 33 height 16
type input "100"
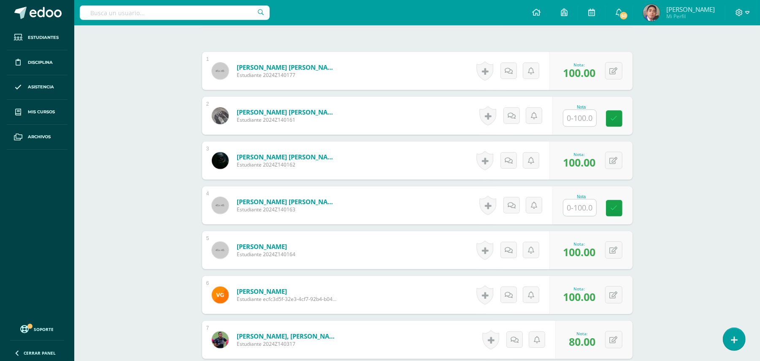
scroll to position [251, 0]
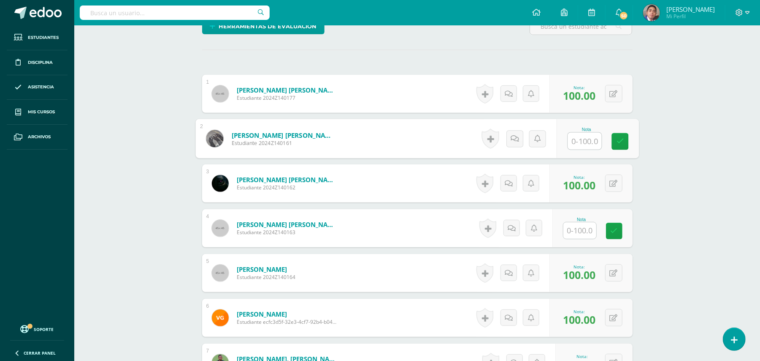
click at [586, 144] on input "text" at bounding box center [585, 141] width 34 height 17
type input "100"
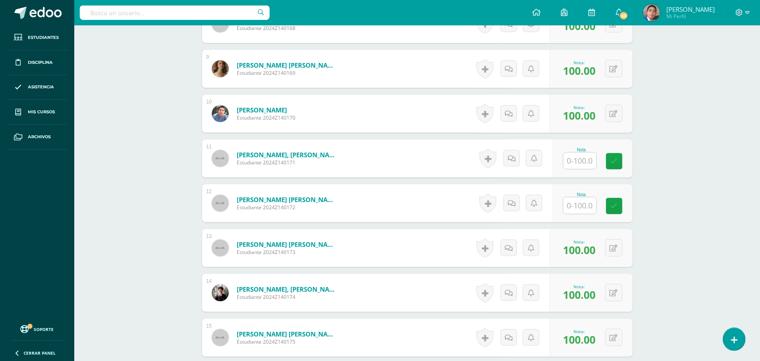
scroll to position [656, 0]
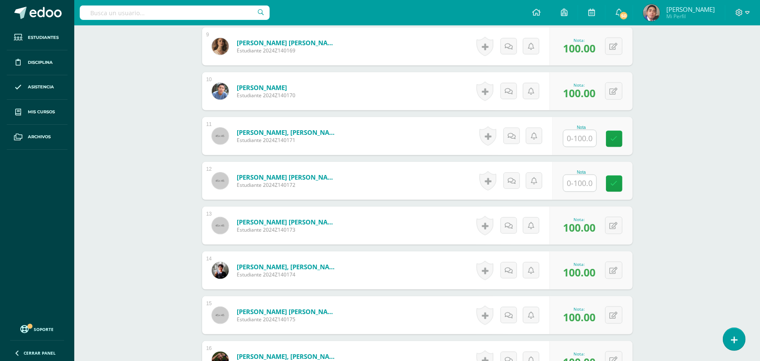
click at [580, 180] on input "text" at bounding box center [580, 183] width 33 height 16
type input "100"
click at [122, 103] on div "Biología Bas II Octavo Básicos "A" Herramientas Detalle de asistencias Activida…" at bounding box center [417, 11] width 686 height 1285
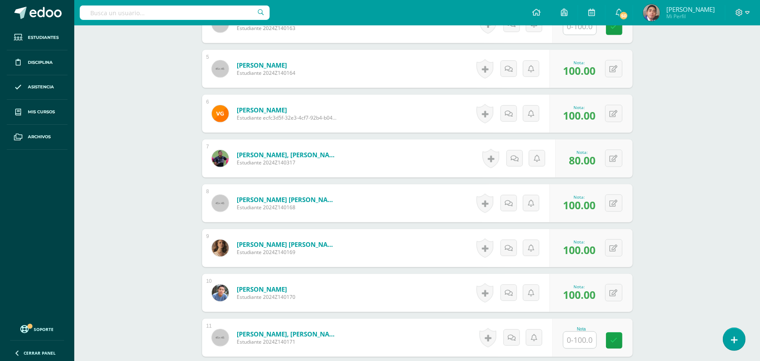
scroll to position [453, 0]
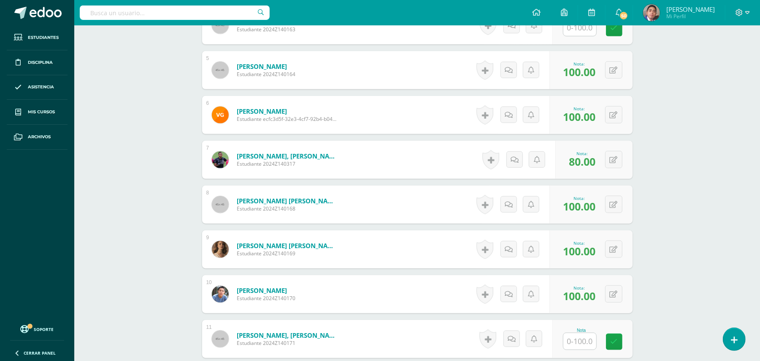
click at [164, 163] on div "Biología Bas II Octavo Básicos "A" Herramientas Detalle de asistencias Activida…" at bounding box center [417, 214] width 686 height 1285
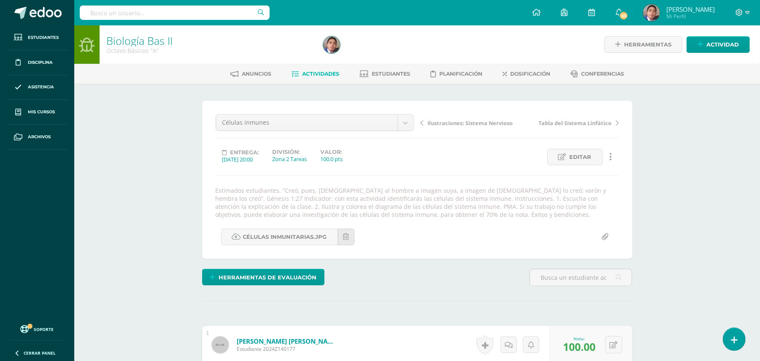
scroll to position [225, 0]
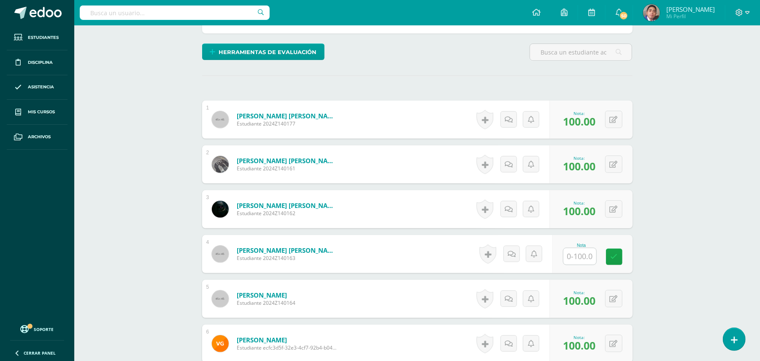
click at [575, 262] on input "text" at bounding box center [580, 256] width 33 height 16
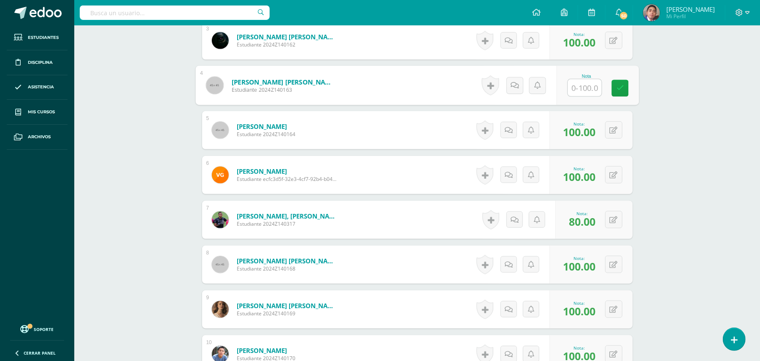
scroll to position [394, 0]
type input "10"
click at [511, 81] on link at bounding box center [515, 84] width 16 height 16
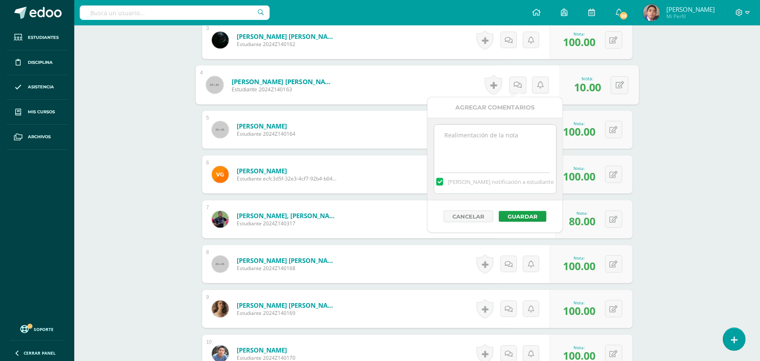
click at [522, 142] on textarea at bounding box center [495, 146] width 122 height 42
paste textarea "Estimado estudiante. Tiene pendiente esta actividad. Se le brinda la oportunida…"
click at [485, 152] on textarea "Estimado estudiante. Tiene pendiente esta actividad. Se le brinda la oportunida…" at bounding box center [495, 146] width 122 height 42
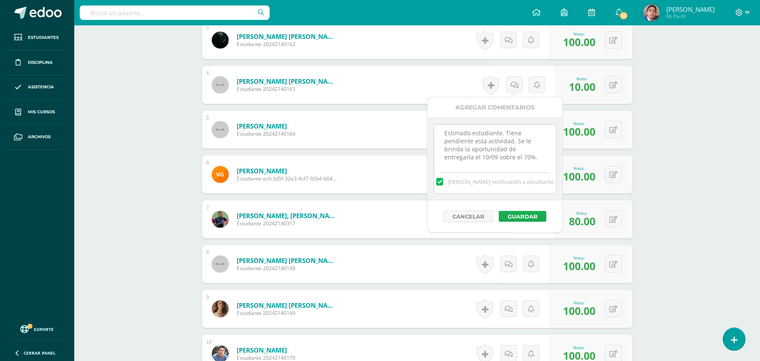
type textarea "Estimado estudiante. Tiene pendiente esta actividad. Se le brinda la oportunida…"
click at [518, 216] on button "Guardar" at bounding box center [523, 216] width 48 height 11
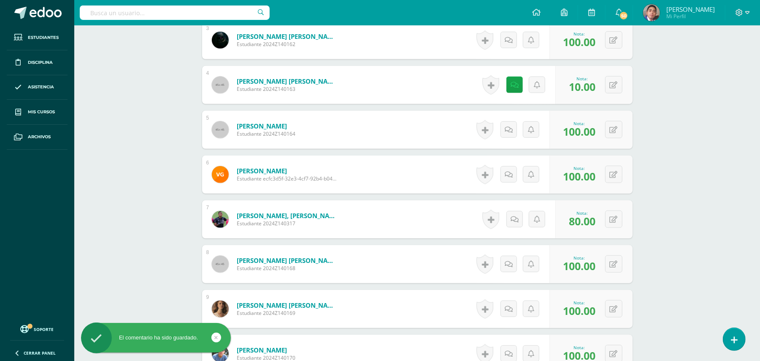
click at [689, 210] on div "Biología Bas II Octavo Básicos "A" Herramientas Detalle de asistencias Activida…" at bounding box center [417, 273] width 686 height 1285
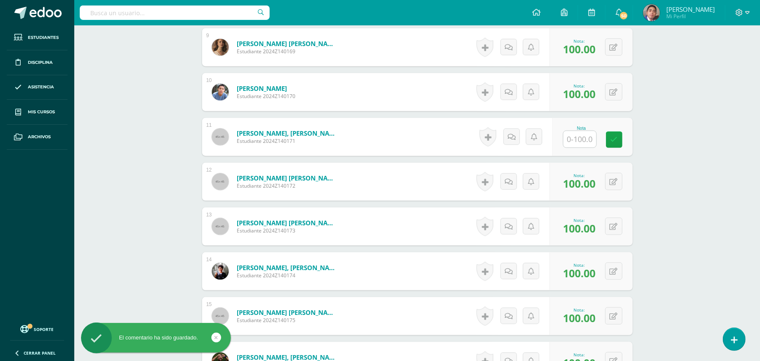
scroll to position [675, 0]
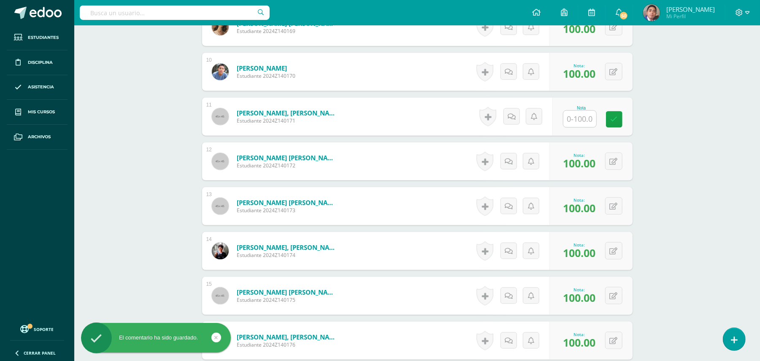
click at [580, 117] on input "text" at bounding box center [580, 119] width 33 height 16
type input "10"
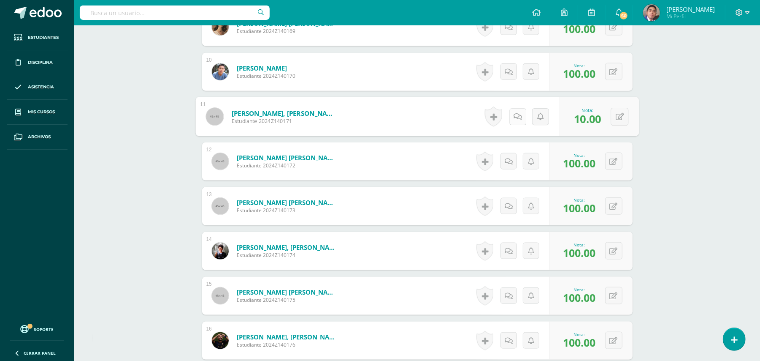
click at [509, 117] on link at bounding box center [517, 116] width 17 height 17
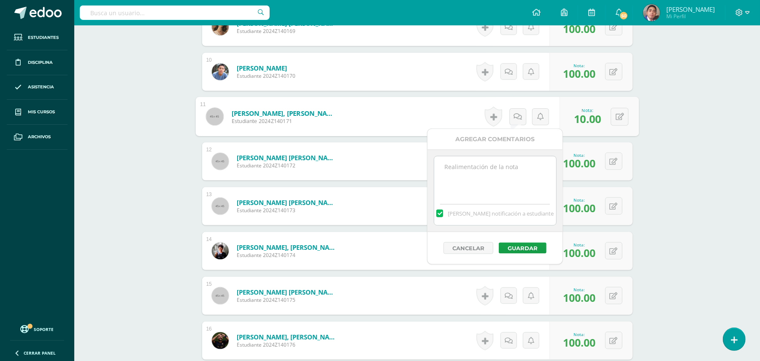
click at [511, 174] on textarea at bounding box center [495, 177] width 122 height 42
paste textarea "Estimado estudiante. Tiene pendiente esta actividad. Se le brinda la oportunida…"
type textarea "Estimado estudiante. Tiene pendiente esta actividad. Se le brinda la oportunida…"
click at [531, 252] on button "Guardar" at bounding box center [523, 247] width 48 height 11
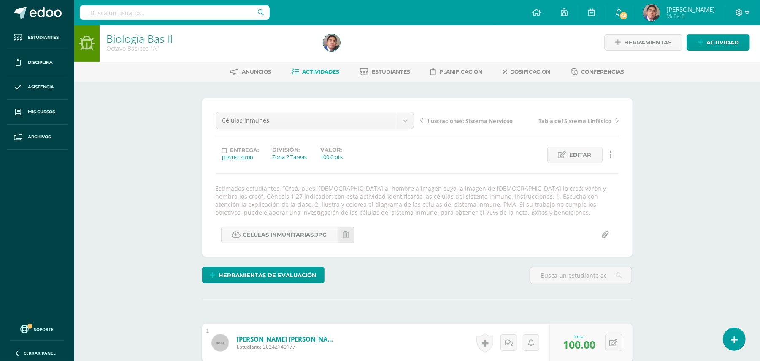
scroll to position [0, 0]
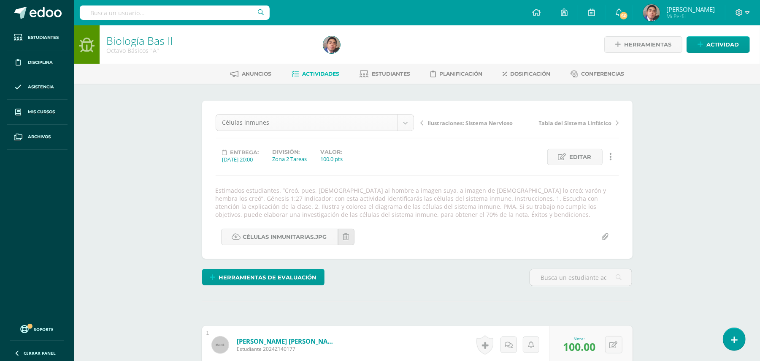
click at [586, 159] on span "Editar" at bounding box center [581, 157] width 22 height 16
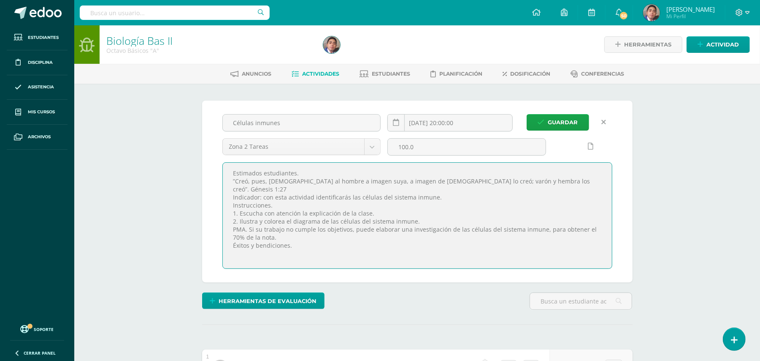
click at [436, 169] on textarea "Estimados estudiantes. ”Creó, pues, Dios al hombre a imagen suya, a imagen de D…" at bounding box center [417, 216] width 389 height 106
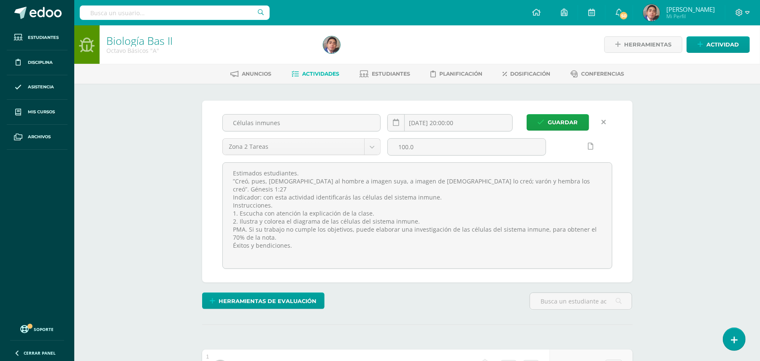
click at [603, 117] on link at bounding box center [604, 122] width 16 height 16
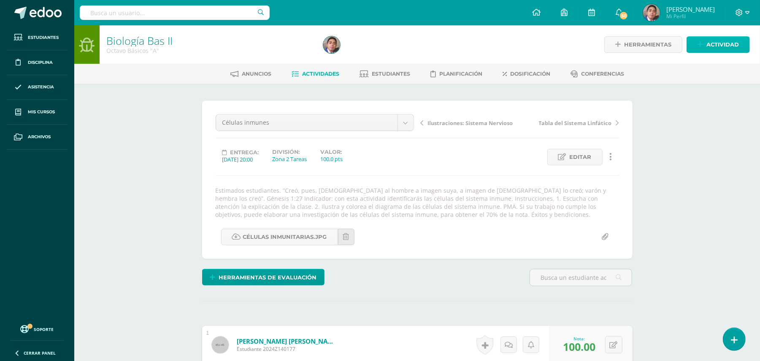
click at [708, 51] on span "Actividad" at bounding box center [723, 45] width 33 height 16
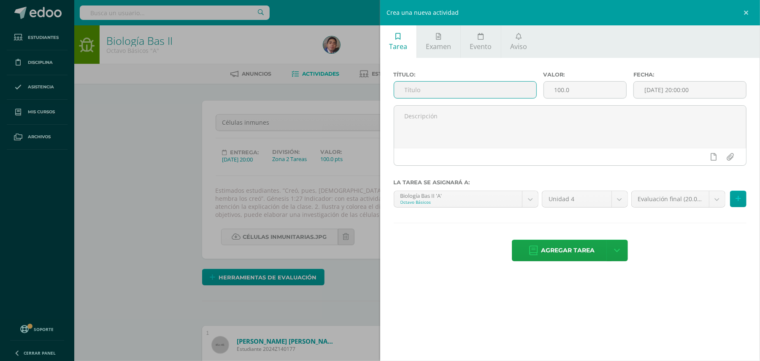
click at [481, 92] on input "text" at bounding box center [465, 89] width 142 height 16
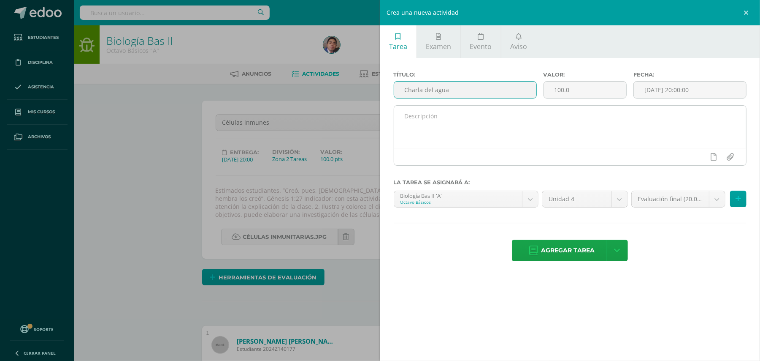
type input "Charla del agua"
click at [475, 120] on textarea at bounding box center [570, 127] width 353 height 42
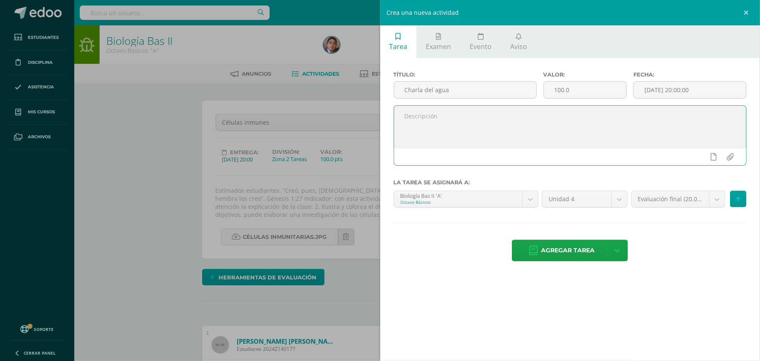
paste textarea "Estimados estudiantes. ”Creó, pues, Dios al hombre a imagen suya, a imagen de D…"
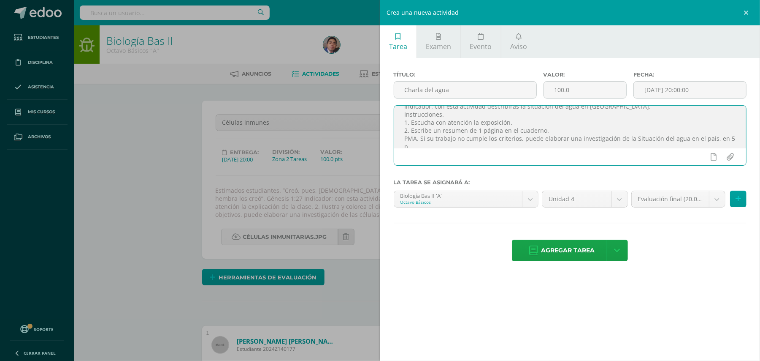
scroll to position [35, 0]
type textarea "Estimados estudiantes. ”Creó, pues, Dios al hombre a imagen suya, a imagen de D…"
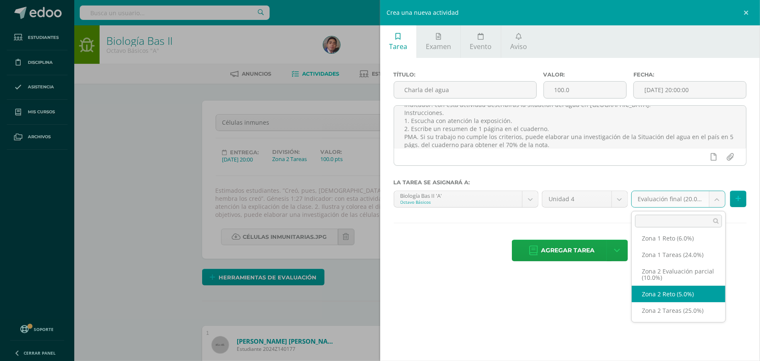
scroll to position [49, 0]
select select "30416"
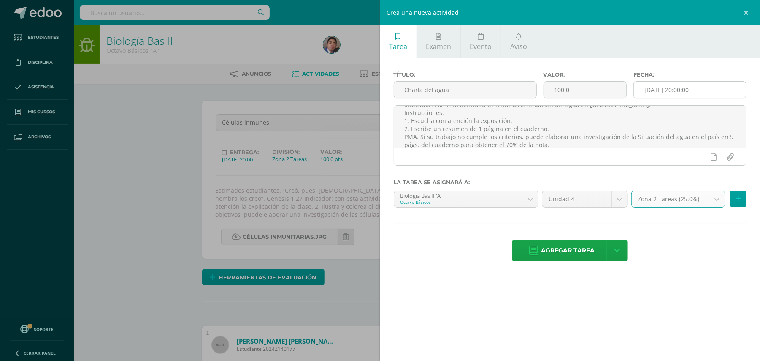
click at [680, 89] on input "[DATE] 20:00:00" at bounding box center [690, 89] width 112 height 16
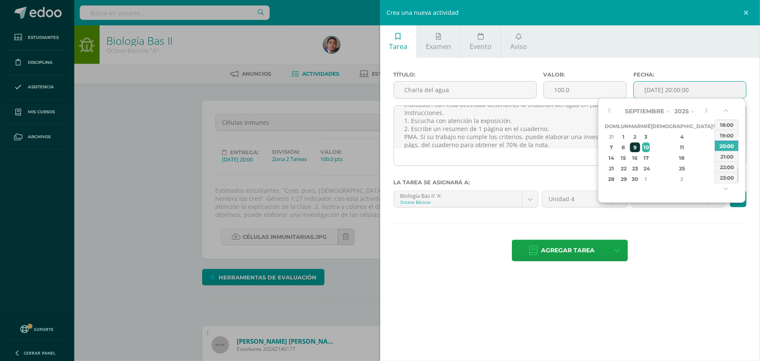
click at [640, 146] on div "9" at bounding box center [635, 147] width 10 height 10
type input "2025-09-09 20:00"
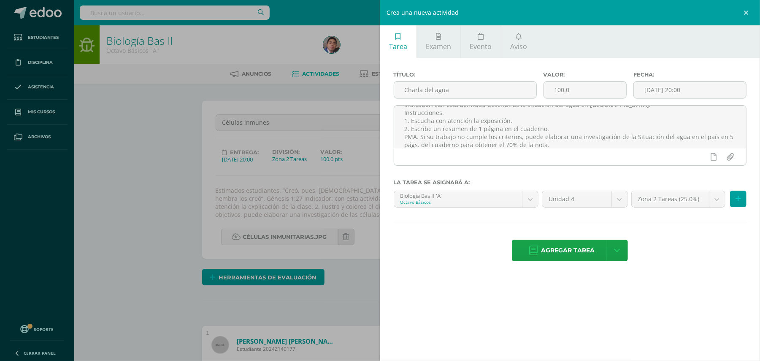
click at [673, 251] on div "Agregar tarea Agregar tarea y ocultar" at bounding box center [570, 250] width 353 height 23
click at [587, 254] on span "Agregar tarea" at bounding box center [568, 250] width 54 height 21
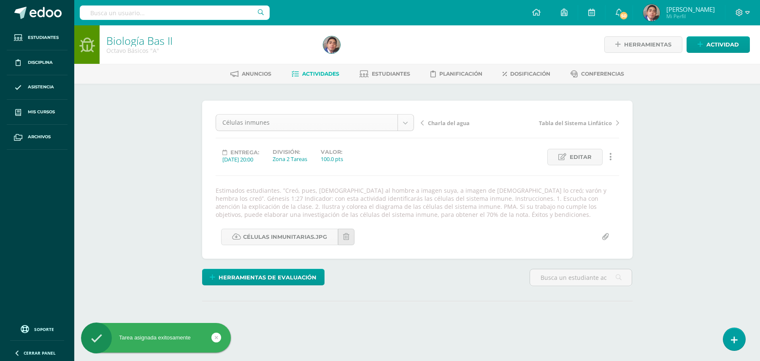
click at [401, 124] on body "Tarea asignada exitosamente Estudiantes Disciplina Asistencia Mis cursos Archiv…" at bounding box center [380, 183] width 760 height 366
select select "/dashboard/teacher/grade-activity/32361/"
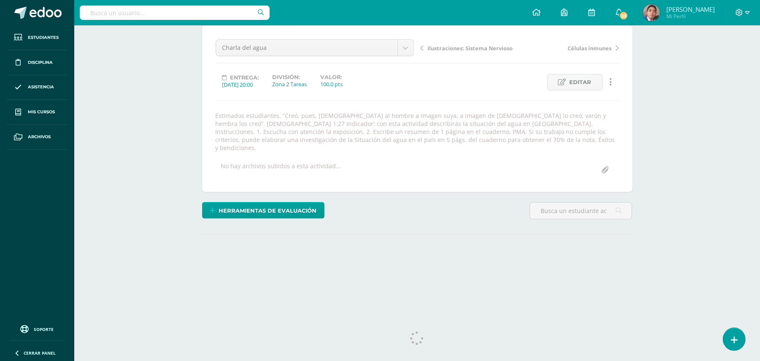
click at [654, 197] on div "Biología Bas II Octavo Básicos "A" Herramientas Detalle de asistencias Activida…" at bounding box center [417, 125] width 686 height 349
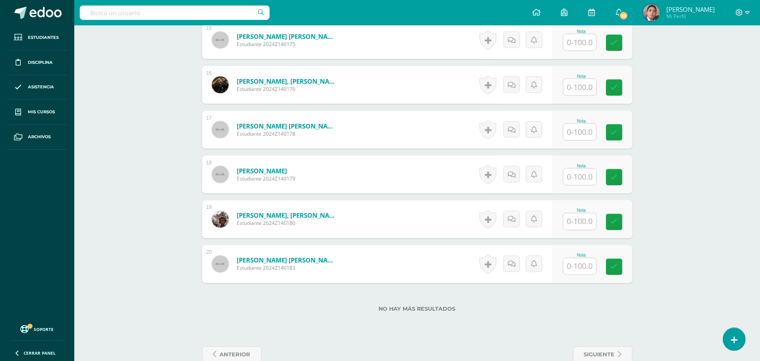
scroll to position [939, 0]
click at [578, 259] on input "text" at bounding box center [585, 266] width 34 height 17
type input "100"
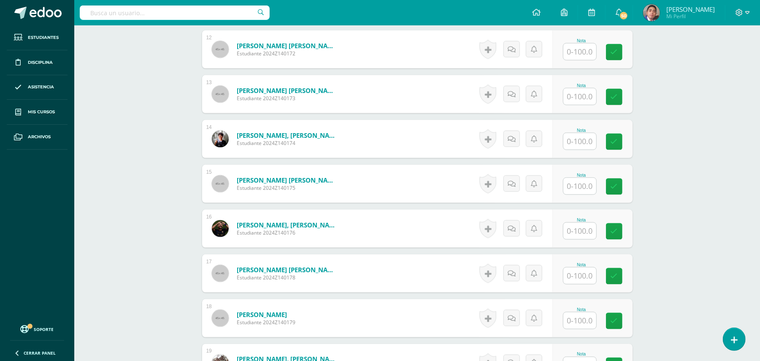
scroll to position [827, 0]
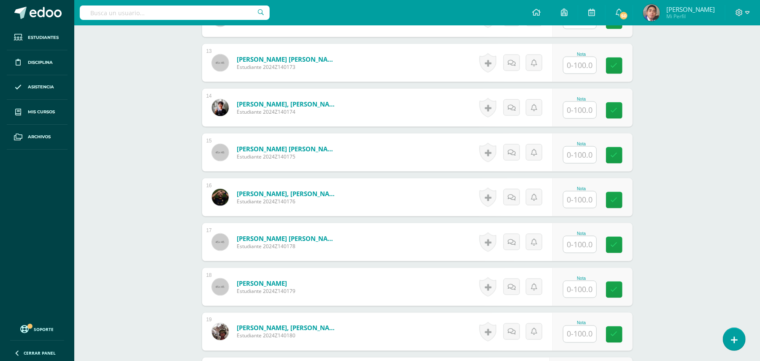
click at [569, 191] on input "text" at bounding box center [580, 199] width 33 height 16
type input "60"
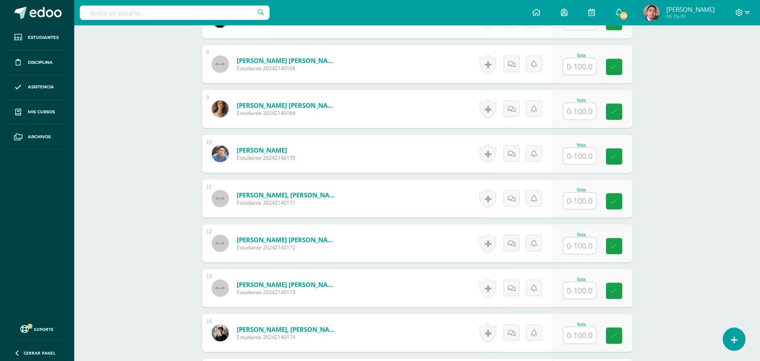
scroll to position [489, 0]
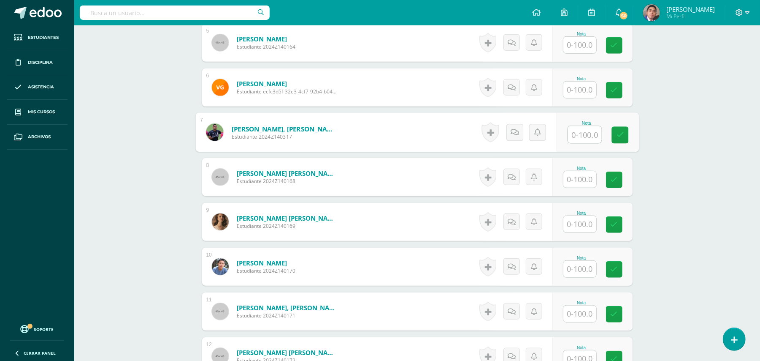
click at [583, 127] on input "text" at bounding box center [585, 134] width 34 height 17
type input "50"
click at [679, 157] on div "Biología Bas II Octavo Básicos "A" Herramientas Detalle de asistencias Activida…" at bounding box center [417, 182] width 686 height 1293
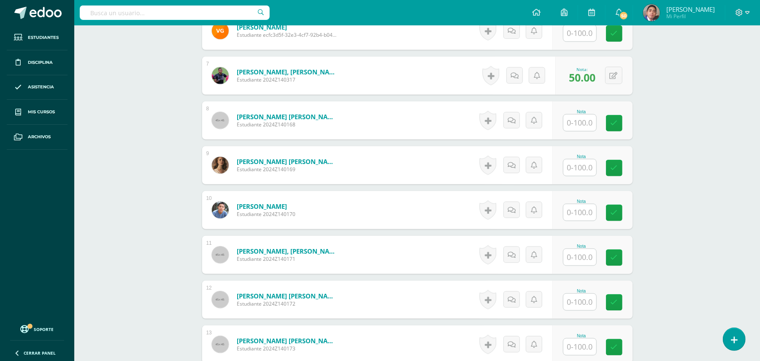
scroll to position [208, 0]
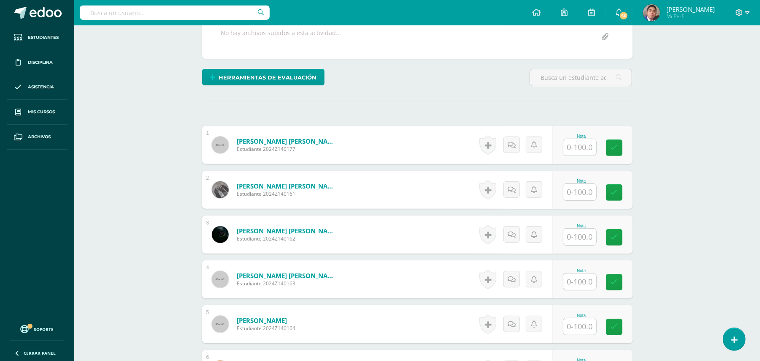
click at [584, 184] on input "text" at bounding box center [580, 192] width 33 height 16
type input "100"
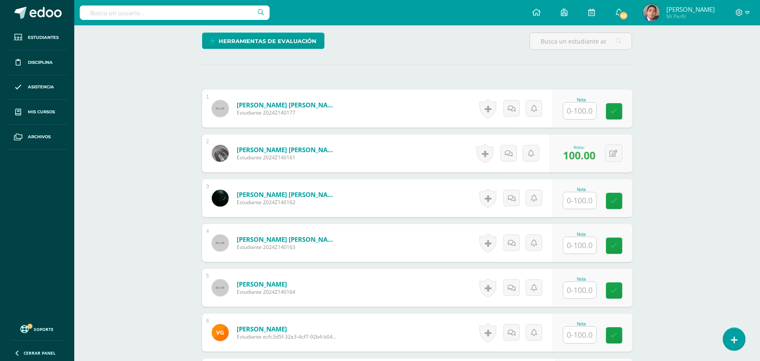
scroll to position [264, 0]
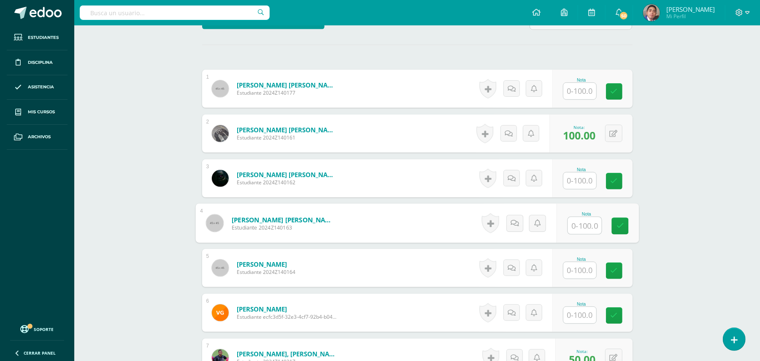
click at [584, 217] on input "text" at bounding box center [585, 225] width 34 height 17
type input "100"
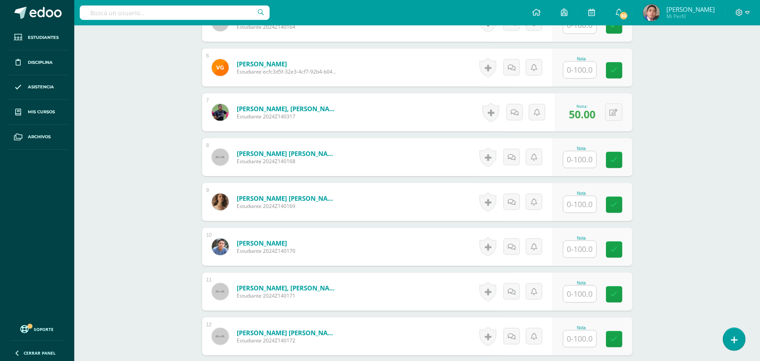
scroll to position [602, 0]
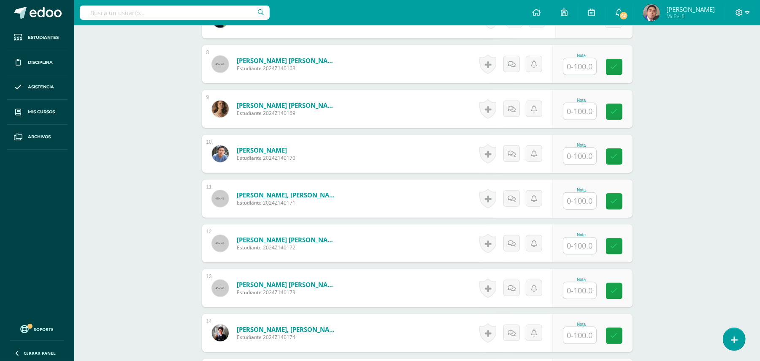
click at [582, 282] on input "text" at bounding box center [580, 290] width 33 height 16
type input "100"
click at [691, 286] on div "Biología Bas II Octavo Básicos "A" Herramientas Detalle de asistencias Activida…" at bounding box center [417, 70] width 686 height 1293
click at [577, 154] on input "text" at bounding box center [580, 156] width 33 height 16
type input "100"
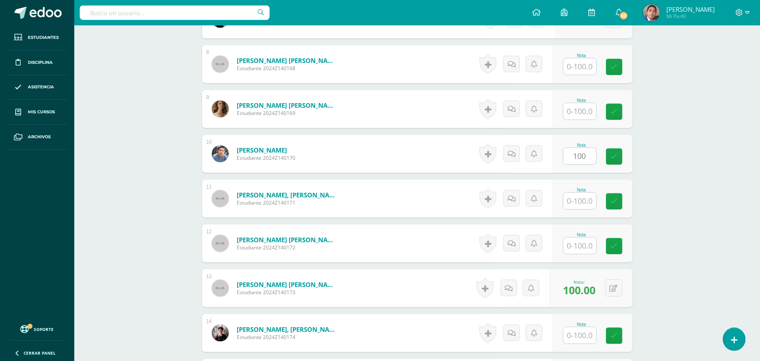
click at [670, 176] on div "Biología Bas II Octavo Básicos "A" Herramientas Detalle de asistencias Activida…" at bounding box center [417, 70] width 686 height 1293
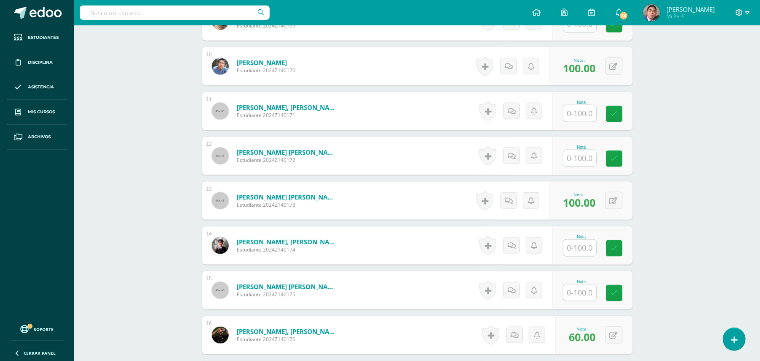
scroll to position [714, 0]
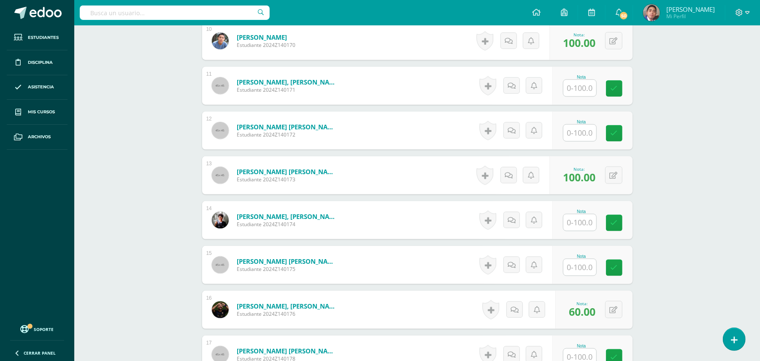
click at [584, 214] on input "text" at bounding box center [580, 222] width 33 height 16
type input "80"
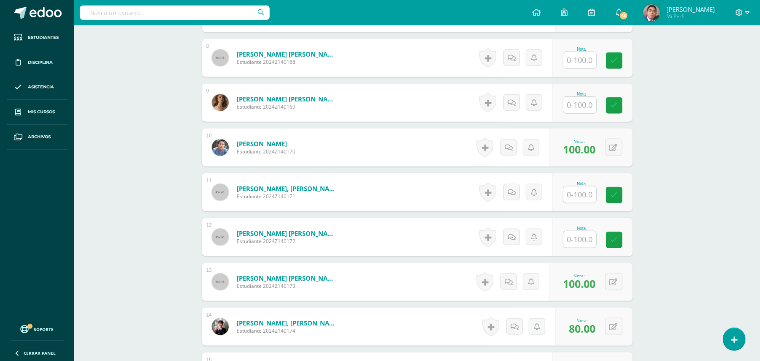
scroll to position [602, 0]
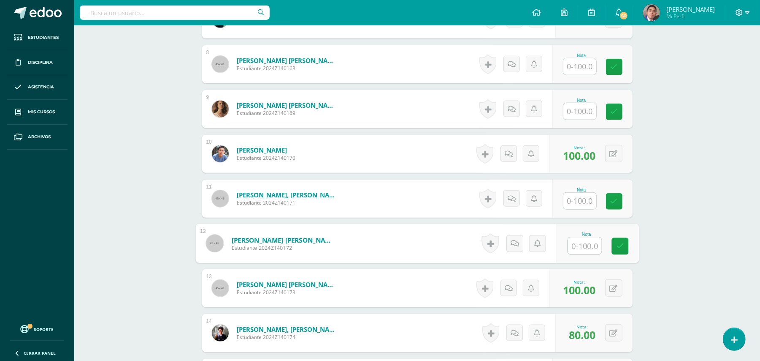
click at [575, 237] on input "text" at bounding box center [585, 245] width 34 height 17
type input "100"
click at [660, 239] on div "Biología Bas II Octavo Básicos "A" Herramientas Detalle de asistencias Activida…" at bounding box center [417, 70] width 686 height 1293
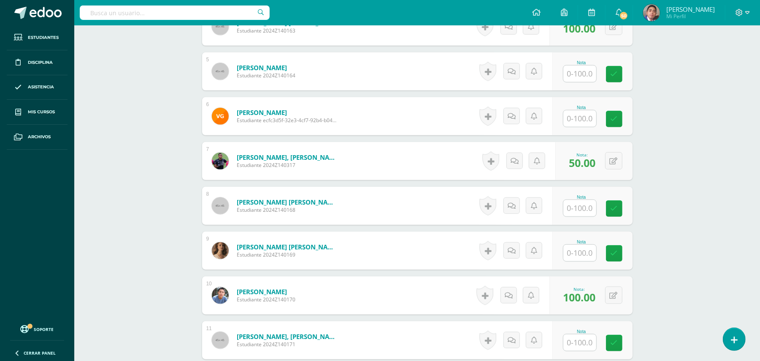
scroll to position [208, 0]
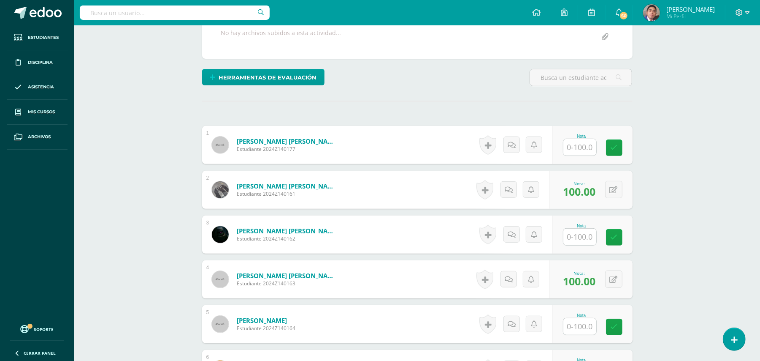
click at [582, 139] on input "text" at bounding box center [580, 147] width 33 height 16
type input "10"
click at [512, 141] on icon at bounding box center [515, 144] width 8 height 7
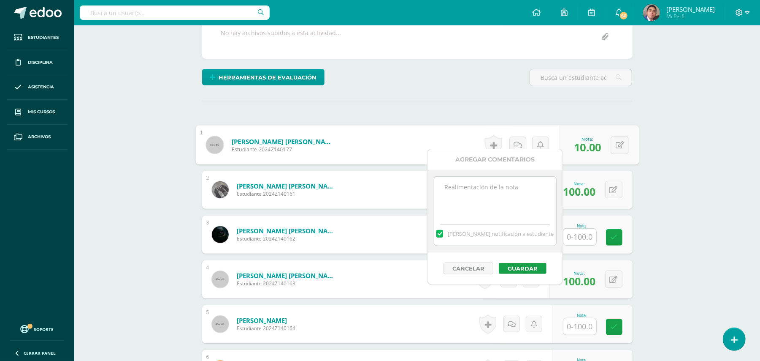
click at [513, 193] on textarea at bounding box center [495, 197] width 122 height 42
type textarea "Estimado estudiante. Tiene pendiente esta actividad. Se le brinda la oportunida…"
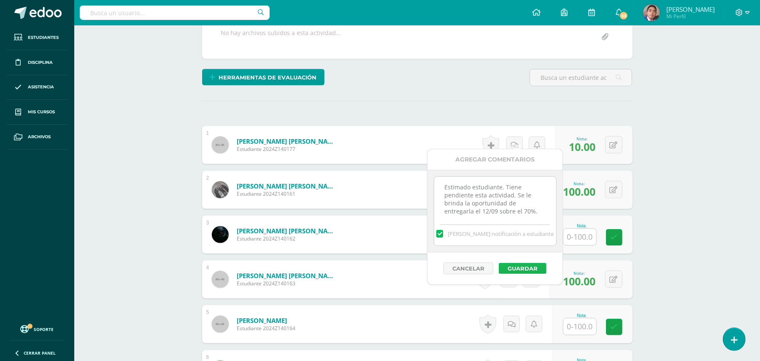
click at [531, 271] on button "Guardar" at bounding box center [523, 268] width 48 height 11
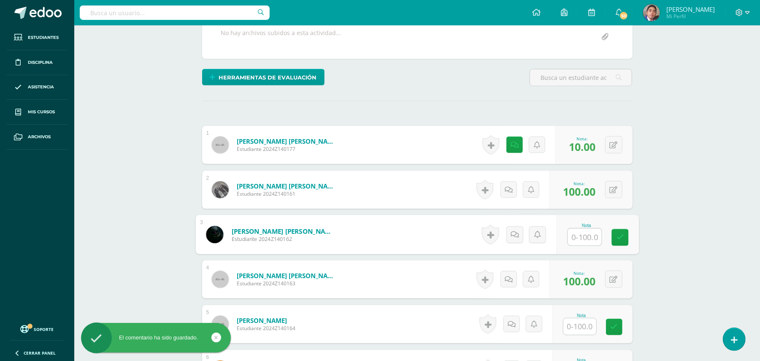
click at [581, 229] on input "text" at bounding box center [585, 236] width 34 height 17
type input "10"
click at [512, 226] on link at bounding box center [515, 234] width 16 height 16
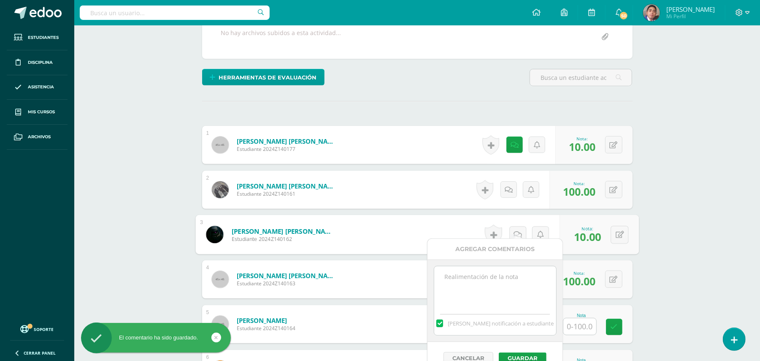
click at [499, 285] on textarea at bounding box center [495, 287] width 122 height 42
paste textarea "Estimado estudiante. Tiene pendiente esta actividad. Se le brinda la oportunida…"
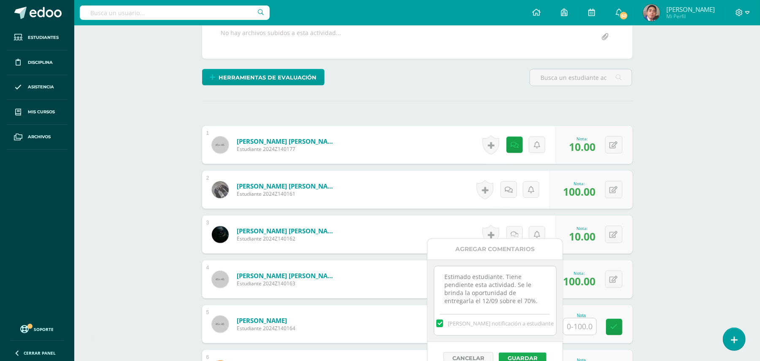
type textarea "Estimado estudiante. Tiene pendiente esta actividad. Se le brinda la oportunida…"
click at [536, 357] on button "Guardar" at bounding box center [523, 357] width 48 height 11
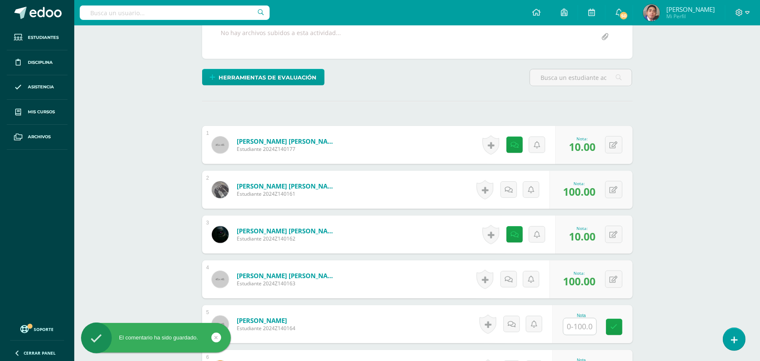
click at [574, 319] on input "text" at bounding box center [580, 326] width 33 height 16
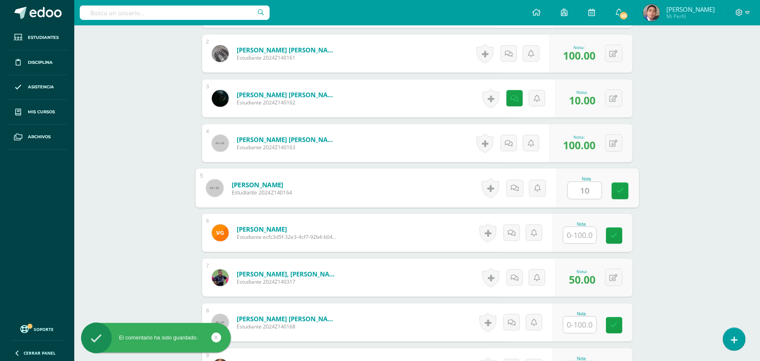
scroll to position [377, 0]
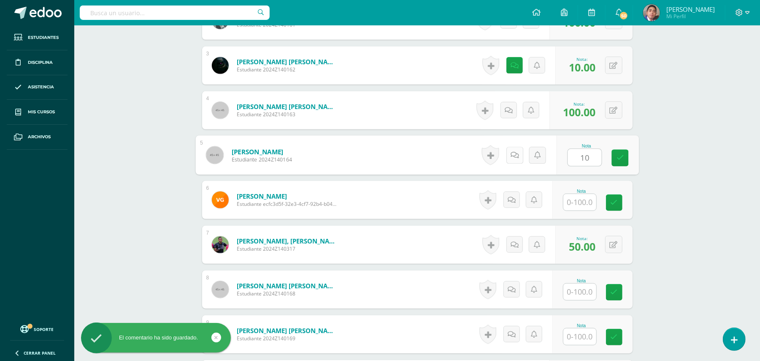
type input "10"
click at [509, 146] on link at bounding box center [514, 154] width 17 height 17
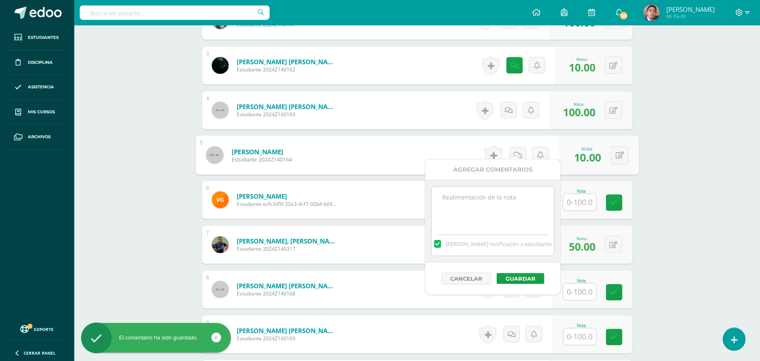
click at [507, 195] on textarea at bounding box center [493, 208] width 122 height 42
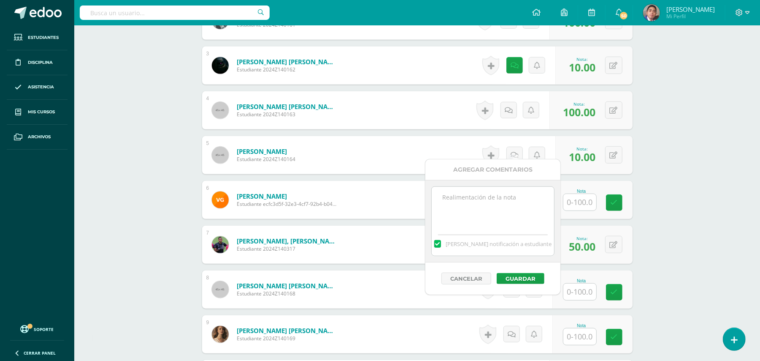
paste textarea "Estimado estudiante. Tiene pendiente esta actividad. Se le brinda la oportunida…"
click at [469, 196] on textarea "Estimado estudiante. Tiene pendiente esta actividad. Se le brinda la oportunida…" at bounding box center [493, 208] width 122 height 42
type textarea "Estimada estudiante. Tiene pendiente esta actividad. Se le brinda la oportunida…"
click at [511, 276] on button "Guardar" at bounding box center [521, 278] width 48 height 11
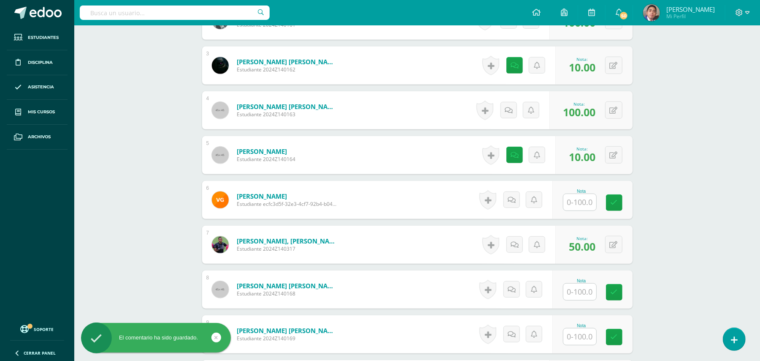
click at [581, 196] on input "text" at bounding box center [580, 202] width 33 height 16
type input "10"
click at [514, 196] on icon at bounding box center [518, 199] width 8 height 7
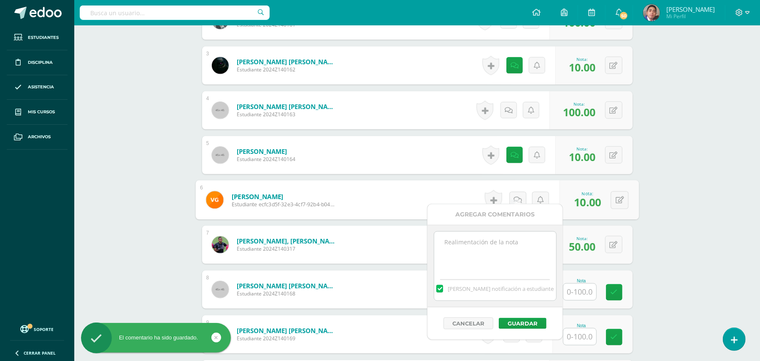
click at [502, 246] on textarea at bounding box center [495, 252] width 122 height 42
paste textarea "Estimado estudiante. Tiene pendiente esta actividad. Se le brinda la oportunida…"
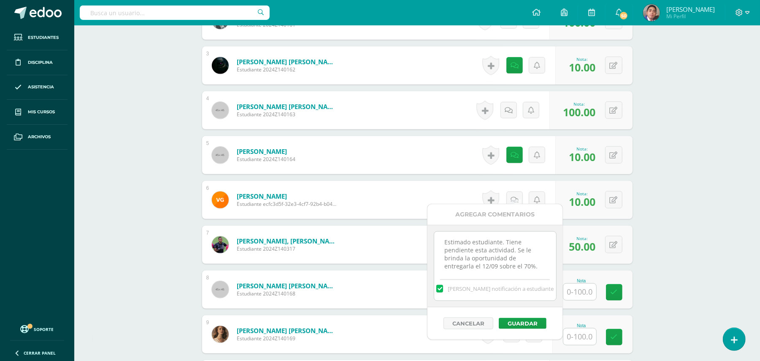
click at [466, 245] on textarea "Estimado estudiante. Tiene pendiente esta actividad. Se le brinda la oportunida…" at bounding box center [495, 252] width 122 height 42
type textarea "Estimada estudiante. Tiene pendiente esta actividad. Se le brinda la oportunida…"
click at [515, 326] on button "Guardar" at bounding box center [523, 322] width 48 height 11
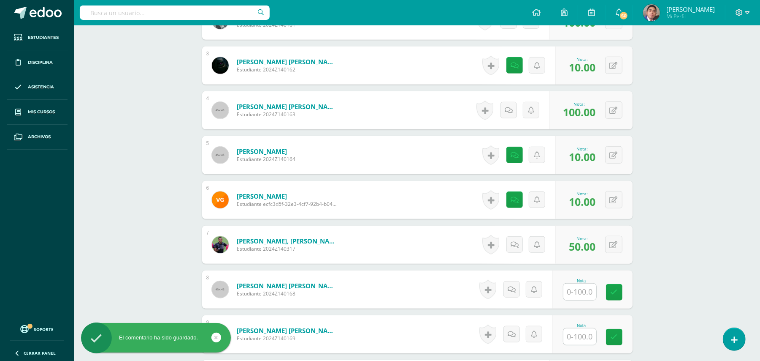
click at [590, 284] on input "text" at bounding box center [580, 291] width 33 height 16
type input "10"
click at [620, 288] on icon at bounding box center [620, 291] width 8 height 7
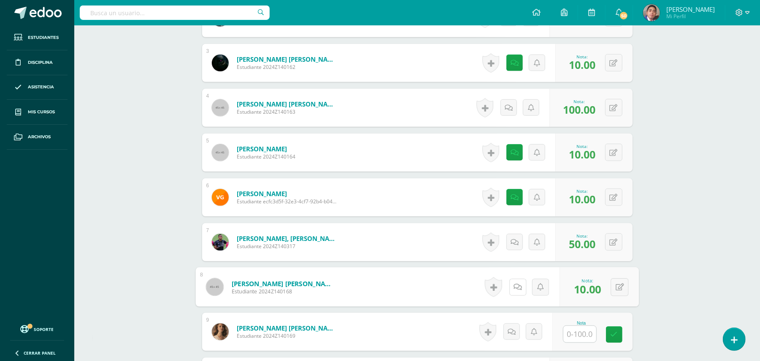
scroll to position [489, 0]
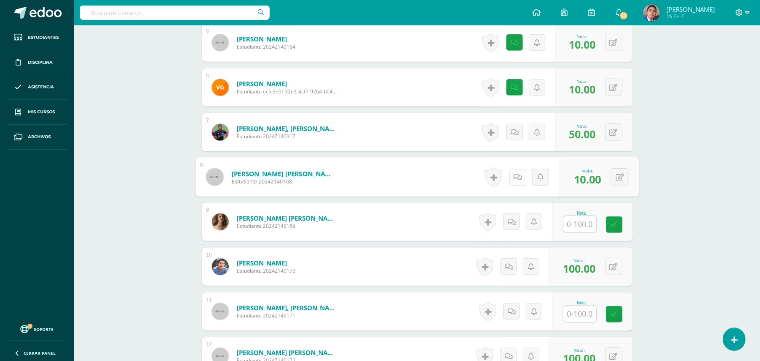
click at [518, 173] on icon at bounding box center [518, 176] width 8 height 7
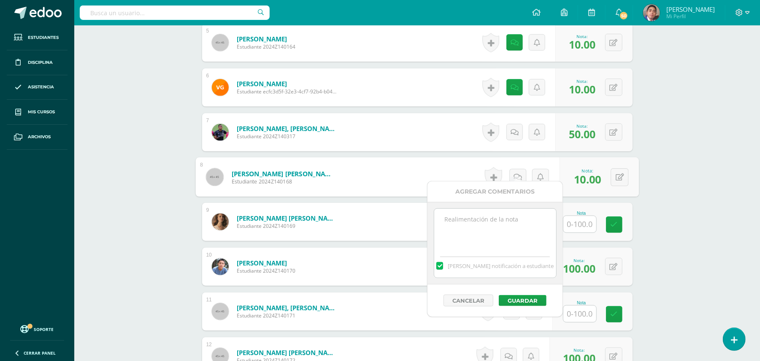
click at [515, 219] on textarea at bounding box center [495, 230] width 122 height 42
paste textarea "Estimado estudiante. Tiene pendiente esta actividad. Se le brinda la oportunida…"
click at [526, 242] on textarea "Estimado estudiante. Tiene pendiente esta actividad. Se le brinda la oportunida…" at bounding box center [495, 230] width 122 height 42
type textarea "Estimado estudiante. Tiene pendiente esta actividad. Se le brinda la oportunida…"
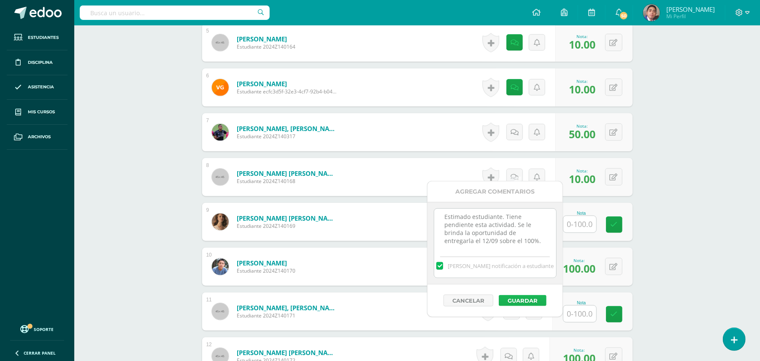
click at [521, 299] on button "Guardar" at bounding box center [523, 300] width 48 height 11
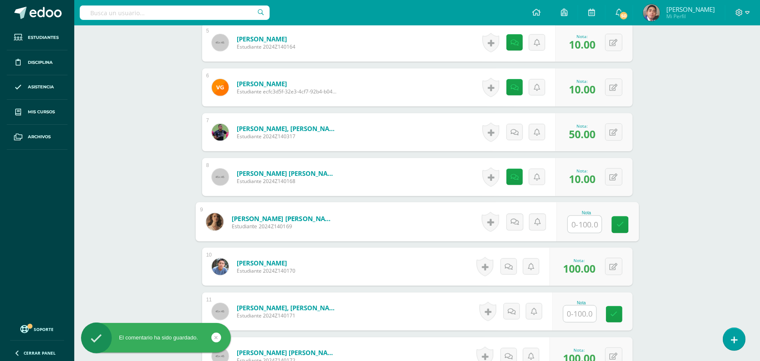
click at [585, 220] on input "text" at bounding box center [585, 224] width 34 height 17
type input "10"
click at [512, 218] on icon at bounding box center [514, 221] width 8 height 7
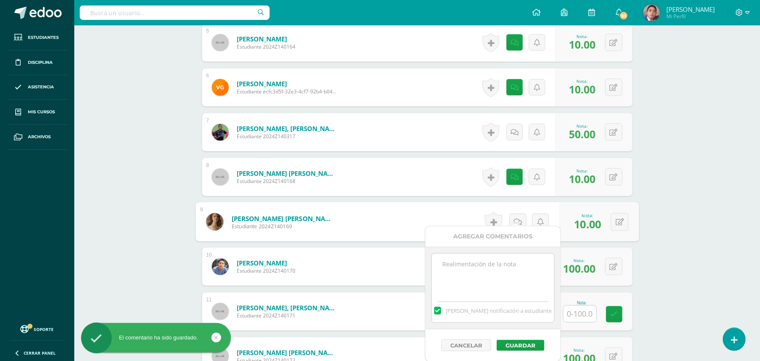
click at [509, 261] on textarea at bounding box center [493, 274] width 122 height 42
paste textarea "Estimado estudiante. Tiene pendiente esta actividad. Se le brinda la oportunida…"
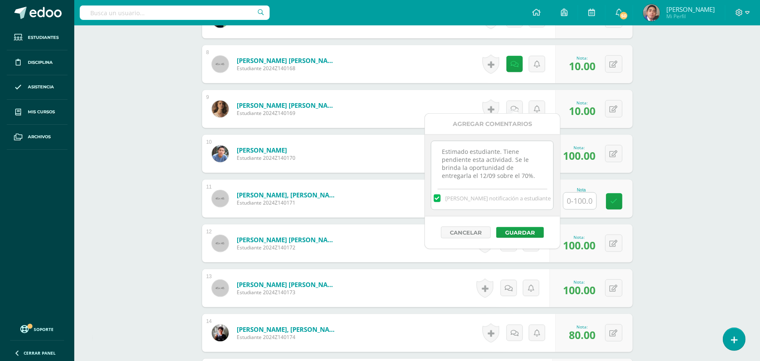
click at [464, 153] on textarea "Estimado estudiante. Tiene pendiente esta actividad. Se le brinda la oportunida…" at bounding box center [492, 162] width 122 height 42
type textarea "Estimada estudiante. Tiene pendiente esta actividad. Se le brinda la oportunida…"
click at [522, 232] on button "Guardar" at bounding box center [520, 232] width 48 height 11
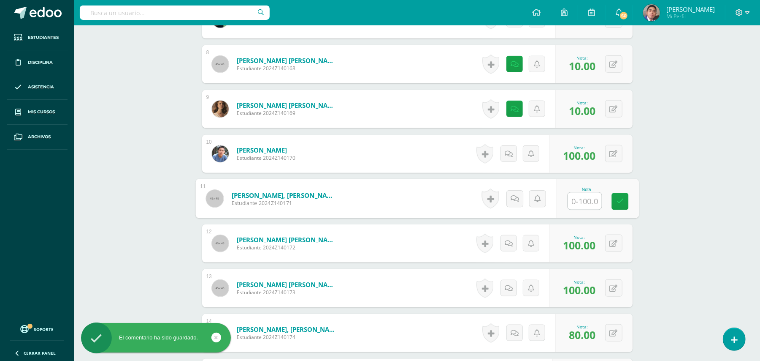
click at [585, 194] on input "text" at bounding box center [585, 201] width 34 height 17
type input "10"
click at [512, 195] on icon at bounding box center [514, 198] width 8 height 7
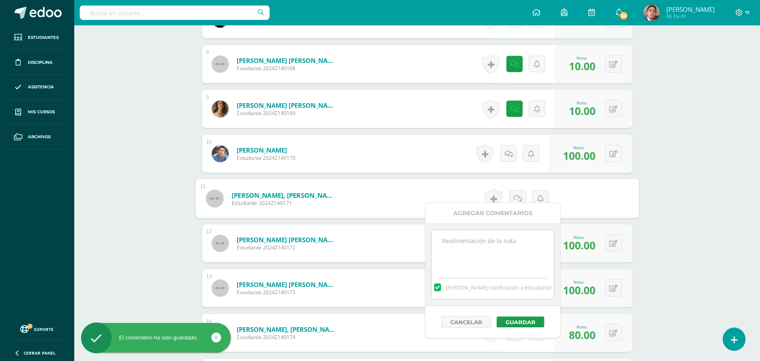
click at [492, 250] on textarea at bounding box center [493, 251] width 122 height 42
paste textarea "Estimado estudiante. Tiene pendiente esta actividad. Se le brinda la oportunida…"
type textarea "Estimado estudiante. Tiene pendiente esta actividad. Se le brinda la oportunida…"
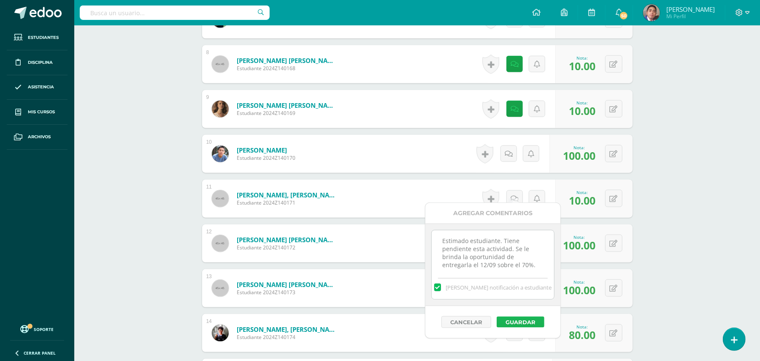
click at [522, 321] on button "Guardar" at bounding box center [521, 321] width 48 height 11
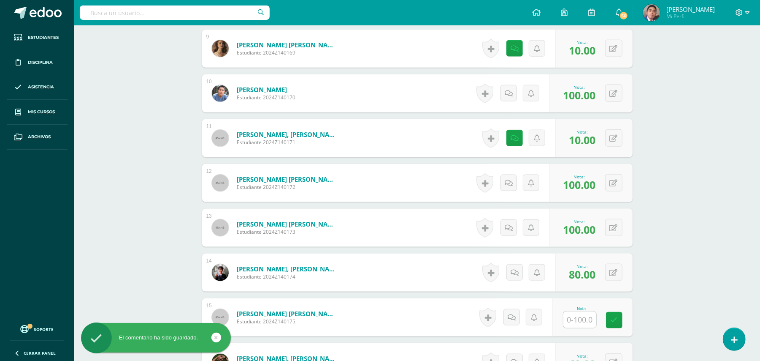
scroll to position [827, 0]
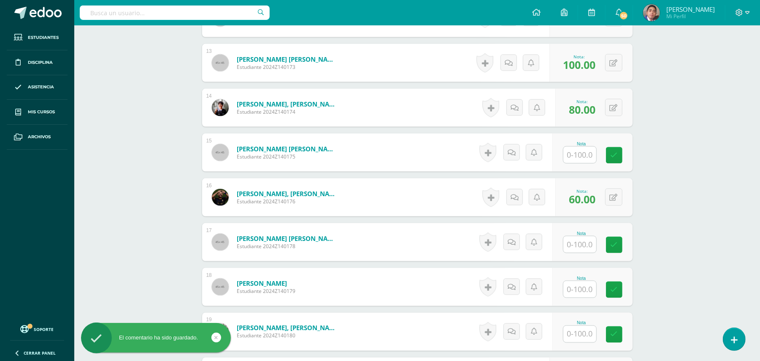
click at [578, 146] on input "text" at bounding box center [580, 154] width 33 height 16
type input "10"
click at [518, 149] on icon at bounding box center [514, 152] width 8 height 7
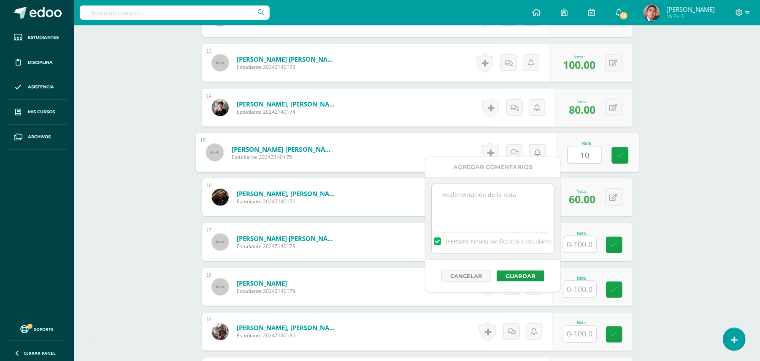
click at [513, 196] on textarea at bounding box center [493, 205] width 122 height 42
paste textarea "Estimado estudiante. Tiene pendiente esta actividad. Se le brinda la oportunida…"
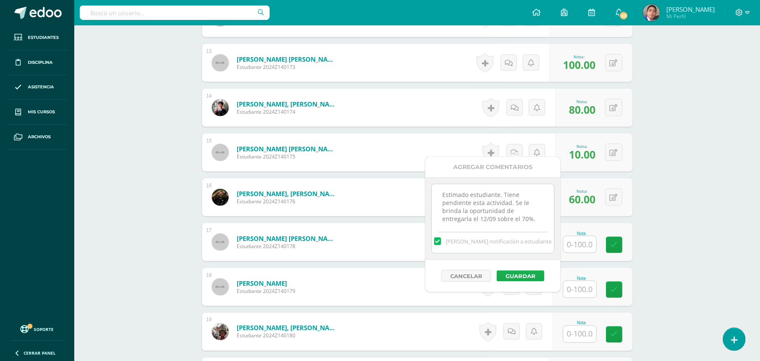
type textarea "Estimado estudiante. Tiene pendiente esta actividad. Se le brinda la oportunida…"
click at [524, 274] on button "Guardar" at bounding box center [521, 275] width 48 height 11
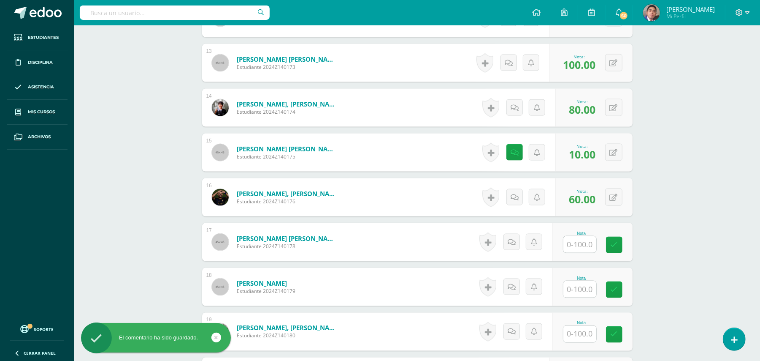
scroll to position [939, 0]
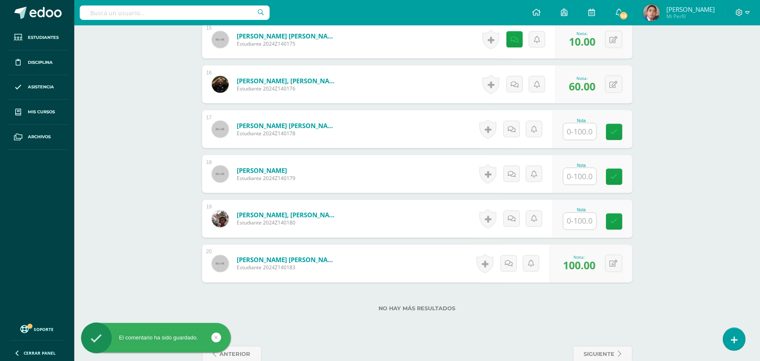
click at [578, 124] on input "text" at bounding box center [580, 131] width 33 height 16
type input "10"
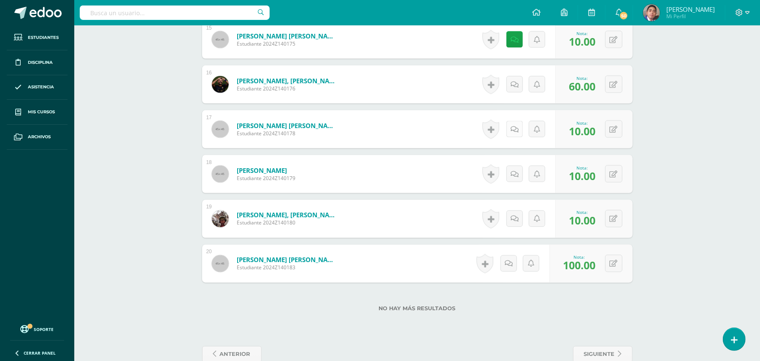
click at [510, 124] on link at bounding box center [515, 129] width 16 height 16
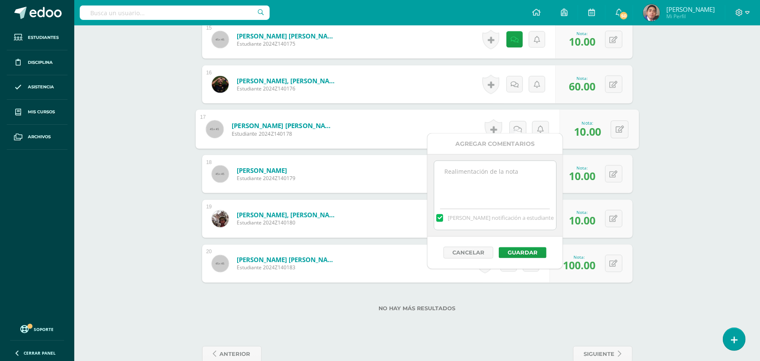
click at [513, 176] on textarea at bounding box center [495, 182] width 122 height 42
paste textarea "Estimado estudiante. Tiene pendiente esta actividad. Se le brinda la oportunida…"
type textarea "Estimado estudiante. Tiene pendiente esta actividad. Se le brinda la oportunida…"
click at [519, 254] on button "Guardar" at bounding box center [523, 252] width 48 height 11
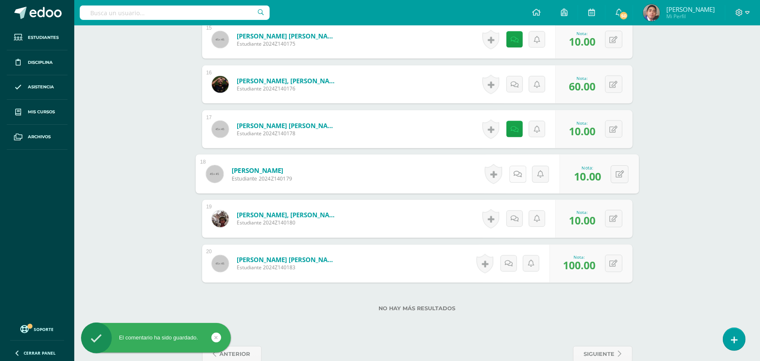
click at [512, 167] on link at bounding box center [517, 173] width 17 height 17
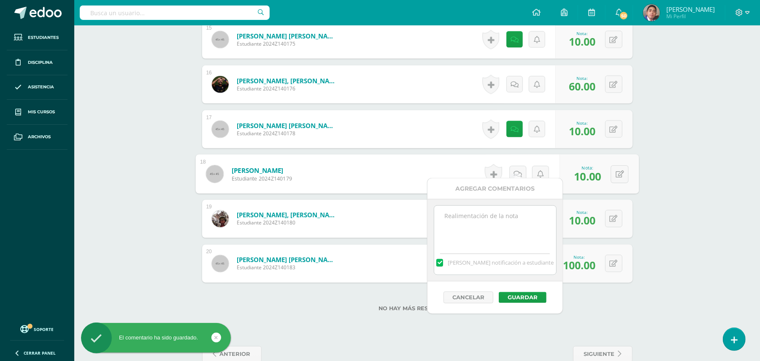
click at [514, 216] on textarea at bounding box center [495, 227] width 122 height 42
paste textarea "Estimado estudiante. Tiene pendiente esta actividad. Se le brinda la oportunida…"
click at [470, 215] on textarea "Estimado estudiante. Tiene pendiente esta actividad. Se le brinda la oportunida…" at bounding box center [495, 227] width 122 height 42
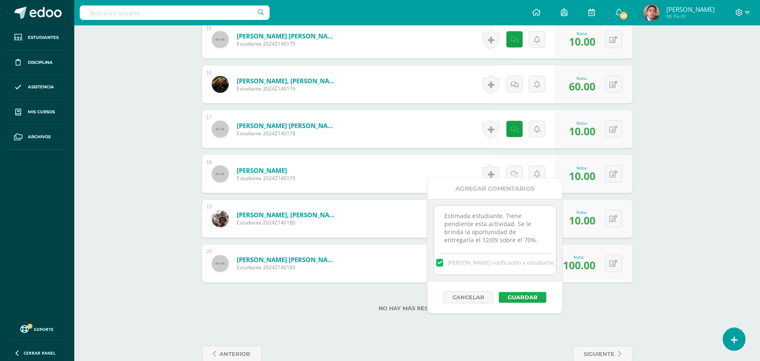
type textarea "Estimada estudiante. Tiene pendiente esta actividad. Se le brinda la oportunida…"
click at [514, 296] on button "Guardar" at bounding box center [523, 297] width 48 height 11
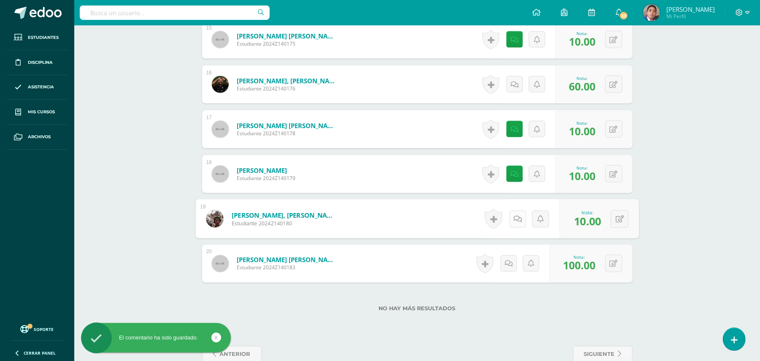
click at [516, 215] on icon at bounding box center [518, 218] width 8 height 7
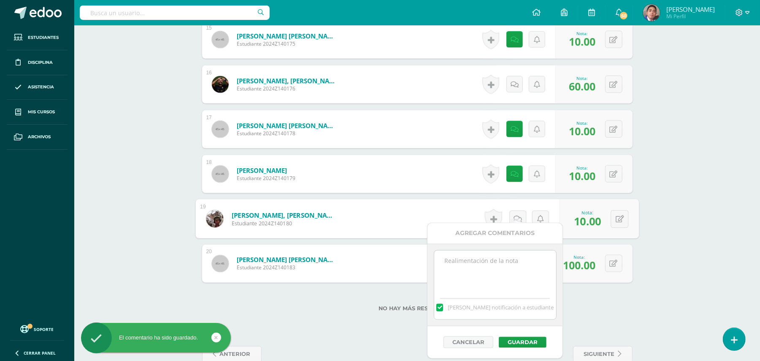
click at [504, 260] on textarea at bounding box center [495, 271] width 122 height 42
paste textarea "Estimado estudiante. Tiene pendiente esta actividad. Se le brinda la oportunida…"
type textarea "Estimado estudiante. Tiene pendiente esta actividad. Se le brinda la oportunida…"
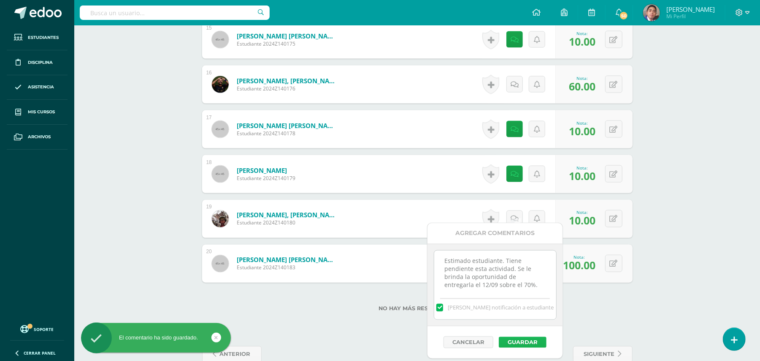
click at [516, 345] on button "Guardar" at bounding box center [523, 341] width 48 height 11
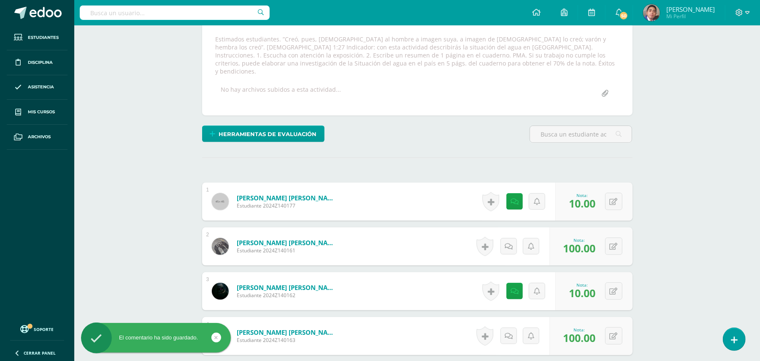
scroll to position [0, 0]
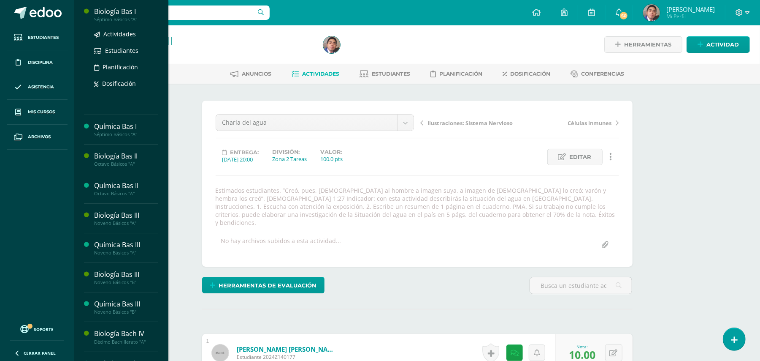
click at [117, 15] on div "Biología Bas I" at bounding box center [126, 12] width 64 height 10
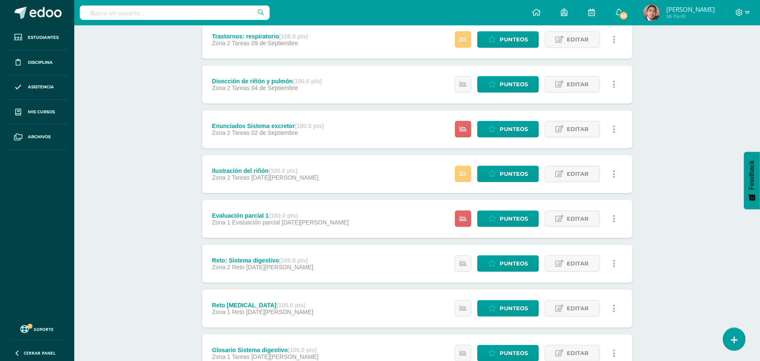
scroll to position [169, 0]
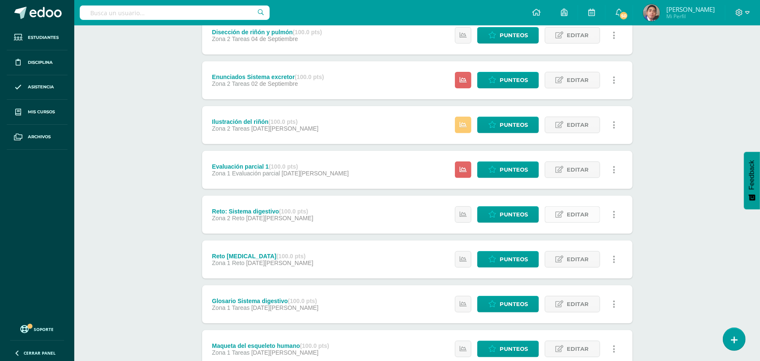
click at [584, 213] on span "Editar" at bounding box center [578, 214] width 22 height 16
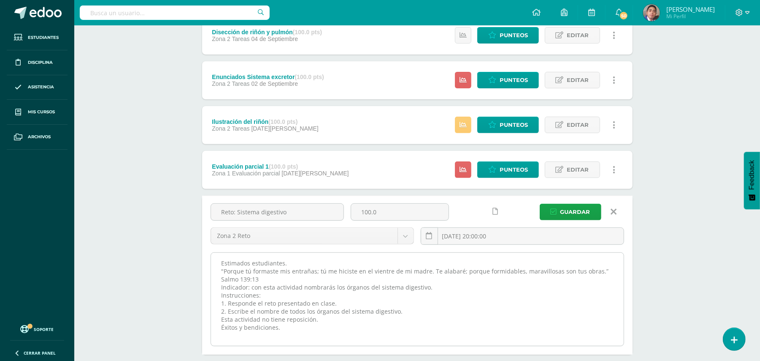
click at [480, 262] on textarea "Estimados estudiantes. "Porque tú formaste mis entrañas; tú me hiciste en el vi…" at bounding box center [417, 298] width 413 height 93
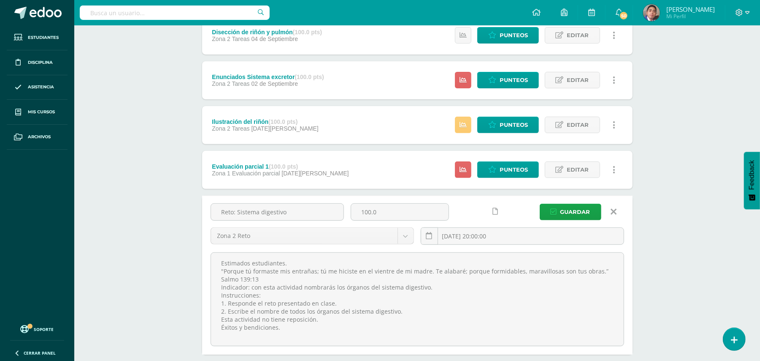
click at [617, 209] on link at bounding box center [614, 211] width 22 height 16
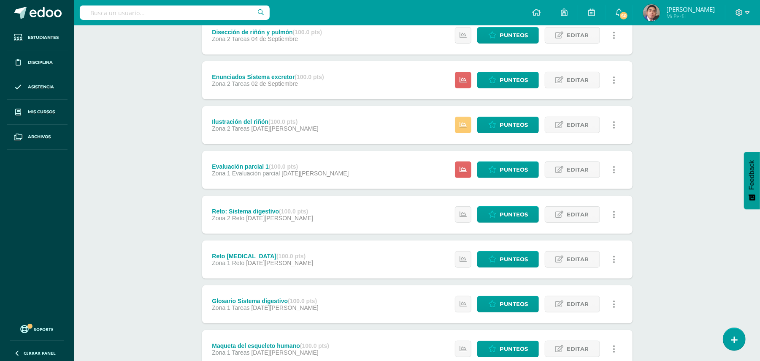
click at [689, 178] on div "Biología Bas I Séptimo Básicos "A" Herramientas Detalle de asistencias Activida…" at bounding box center [417, 207] width 686 height 702
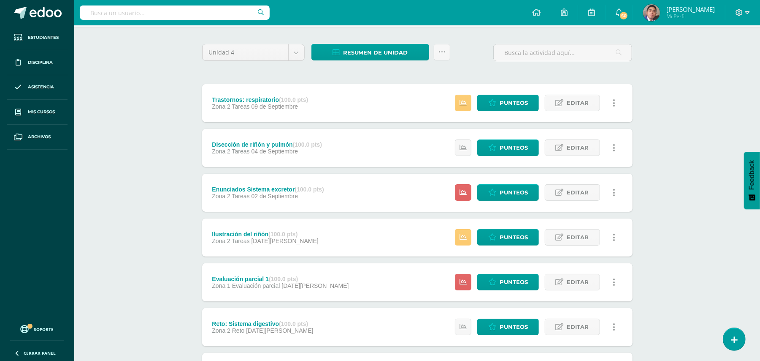
scroll to position [0, 0]
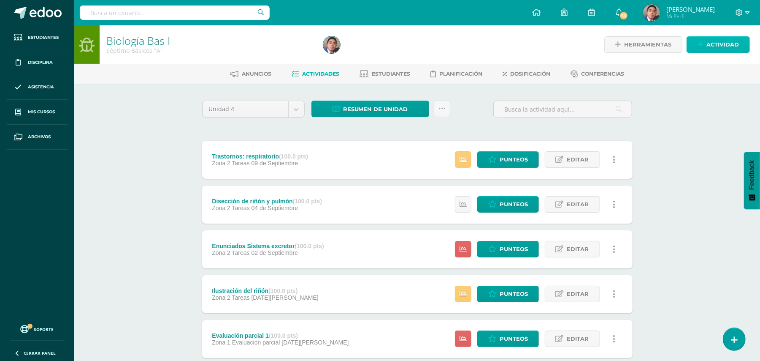
click at [720, 42] on span "Actividad" at bounding box center [723, 45] width 33 height 16
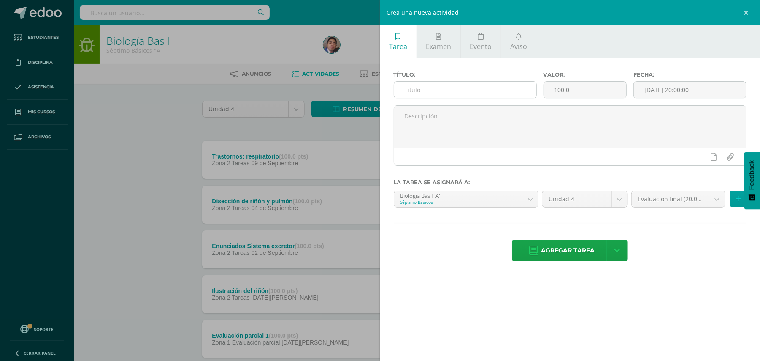
click at [475, 94] on input "text" at bounding box center [465, 89] width 142 height 16
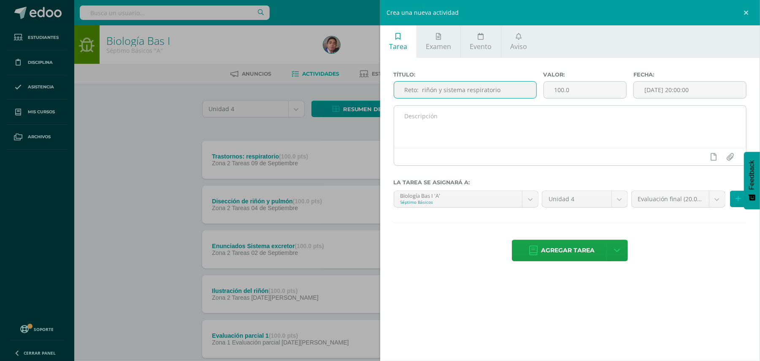
type input "Reto: riñón y sistema respiratorio"
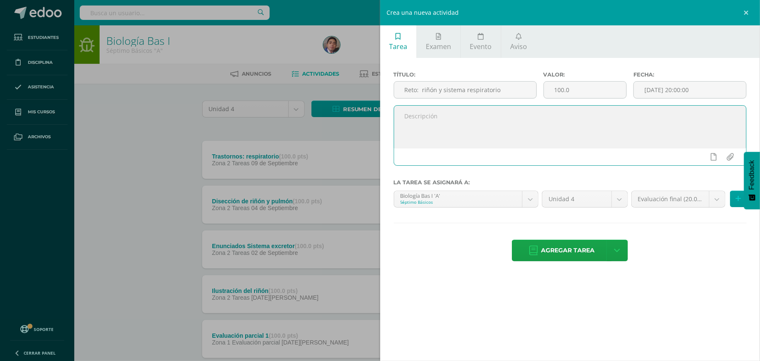
click at [496, 108] on textarea at bounding box center [570, 127] width 353 height 42
click at [86, 216] on div "Crea una nueva actividad Tarea Examen Evento Aviso Título: Reto: riñón y sistem…" at bounding box center [380, 180] width 760 height 361
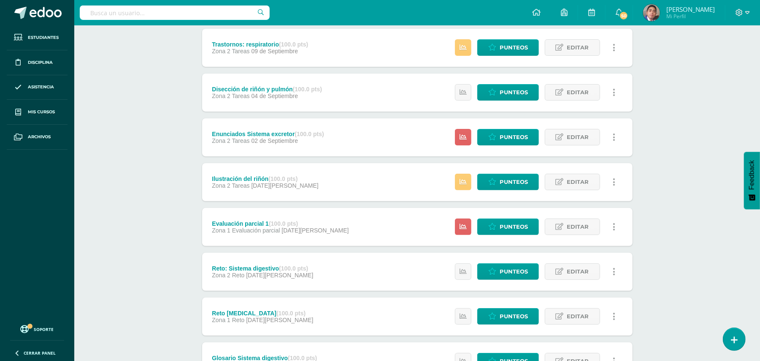
scroll to position [112, 0]
click at [571, 267] on span "Editar" at bounding box center [578, 271] width 22 height 16
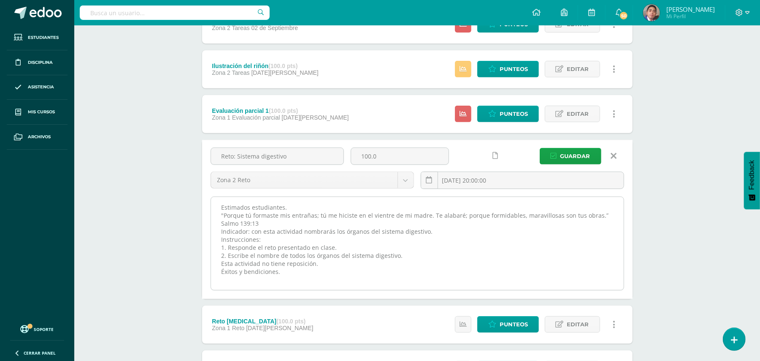
scroll to position [225, 0]
click at [426, 205] on textarea "Estimados estudiantes. "Porque tú formaste mis entrañas; tú me hiciste en el vi…" at bounding box center [417, 242] width 413 height 93
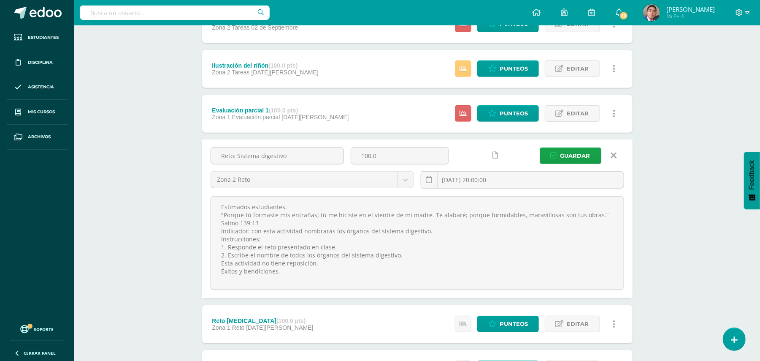
click at [613, 155] on icon at bounding box center [614, 155] width 6 height 9
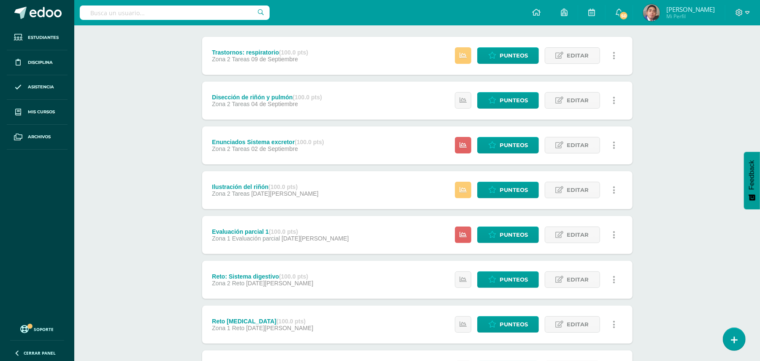
scroll to position [0, 0]
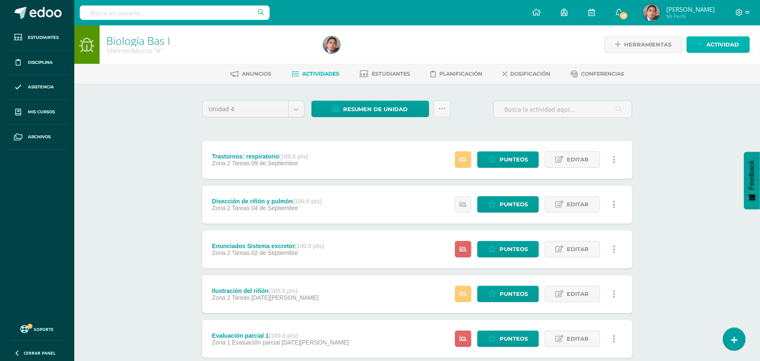
click at [706, 41] on link "Actividad" at bounding box center [718, 44] width 63 height 16
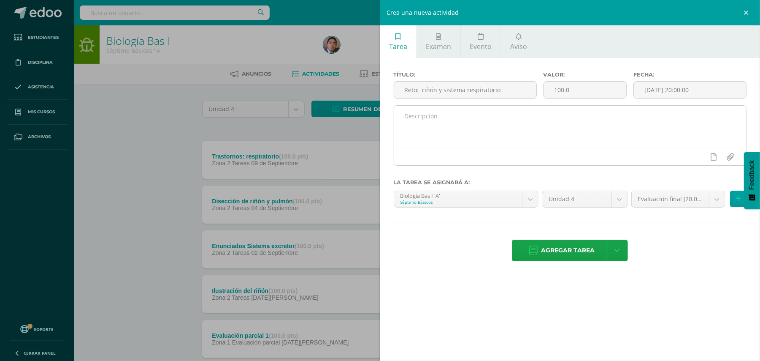
click at [446, 122] on textarea at bounding box center [570, 127] width 353 height 42
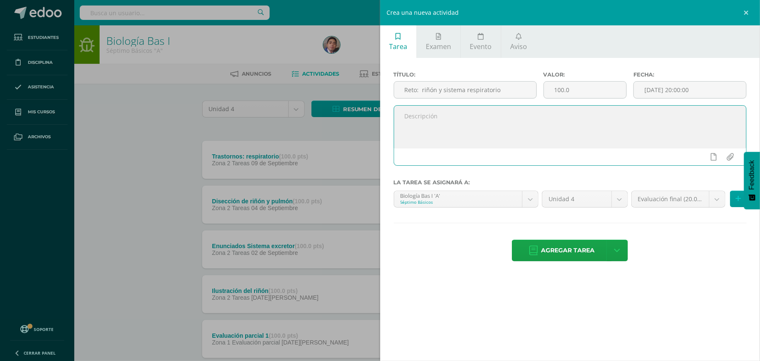
paste textarea "Estimados estudiantes. "Porque tú formaste mis entrañas; tú me hiciste en el vi…"
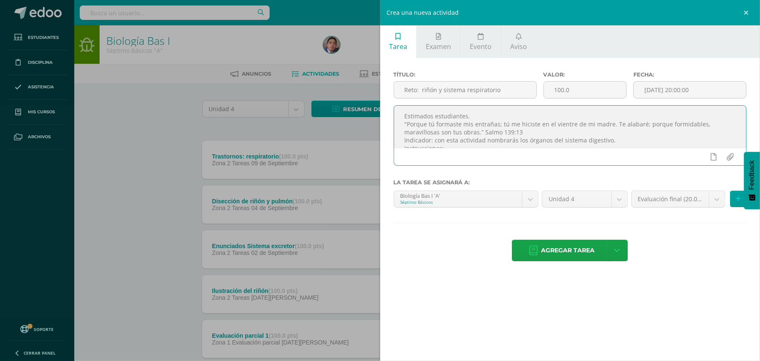
click at [446, 120] on textarea "Estimados estudiantes. "Porque tú formaste mis entrañas; tú me hiciste en el vi…" at bounding box center [570, 127] width 353 height 42
type textarea "Estimados estudiantes. "Porque tú formaste mis entrañas; tú me hiciste en el vi…"
click at [721, 201] on body "Estudiantes Disciplina Asistencia Mis cursos Archivos Soporte Ayuda Reportar un…" at bounding box center [380, 363] width 760 height 727
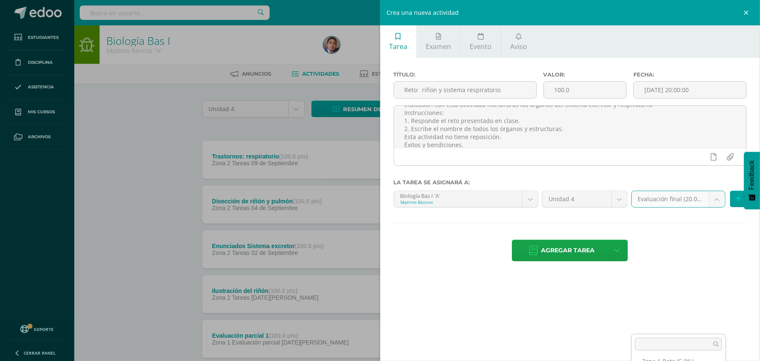
scroll to position [169, 0]
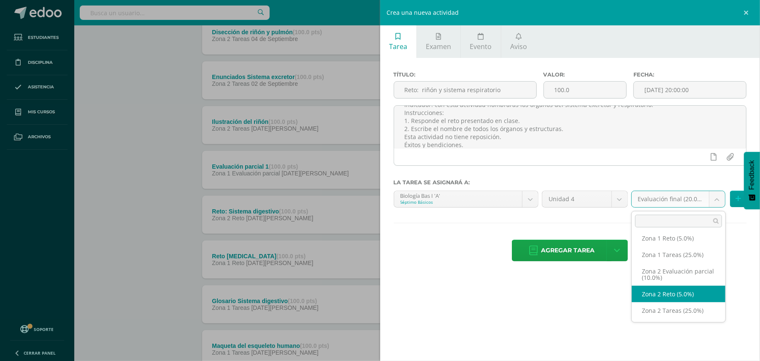
select select "30429"
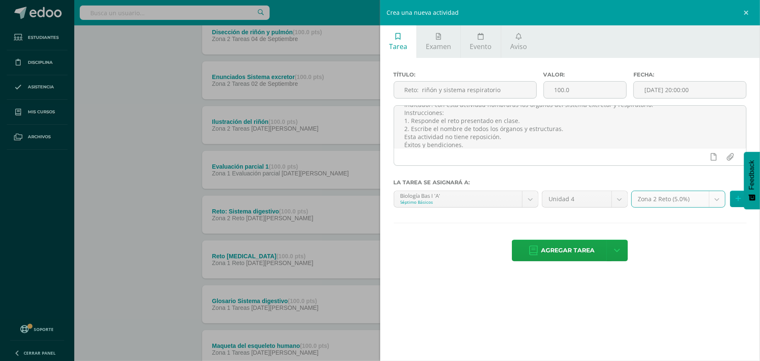
click at [664, 291] on div "Tarea Examen Evento Aviso Título: Reto: riñón y sistema respiratorio Valor: 100…" at bounding box center [570, 180] width 380 height 361
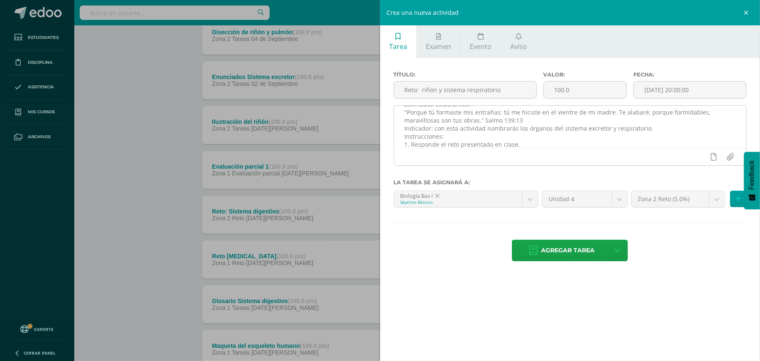
scroll to position [0, 0]
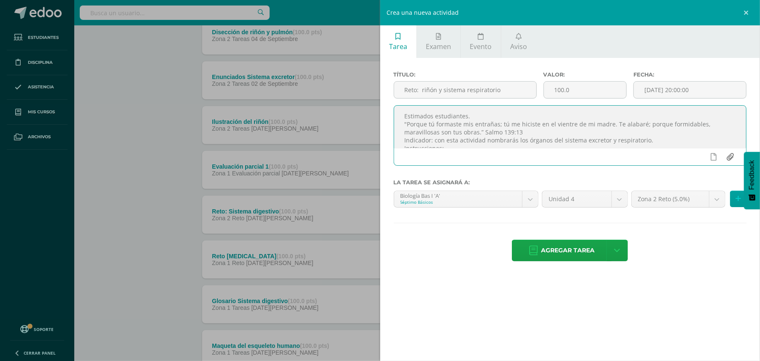
click at [728, 158] on input "file" at bounding box center [730, 157] width 16 height 16
type input "C:\fakepath\Reto 1 z2.jpg"
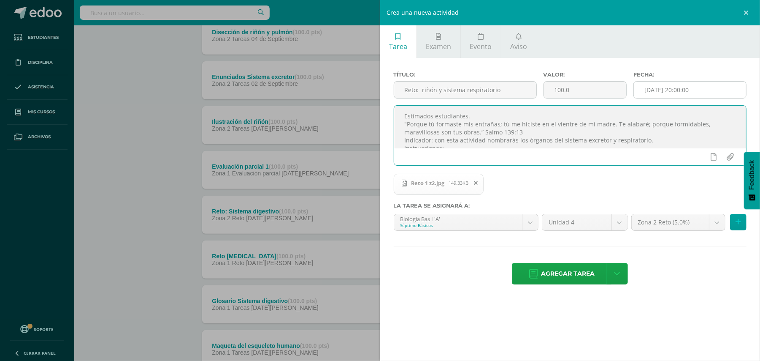
click at [651, 87] on input "[DATE] 20:00:00" at bounding box center [690, 89] width 112 height 16
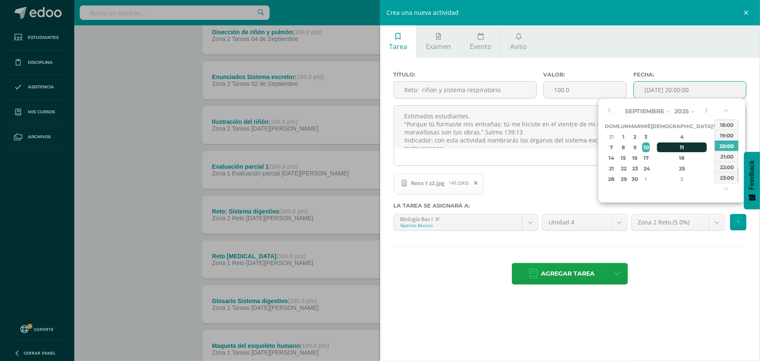
click at [670, 144] on div "11" at bounding box center [682, 147] width 50 height 10
type input "[DATE] 20:00"
click at [722, 271] on div "Agregar tarea Agregar tarea y ocultar" at bounding box center [570, 274] width 353 height 23
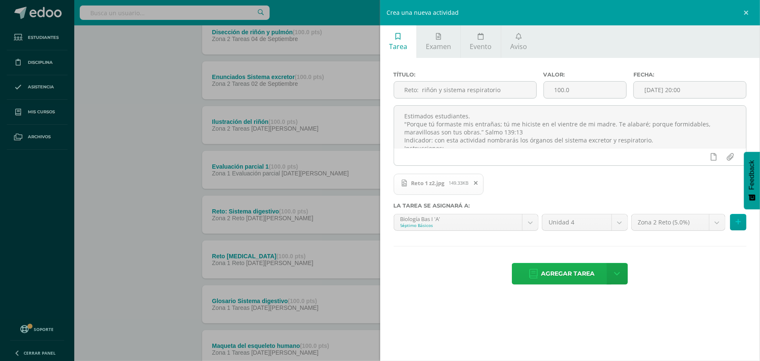
click at [564, 277] on span "Agregar tarea" at bounding box center [568, 273] width 54 height 21
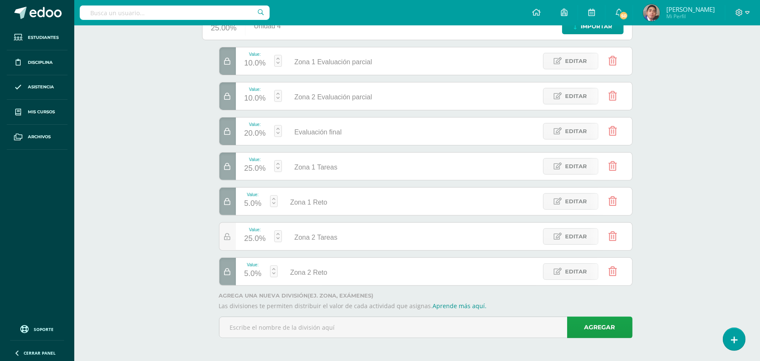
scroll to position [125, 0]
click at [225, 272] on icon at bounding box center [228, 270] width 6 height 7
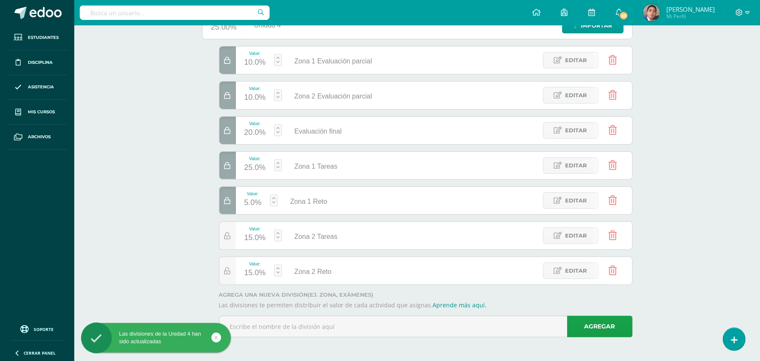
click at [248, 274] on div "15.0%" at bounding box center [255, 273] width 22 height 14
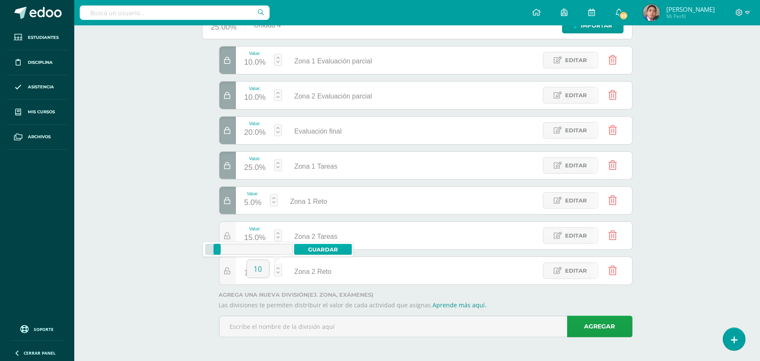
type input "10"
click at [306, 248] on link "Guardar" at bounding box center [323, 249] width 58 height 11
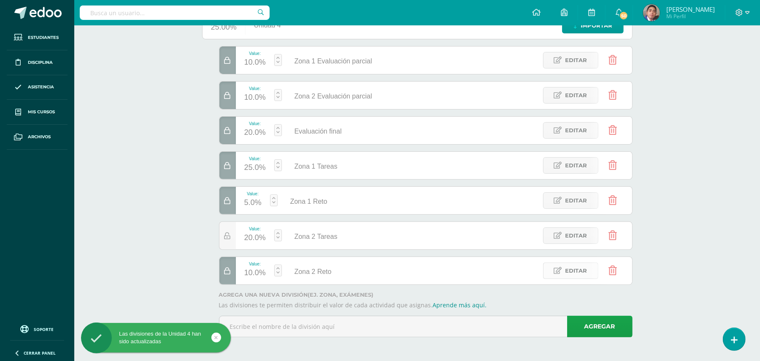
click at [573, 268] on span "Editar" at bounding box center [577, 271] width 22 height 16
click at [349, 274] on input "Zona 2 Reto" at bounding box center [336, 270] width 102 height 17
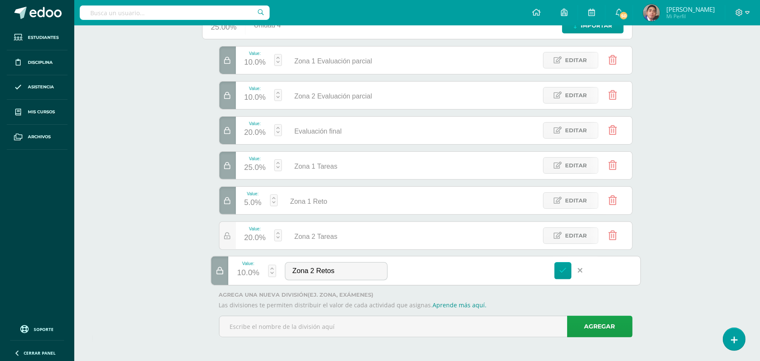
type input "Zona 2 Retos"
click at [168, 193] on div "Biología Bas I Séptimo Básicos "A" Herramientas Detalle de asistencias Activida…" at bounding box center [417, 131] width 686 height 458
click at [563, 274] on icon at bounding box center [563, 270] width 8 height 8
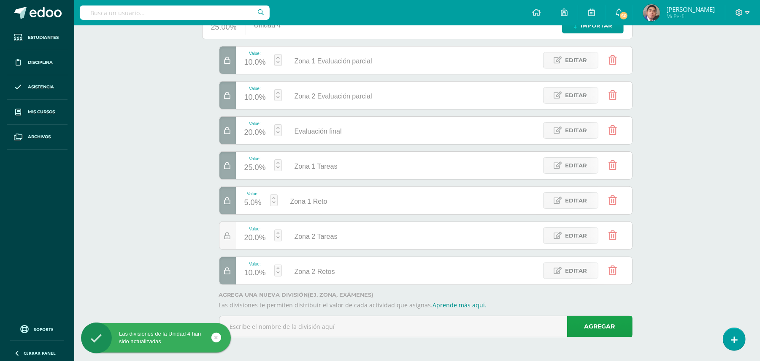
click at [718, 239] on div "Biología Bas I Séptimo Básicos "A" Herramientas Detalle de asistencias Activida…" at bounding box center [417, 131] width 686 height 458
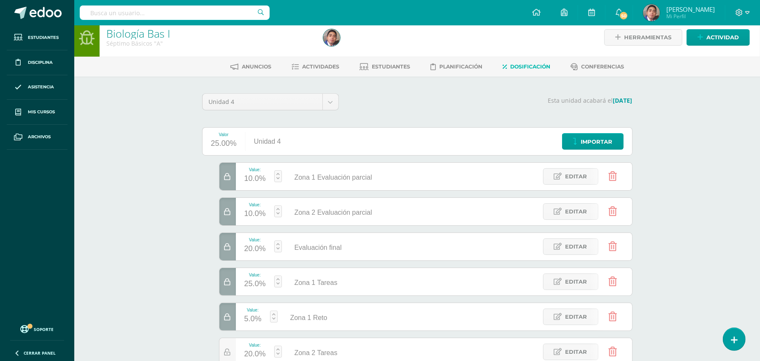
scroll to position [0, 0]
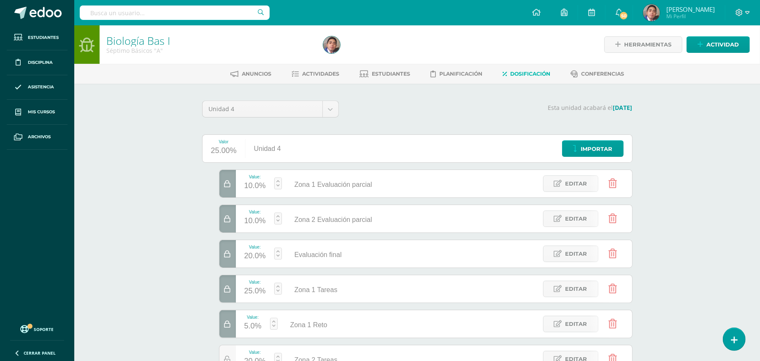
click at [157, 218] on div "Biología Bas I Séptimo Básicos "A" Herramientas Detalle de asistencias Activida…" at bounding box center [417, 254] width 686 height 458
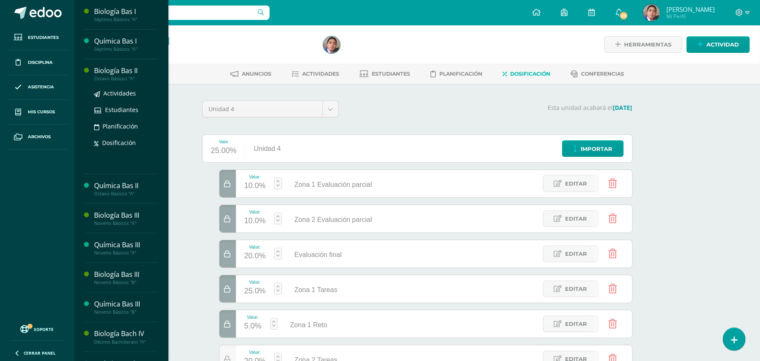
click at [114, 71] on div "Biología Bas II" at bounding box center [126, 71] width 64 height 10
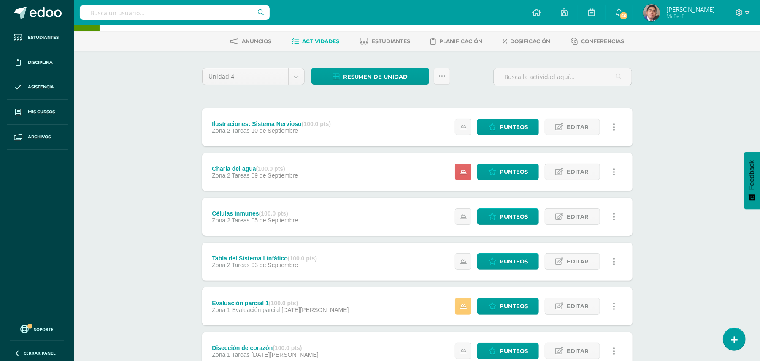
scroll to position [27, 0]
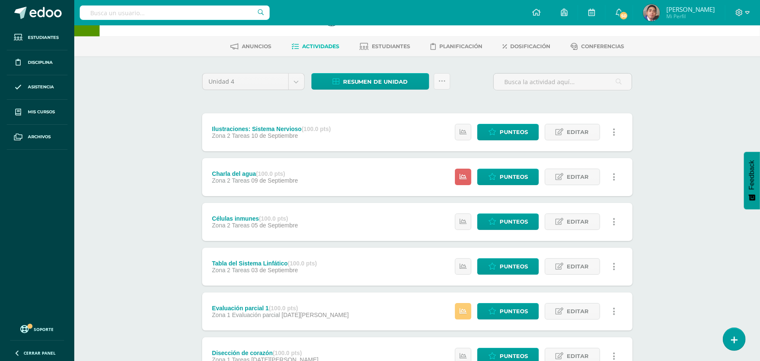
click at [674, 226] on div "Biología Bas II Octavo Básicos "A" Herramientas Detalle de asistencias Activida…" at bounding box center [417, 349] width 686 height 702
